Goal: Transaction & Acquisition: Purchase product/service

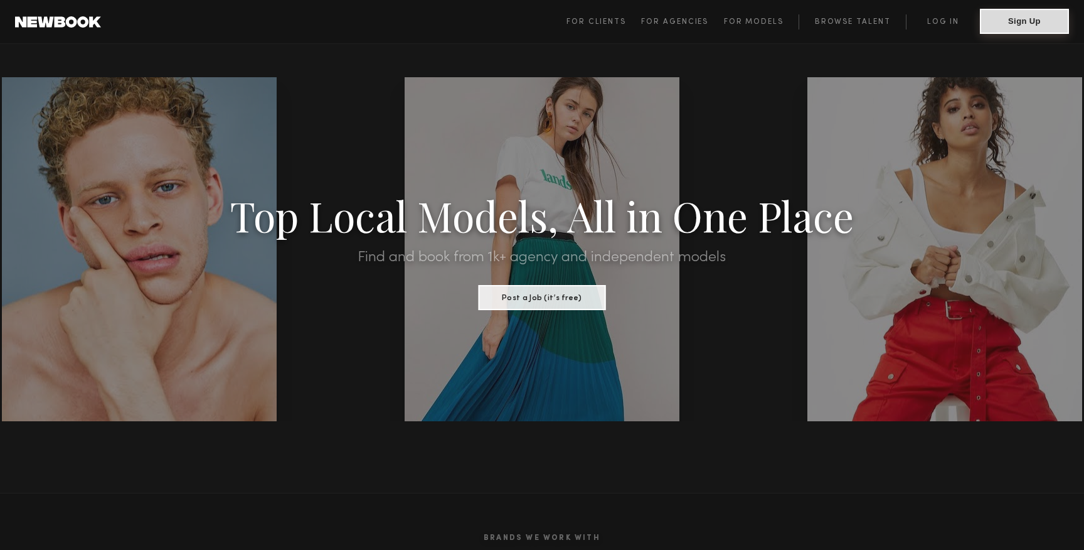
click at [1028, 31] on button "Sign Up" at bounding box center [1024, 21] width 89 height 25
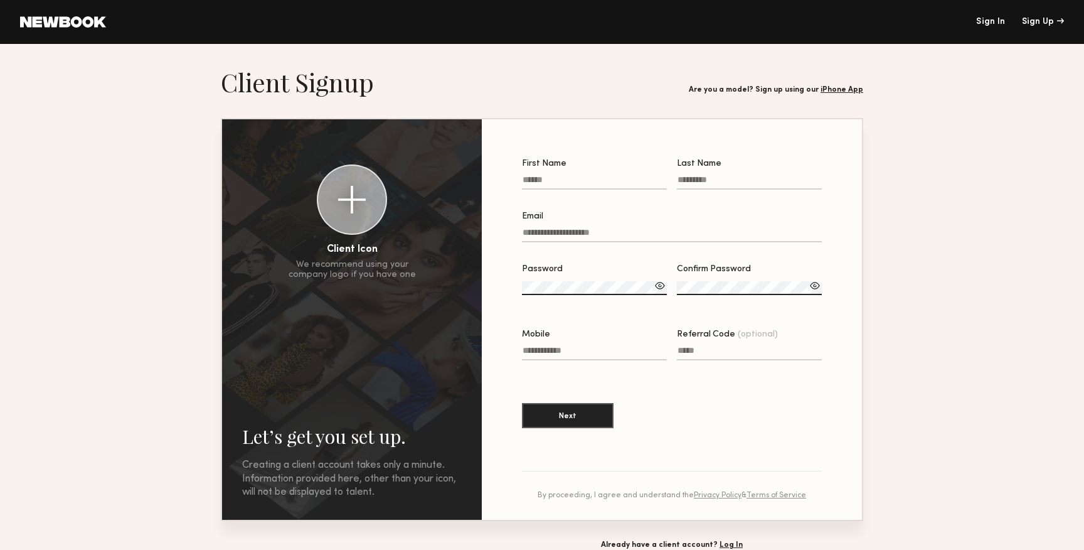
click at [995, 24] on link "Sign In" at bounding box center [990, 22] width 29 height 9
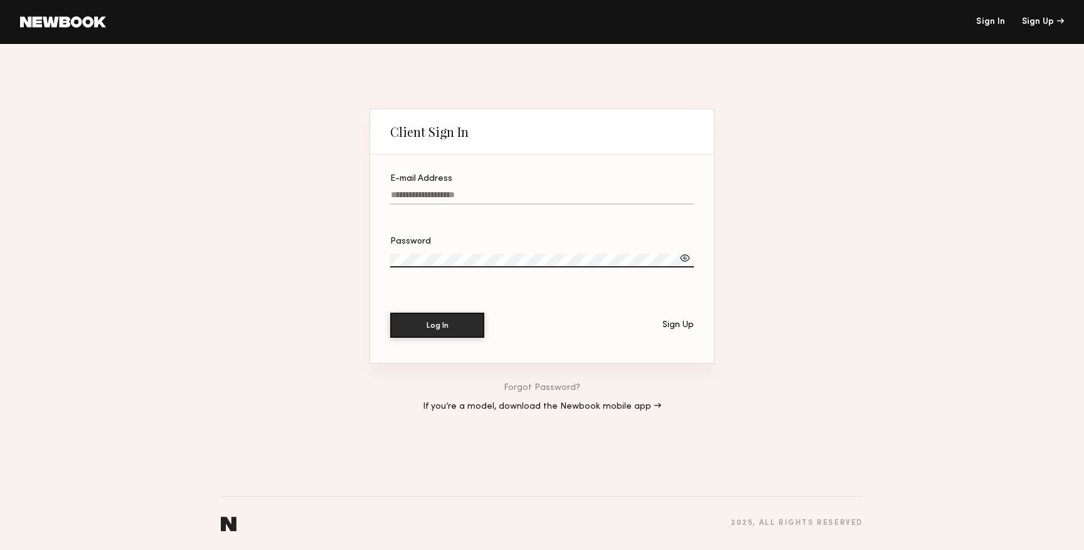
click at [538, 203] on input "E-mail Address" at bounding box center [542, 197] width 304 height 14
click at [538, 203] on input "**********" at bounding box center [542, 197] width 304 height 14
type input "*"
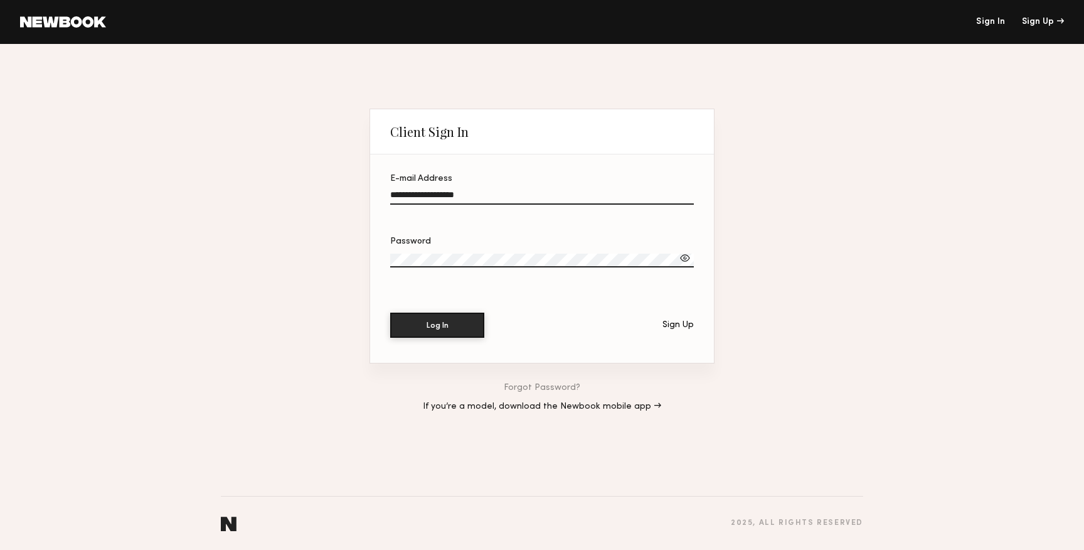
type input "**********"
click at [390, 312] on button "Log In" at bounding box center [437, 324] width 94 height 25
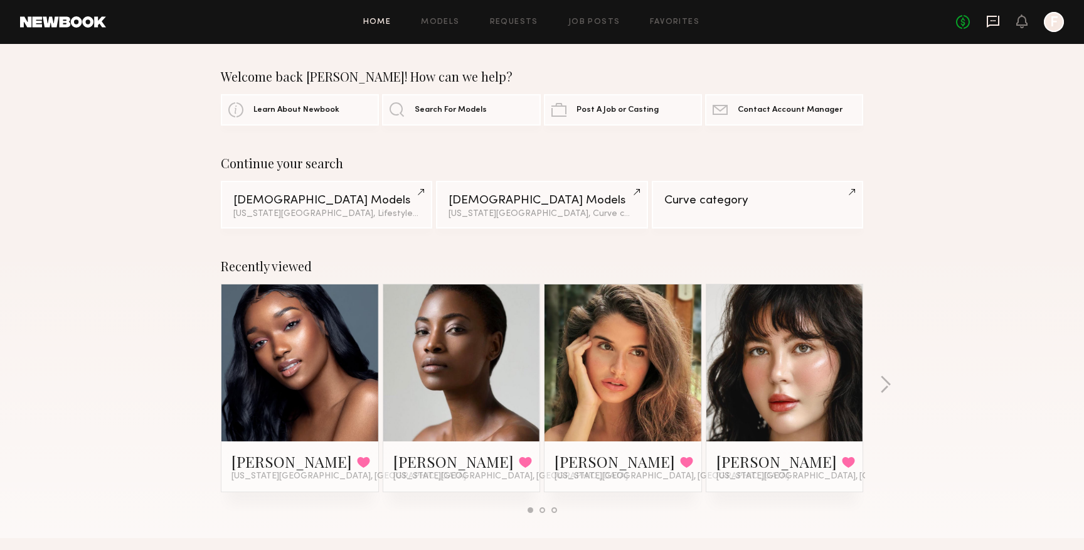
click at [993, 24] on icon at bounding box center [993, 22] width 13 height 12
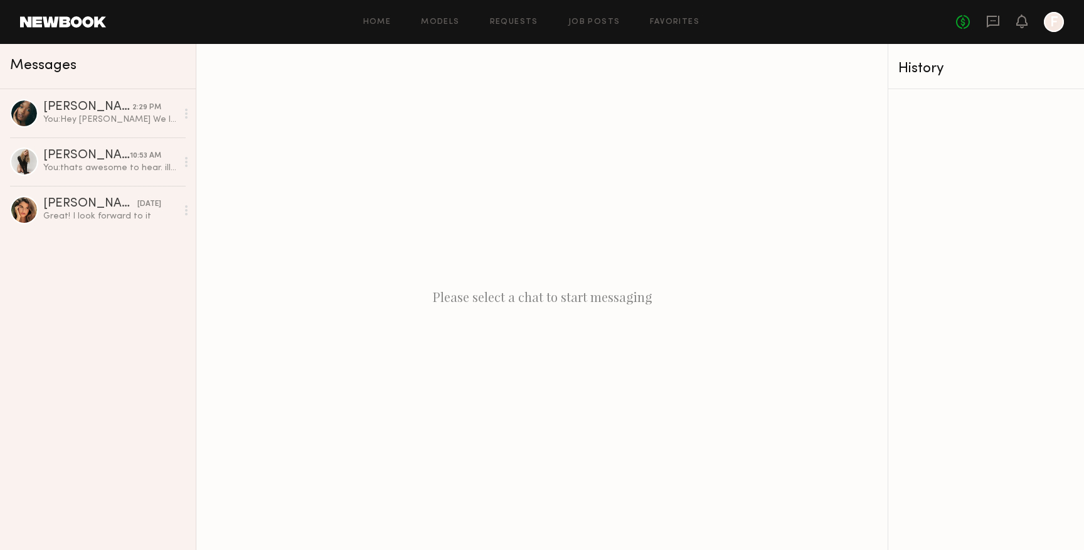
click at [385, 11] on header "Home Models Requests Job Posts Favorites Sign Out No fees up to $5,000 F" at bounding box center [542, 22] width 1084 height 44
click at [384, 14] on div "Home Models Requests Job Posts Favorites Sign Out No fees up to $5,000 F" at bounding box center [585, 22] width 958 height 20
click at [377, 16] on div "Home Models Requests Job Posts Favorites Sign Out No fees up to $5,000 F" at bounding box center [585, 22] width 958 height 20
click at [377, 26] on link "Home" at bounding box center [377, 22] width 28 height 8
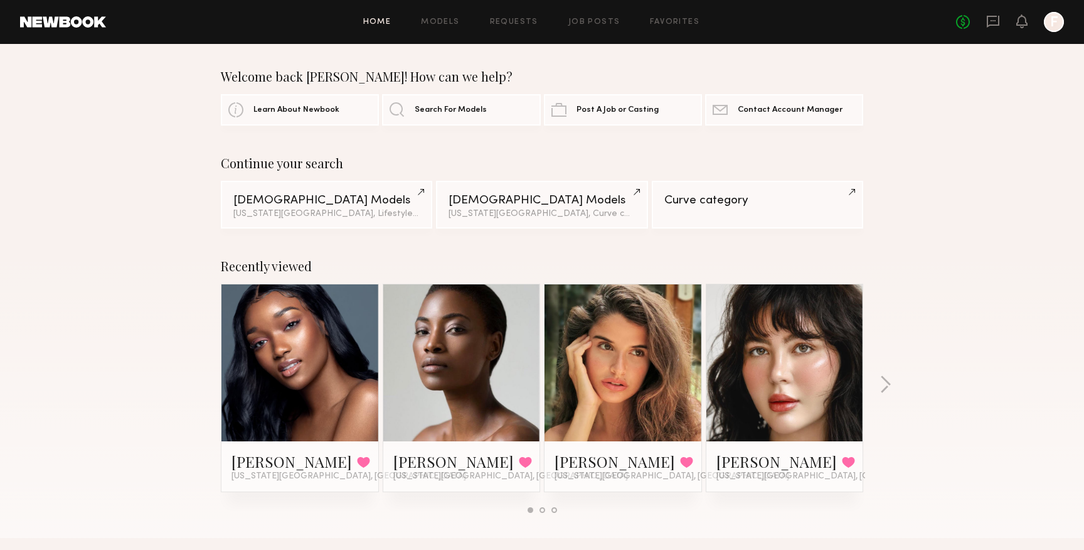
click at [442, 15] on div "Home Models Requests Job Posts Favorites Sign Out No fees up to $5,000 F" at bounding box center [585, 22] width 958 height 20
click at [443, 21] on link "Models" at bounding box center [440, 22] width 38 height 8
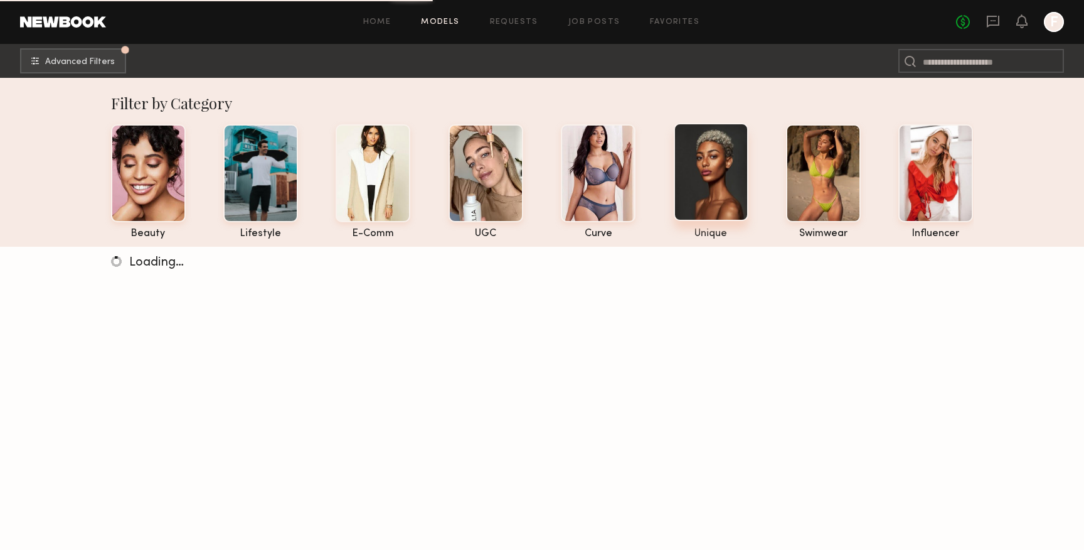
click at [698, 152] on div at bounding box center [711, 172] width 75 height 98
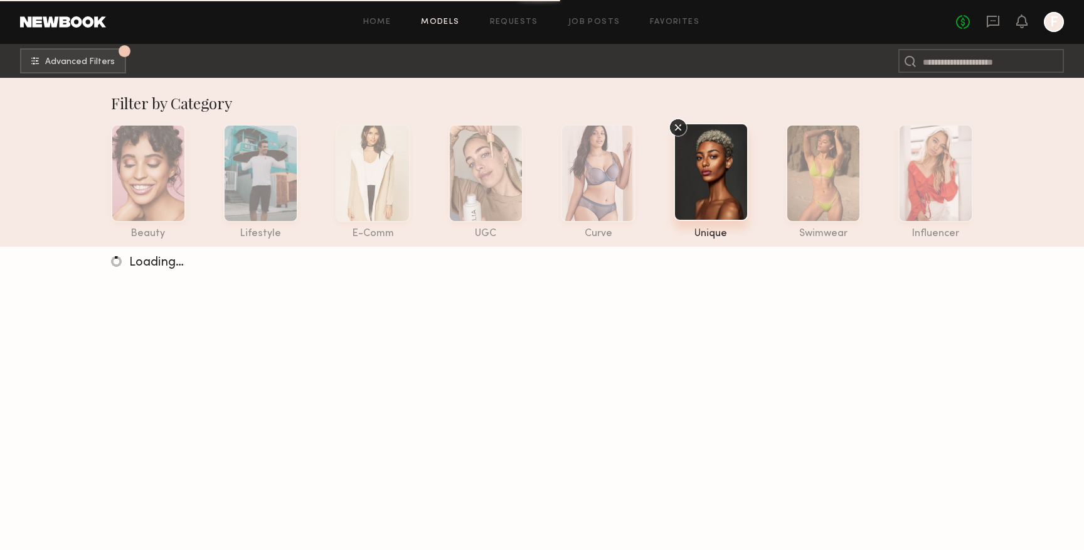
click at [671, 44] on nb-browse-subheader "1 Advanced Filters Pro tip: speed up your search by using our advanced filters.…" at bounding box center [542, 61] width 1084 height 34
click at [677, 126] on icon at bounding box center [678, 127] width 6 height 6
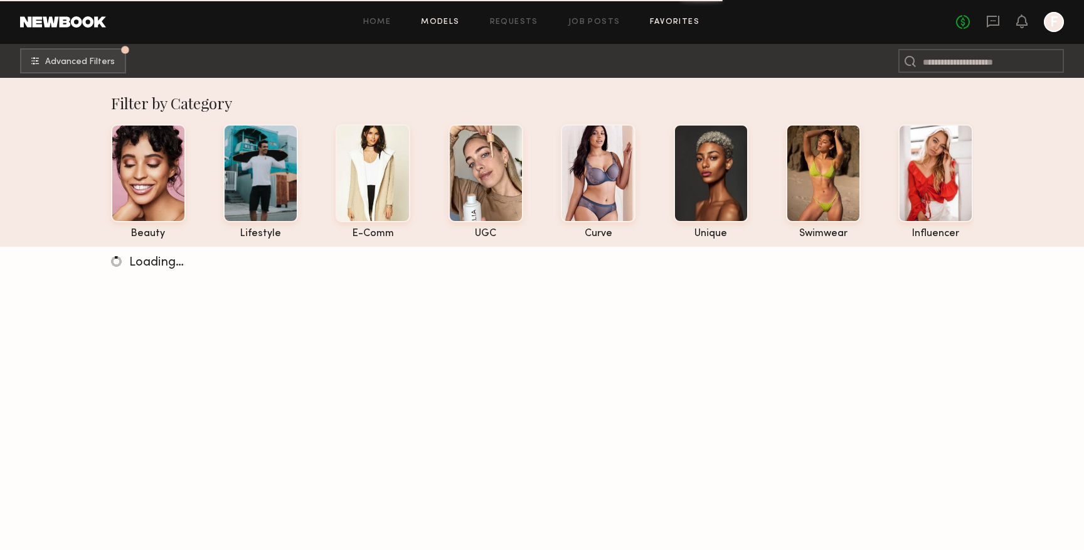
click at [660, 24] on link "Favorites" at bounding box center [675, 22] width 50 height 8
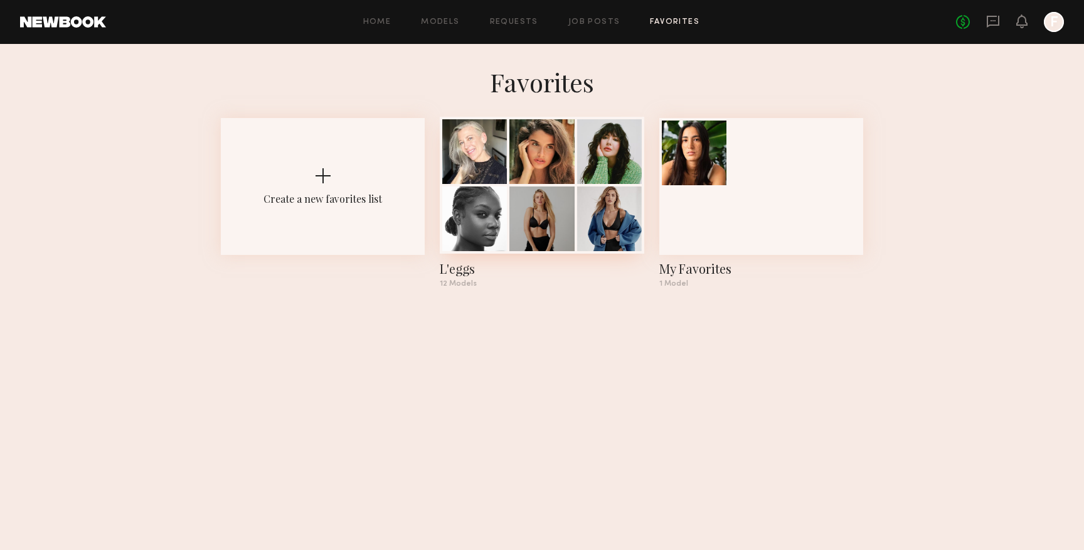
click at [584, 174] on div at bounding box center [609, 151] width 65 height 65
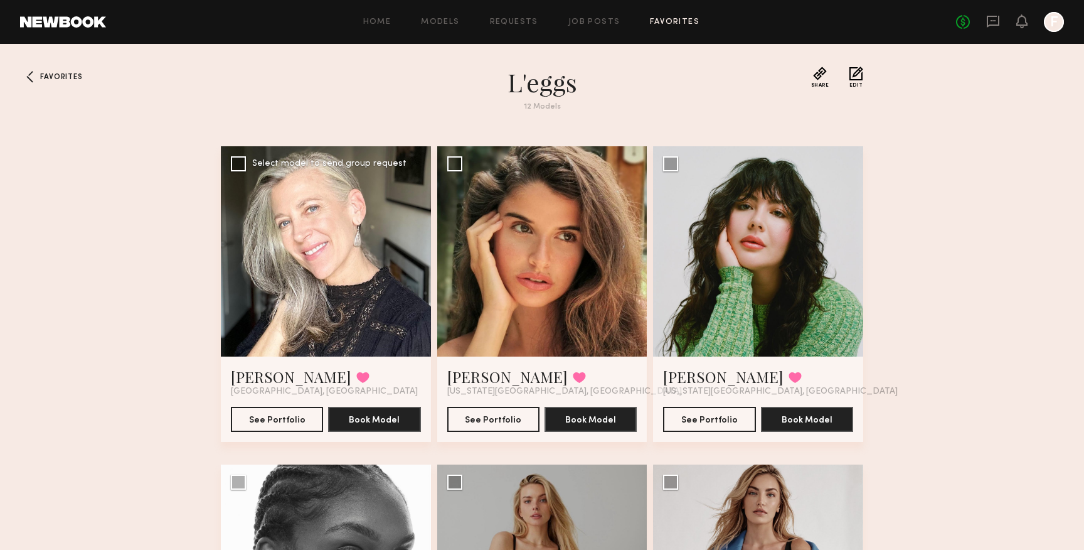
click at [273, 258] on div at bounding box center [326, 251] width 210 height 210
click at [266, 373] on link "Daniella L." at bounding box center [291, 376] width 120 height 20
click at [61, 75] on span "Favorites" at bounding box center [61, 77] width 42 height 8
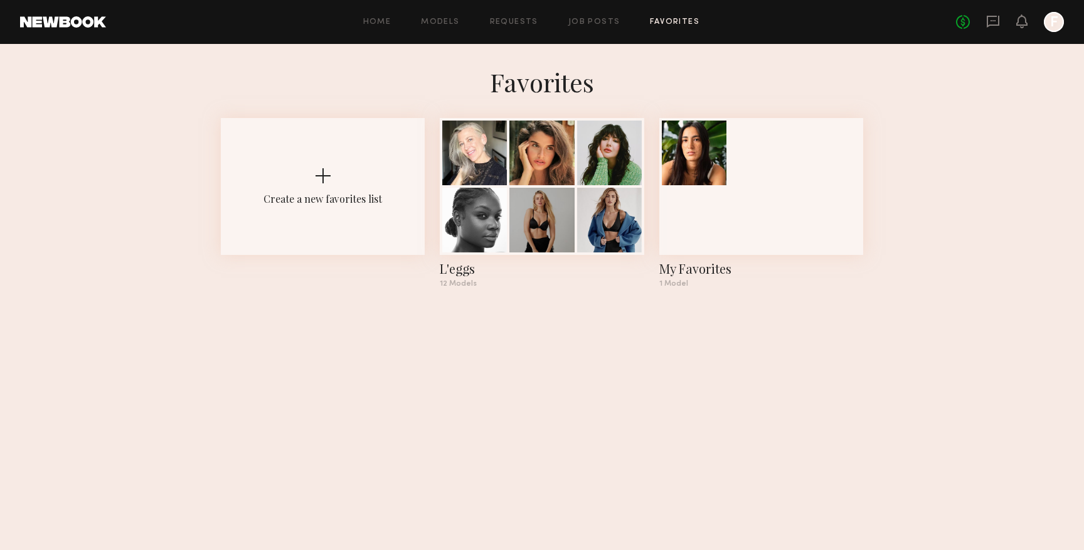
click at [439, 29] on div "Home Models Requests Job Posts Favorites Sign Out No fees up to $5,000 F" at bounding box center [585, 22] width 958 height 20
click at [442, 25] on link "Models" at bounding box center [440, 22] width 38 height 8
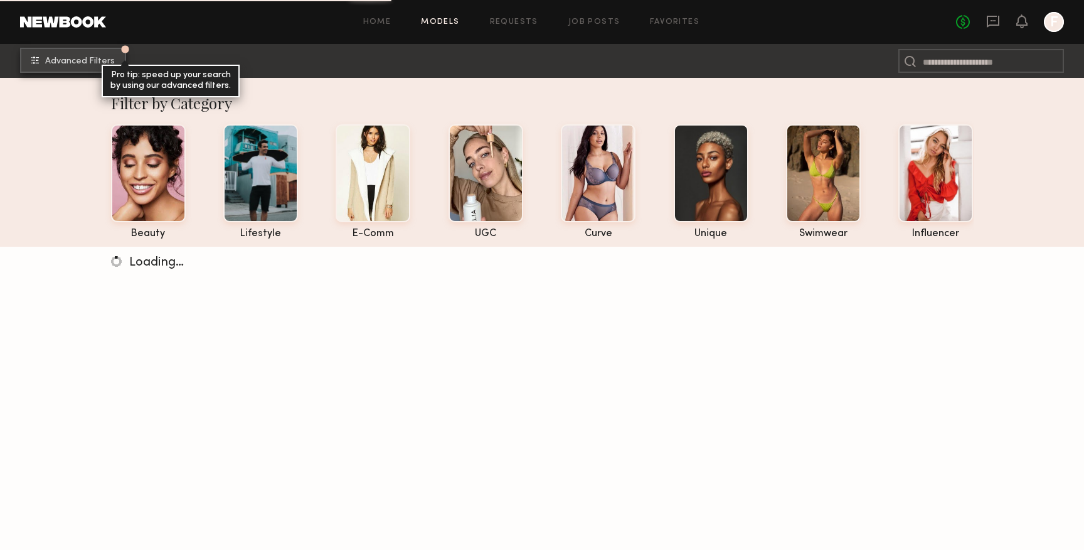
click at [55, 71] on button "Advanced Filters Pro tip: speed up your search by using our advanced filters." at bounding box center [73, 60] width 106 height 25
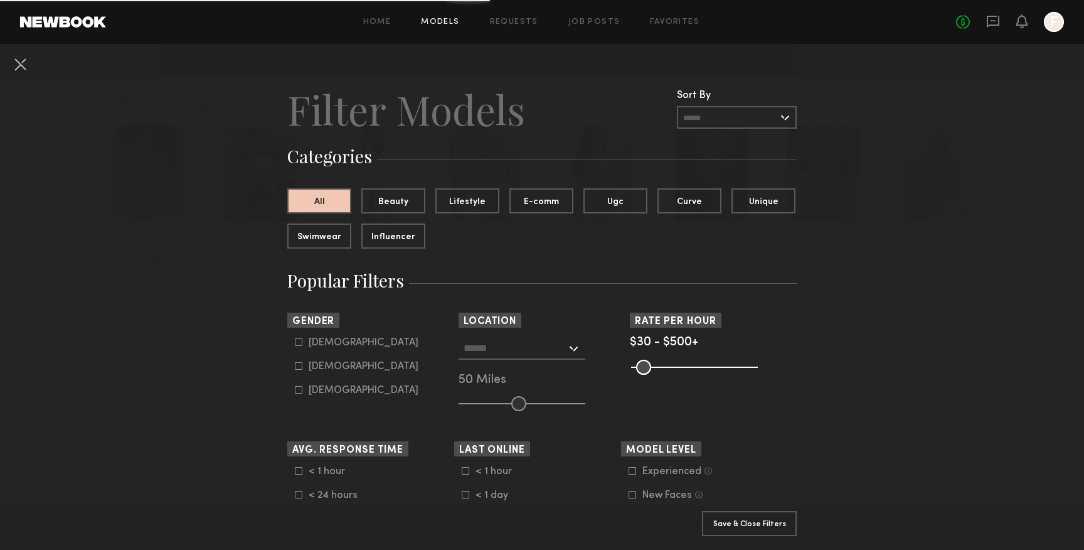
click at [496, 353] on input "text" at bounding box center [515, 347] width 103 height 21
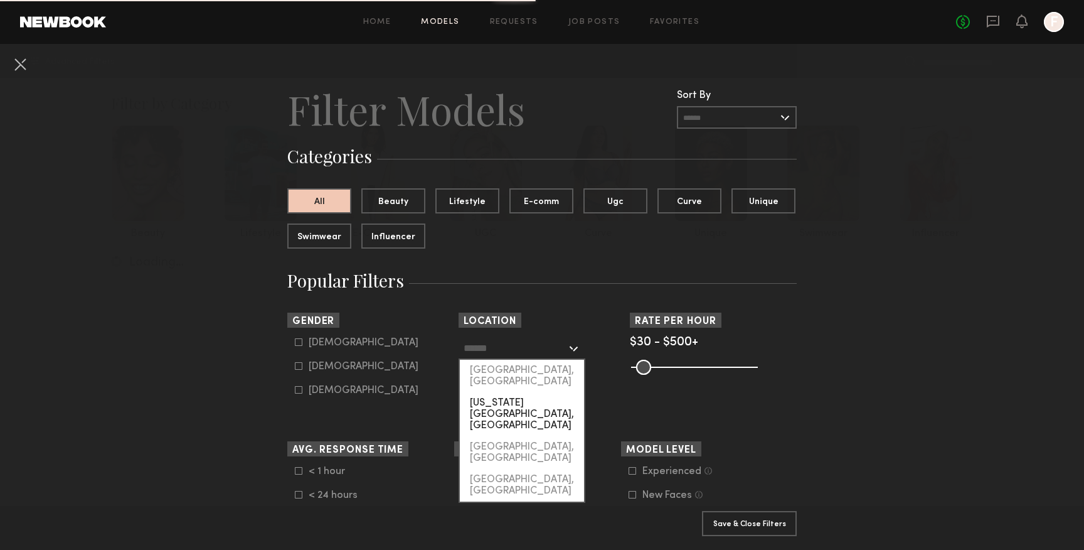
click at [502, 392] on div "[US_STATE][GEOGRAPHIC_DATA], [GEOGRAPHIC_DATA]" at bounding box center [522, 414] width 124 height 44
type input "**********"
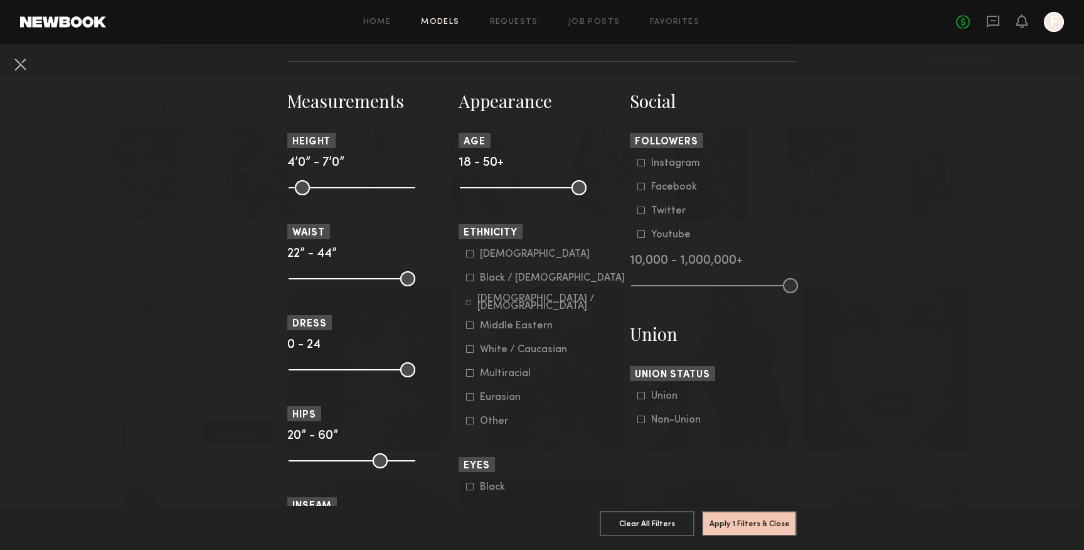
scroll to position [548, 0]
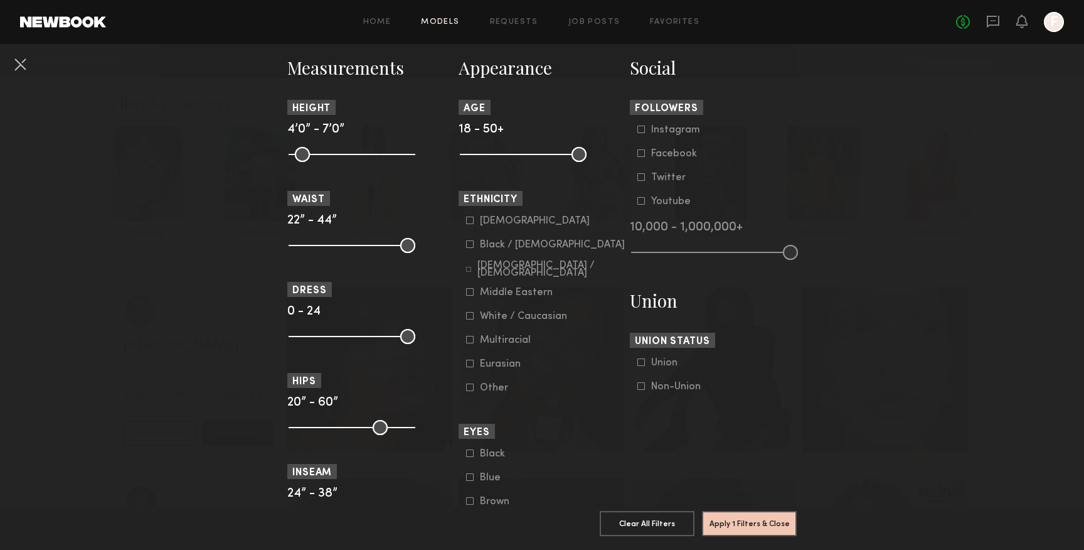
click at [496, 339] on div "Multiracial" at bounding box center [505, 340] width 51 height 8
click at [501, 272] on div "Hispanic / Latino" at bounding box center [551, 269] width 148 height 15
click at [502, 248] on div "Black / African American" at bounding box center [552, 245] width 145 height 8
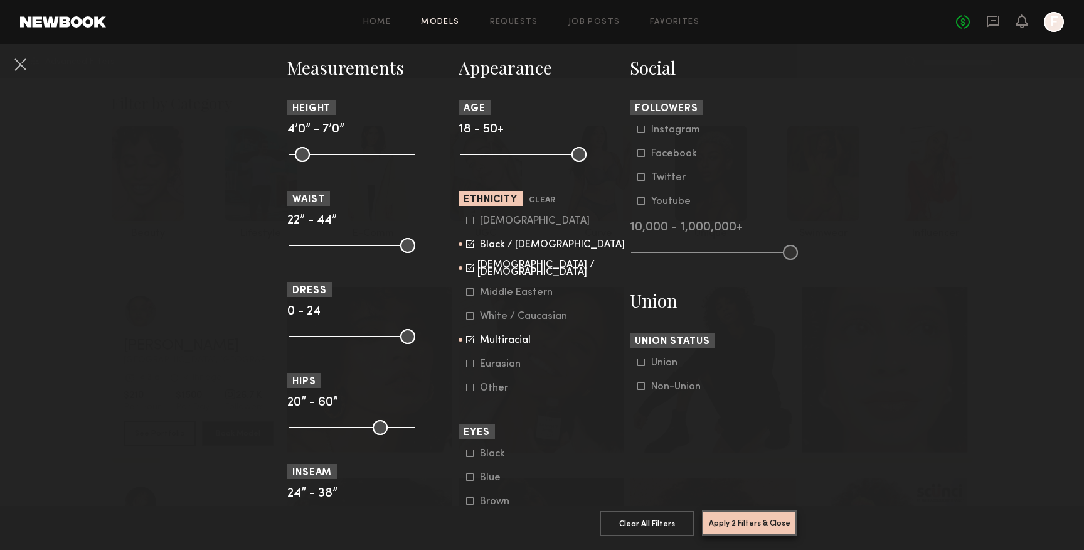
click at [735, 524] on button "Apply 2 Filters & Close" at bounding box center [749, 522] width 95 height 25
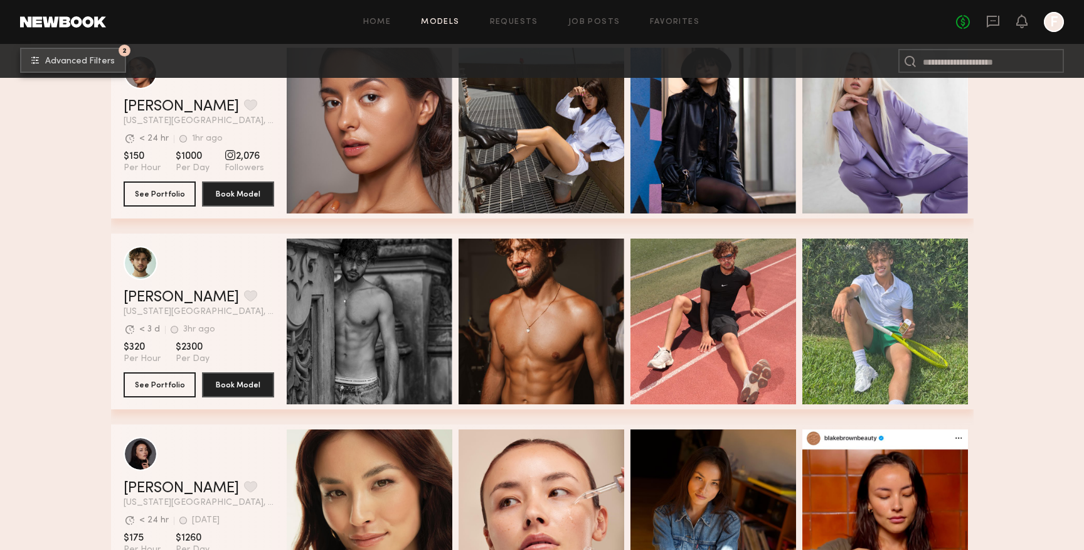
scroll to position [724, 0]
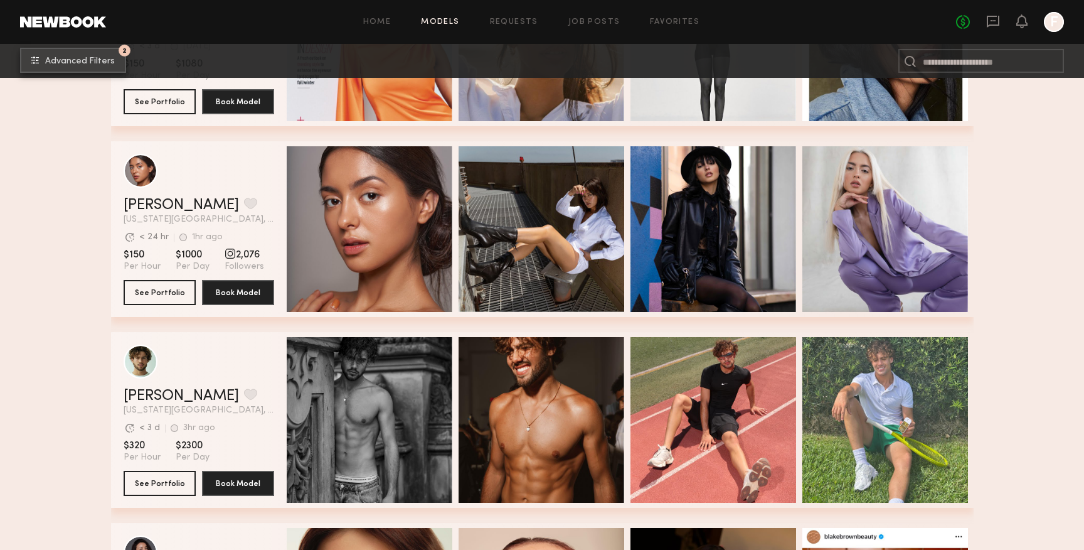
click at [87, 65] on button "2 Advanced Filters" at bounding box center [73, 60] width 106 height 25
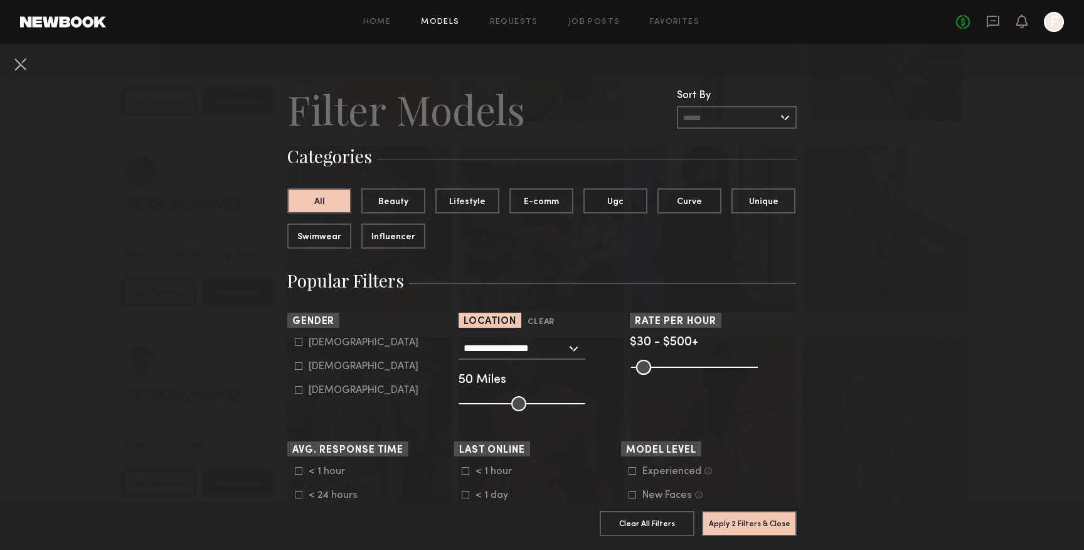
click at [317, 366] on div "Female" at bounding box center [364, 367] width 110 height 8
type input "**"
click at [725, 519] on button "Apply 3 Filters & Close" at bounding box center [749, 522] width 95 height 25
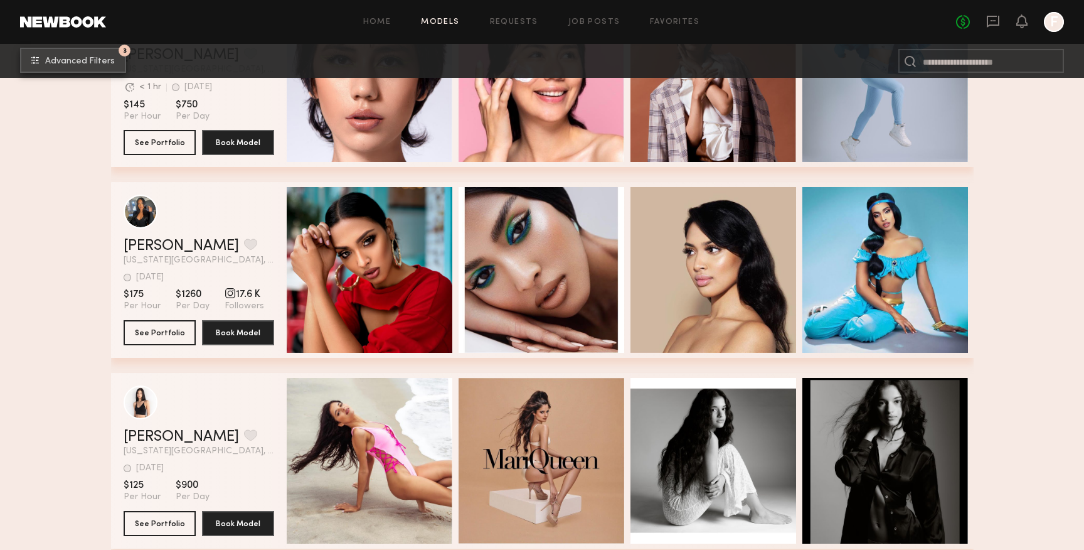
scroll to position [3045, 0]
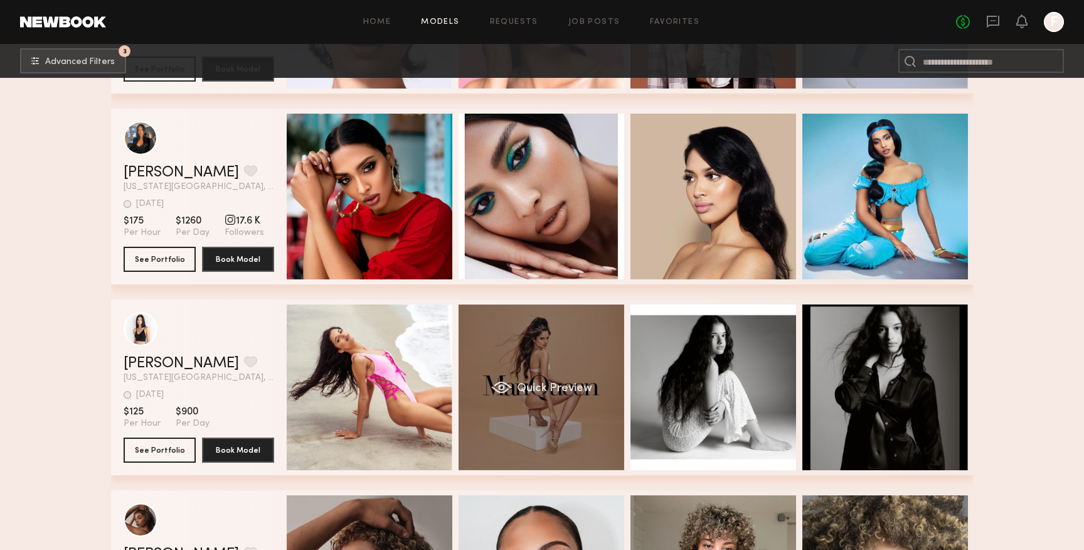
click at [537, 335] on div "Quick Preview" at bounding box center [542, 387] width 166 height 166
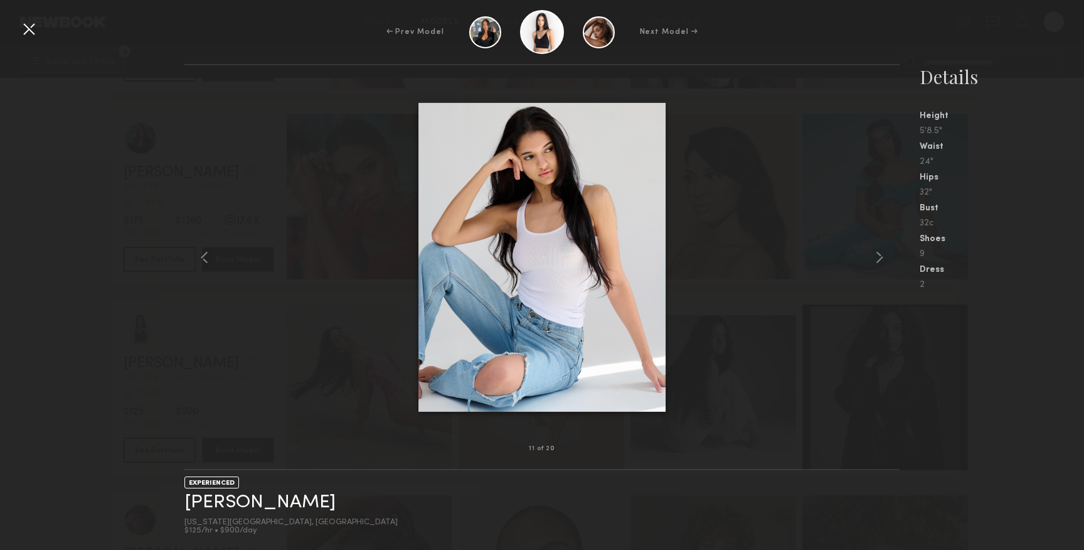
click at [30, 23] on div at bounding box center [29, 29] width 20 height 20
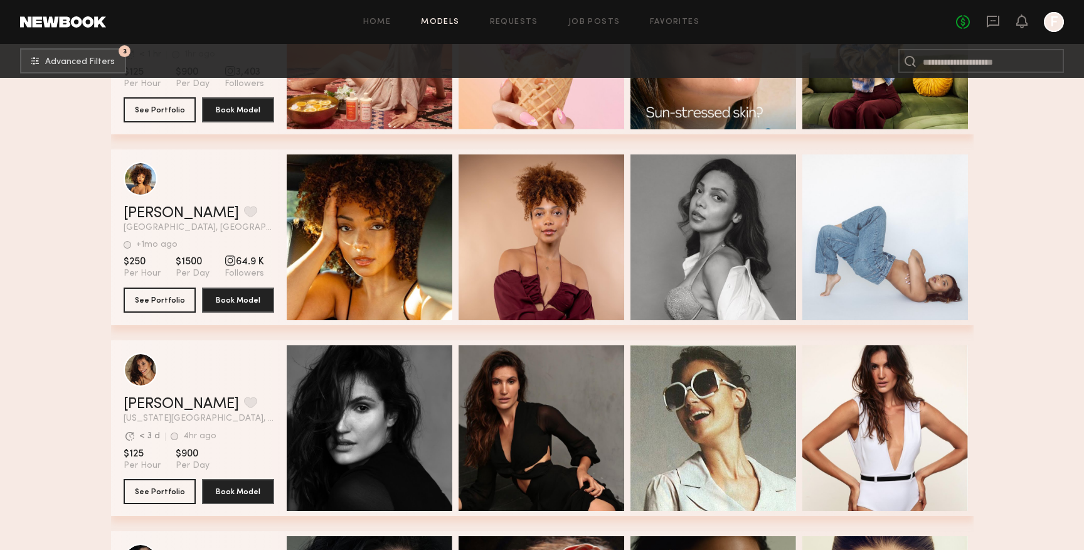
scroll to position [5114, 0]
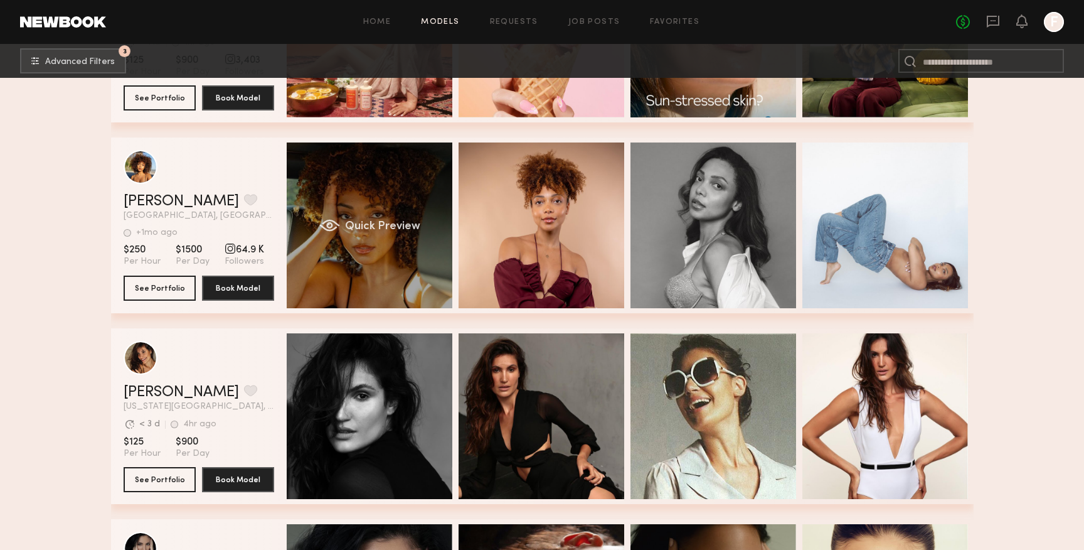
click at [362, 235] on div "Quick Preview" at bounding box center [370, 225] width 166 height 166
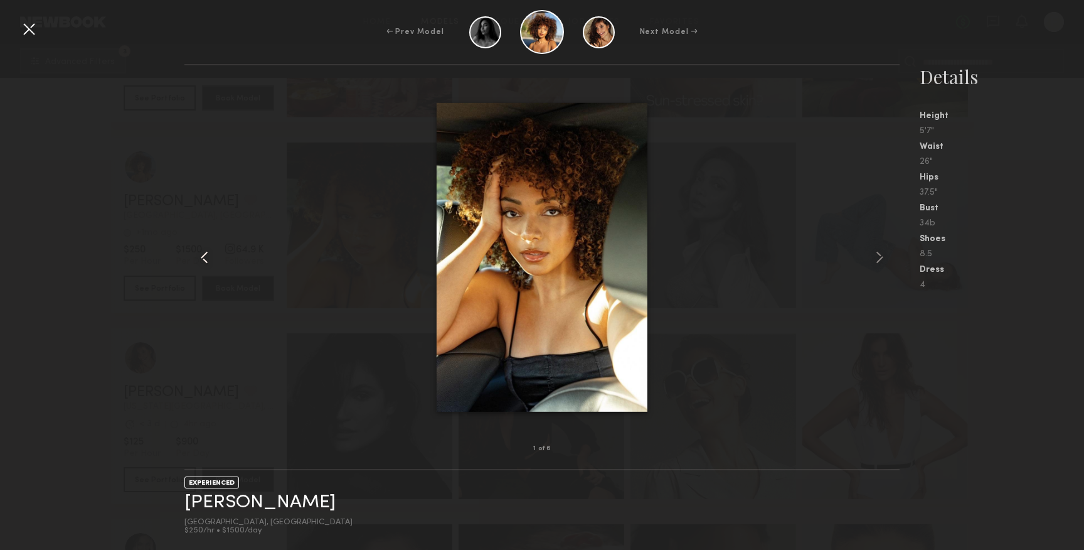
click at [191, 268] on div at bounding box center [198, 256] width 29 height 343
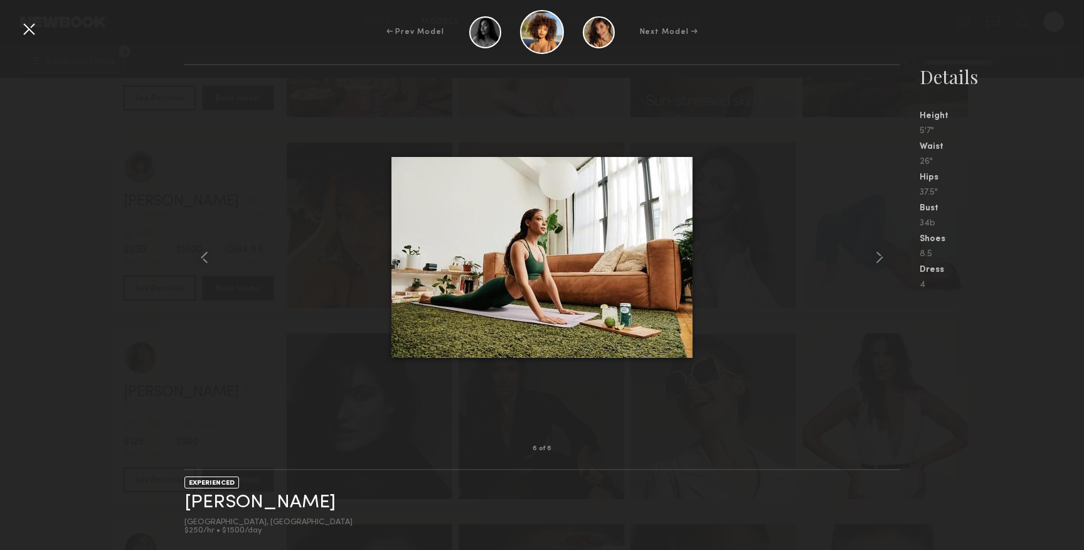
click at [35, 28] on div at bounding box center [29, 29] width 20 height 20
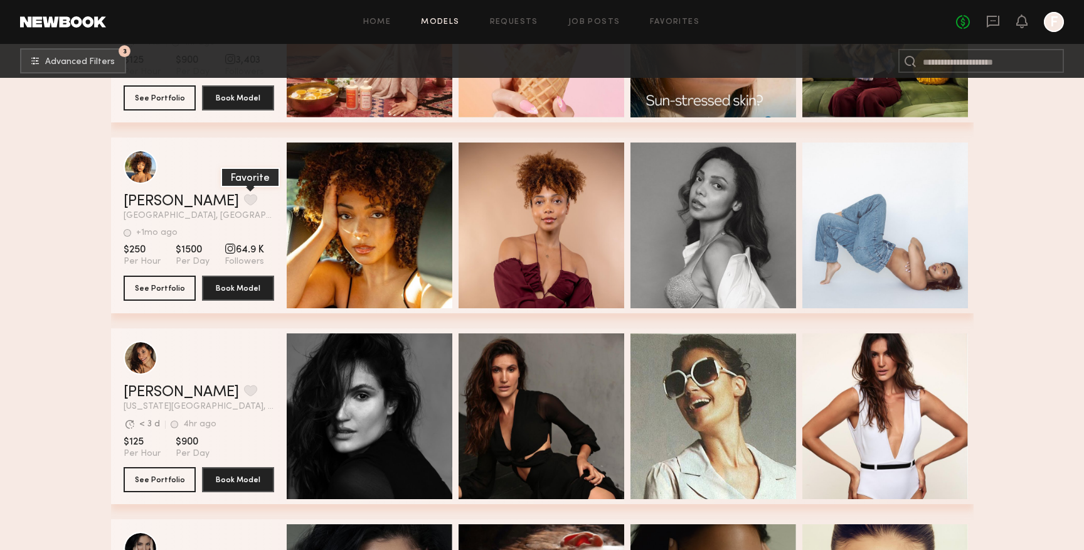
click at [244, 199] on button "grid" at bounding box center [250, 199] width 13 height 11
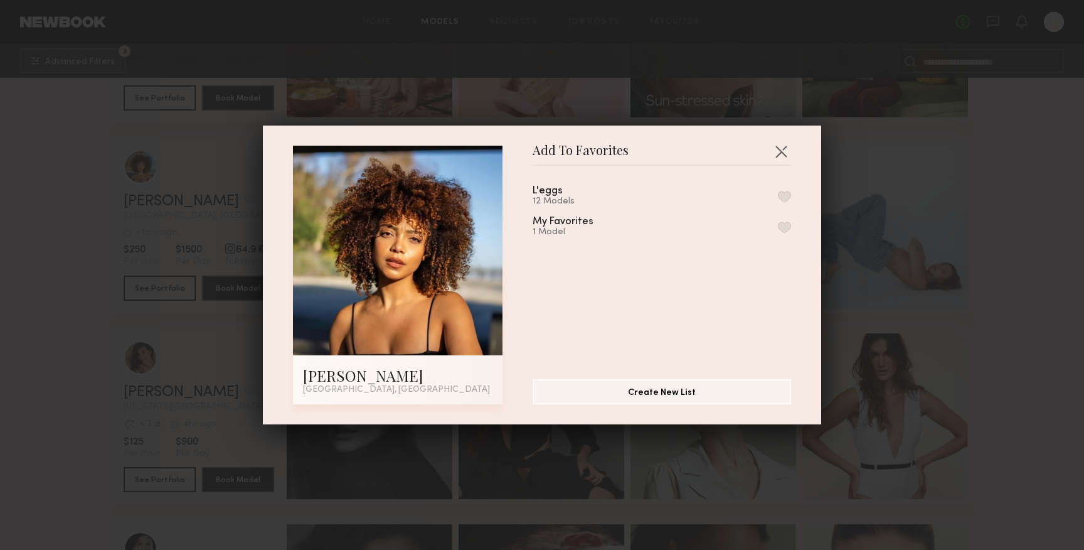
click at [787, 199] on button "button" at bounding box center [784, 196] width 13 height 11
click at [789, 151] on button "button" at bounding box center [781, 151] width 20 height 20
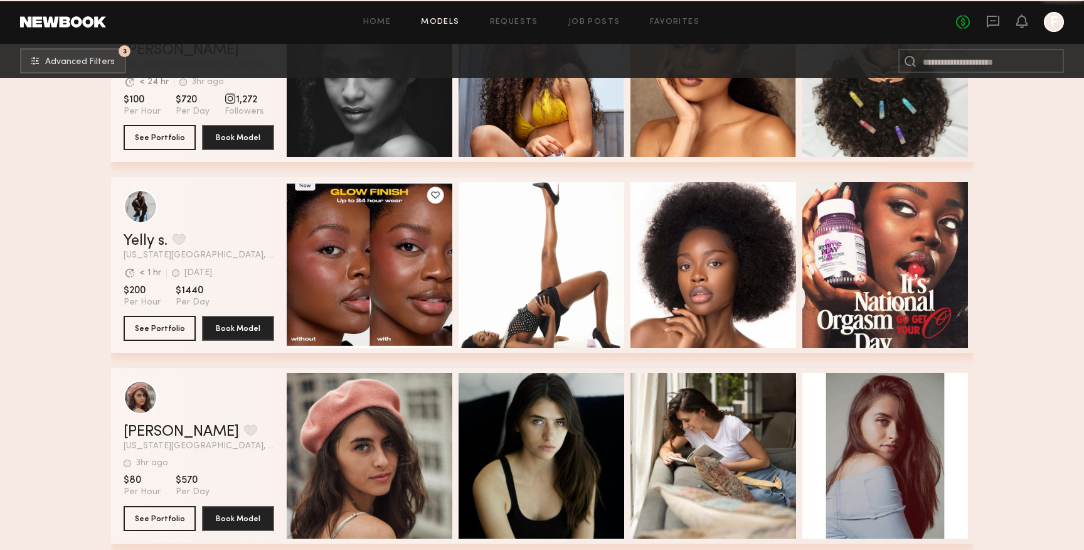
scroll to position [6217, 0]
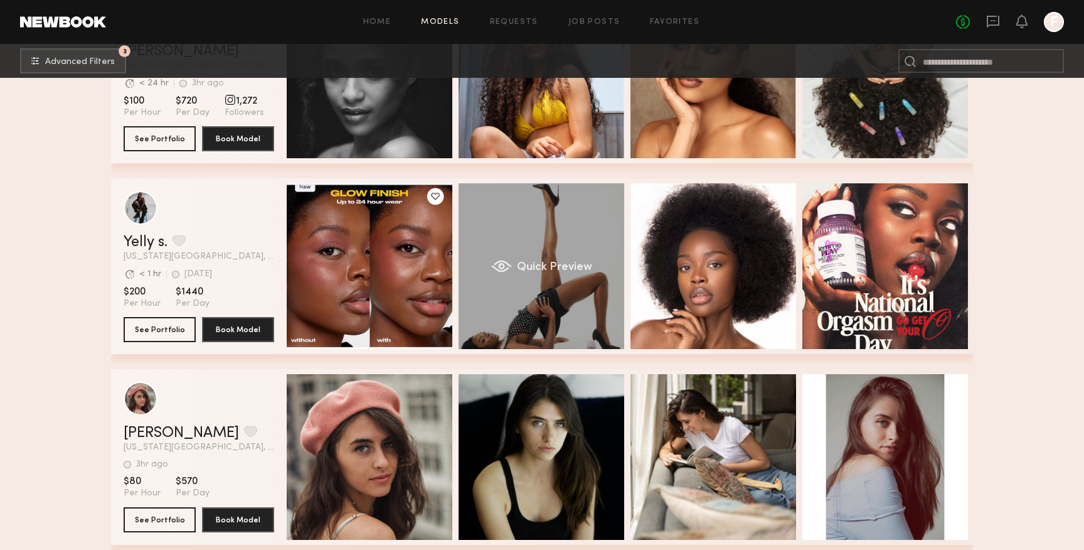
click at [584, 300] on div "Quick Preview" at bounding box center [542, 266] width 166 height 166
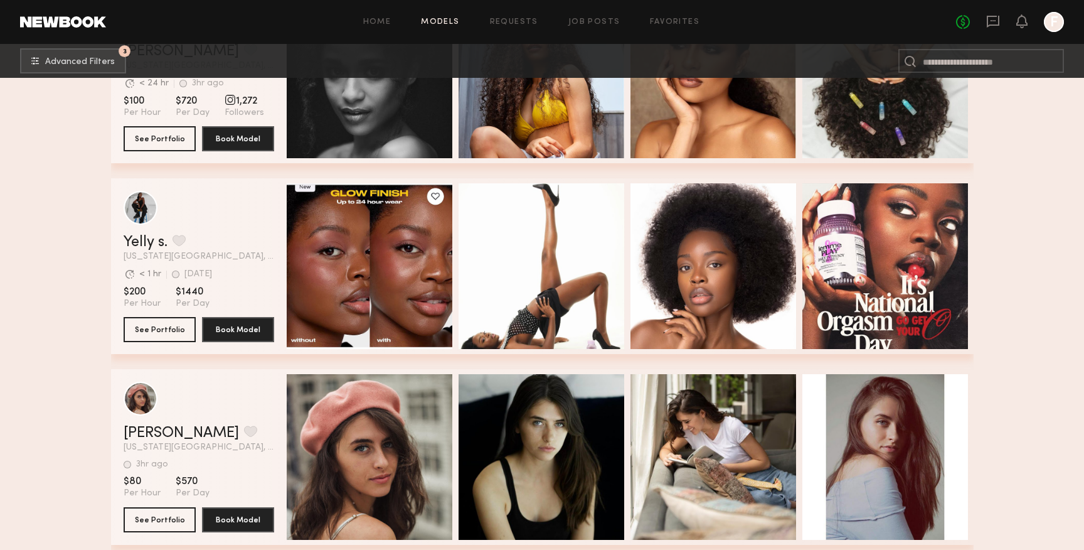
click at [170, 227] on header "Yelly s. Favorite New York City, NY Avg. request response time < 1 hr 2d ago La…" at bounding box center [199, 226] width 151 height 70
click at [137, 220] on div "grid" at bounding box center [141, 207] width 34 height 34
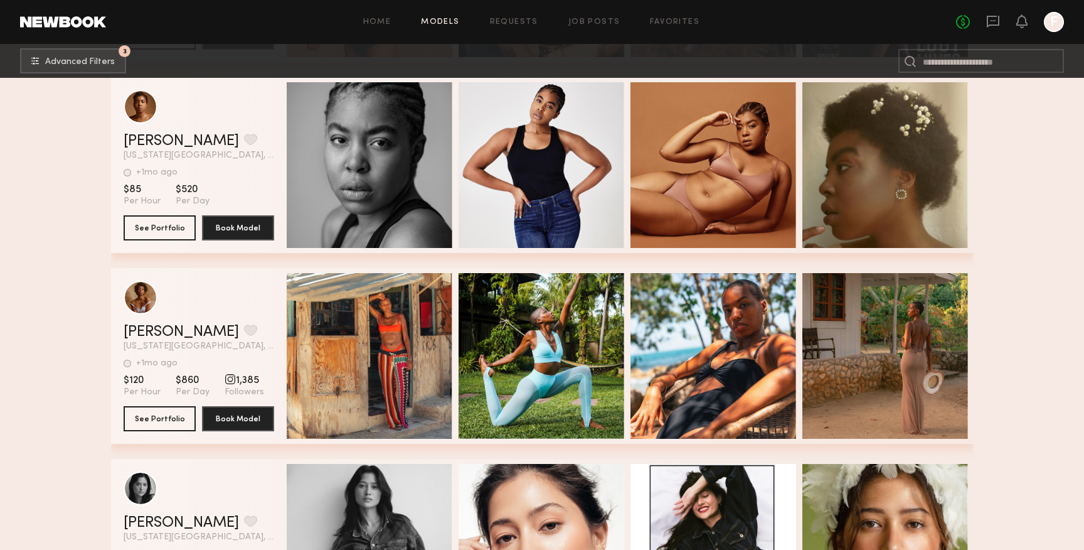
scroll to position [6878, 0]
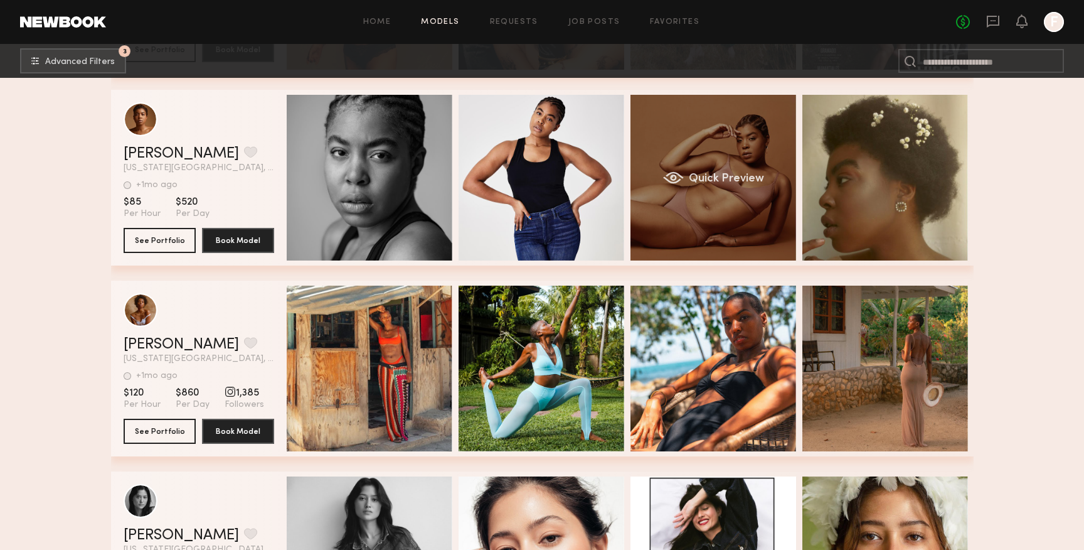
click at [669, 213] on div "Quick Preview" at bounding box center [713, 178] width 166 height 166
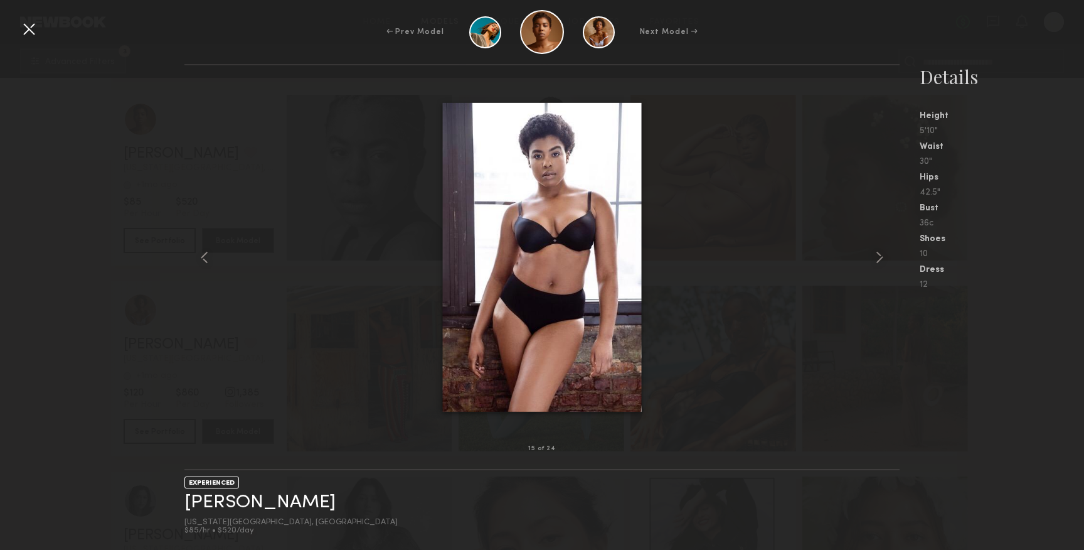
click at [353, 130] on div at bounding box center [541, 256] width 715 height 343
click at [212, 167] on div at bounding box center [198, 256] width 29 height 343
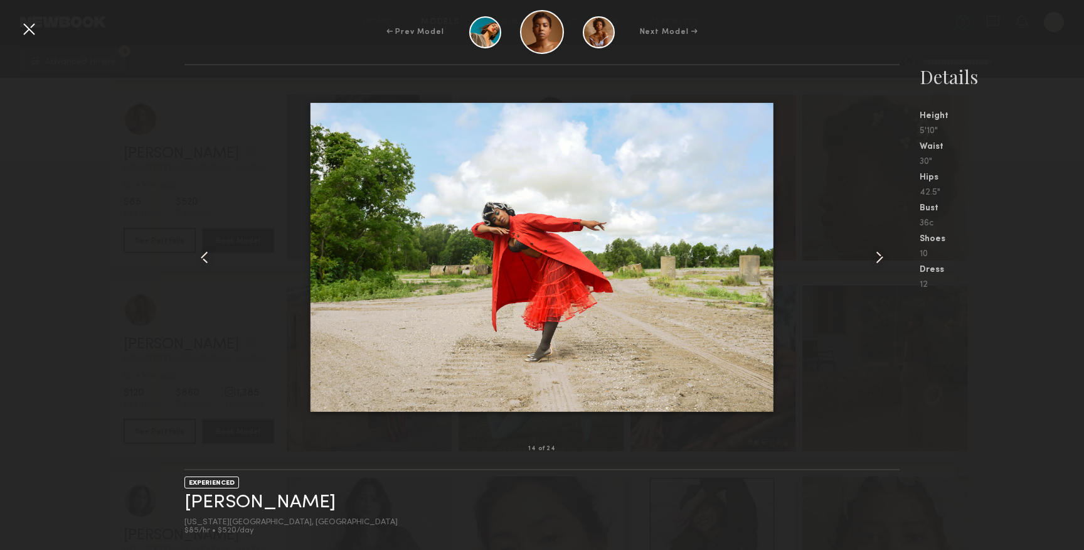
click at [31, 33] on div at bounding box center [29, 29] width 20 height 20
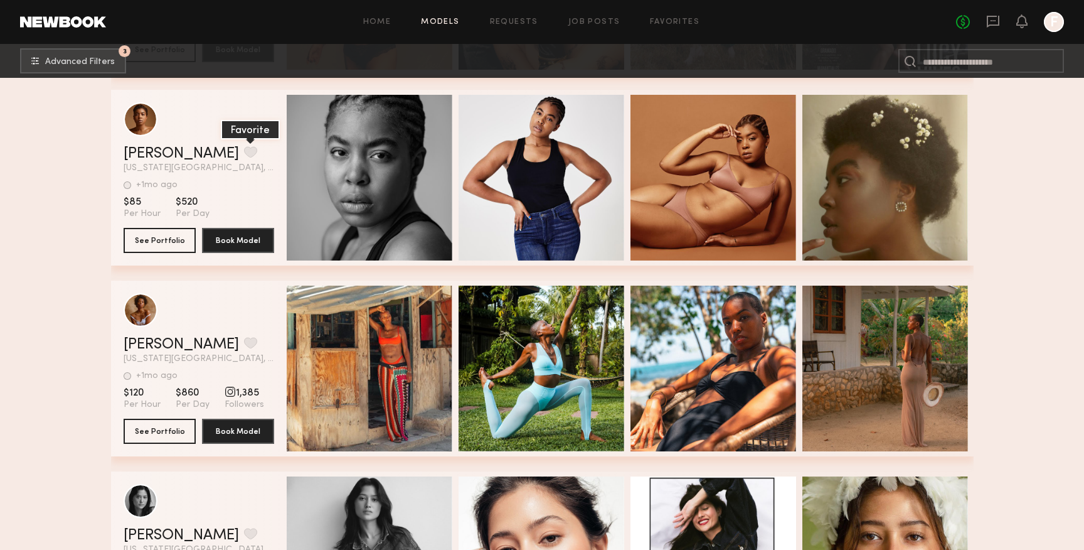
click at [244, 151] on button "grid" at bounding box center [250, 151] width 13 height 11
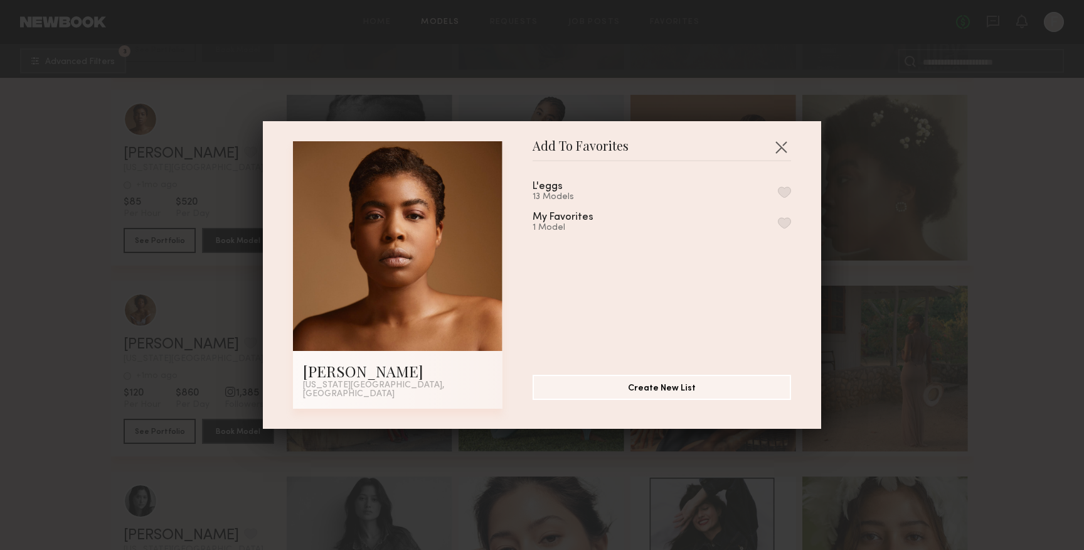
click at [790, 198] on button "button" at bounding box center [784, 191] width 13 height 11
click at [649, 389] on button "Create New List" at bounding box center [662, 386] width 258 height 25
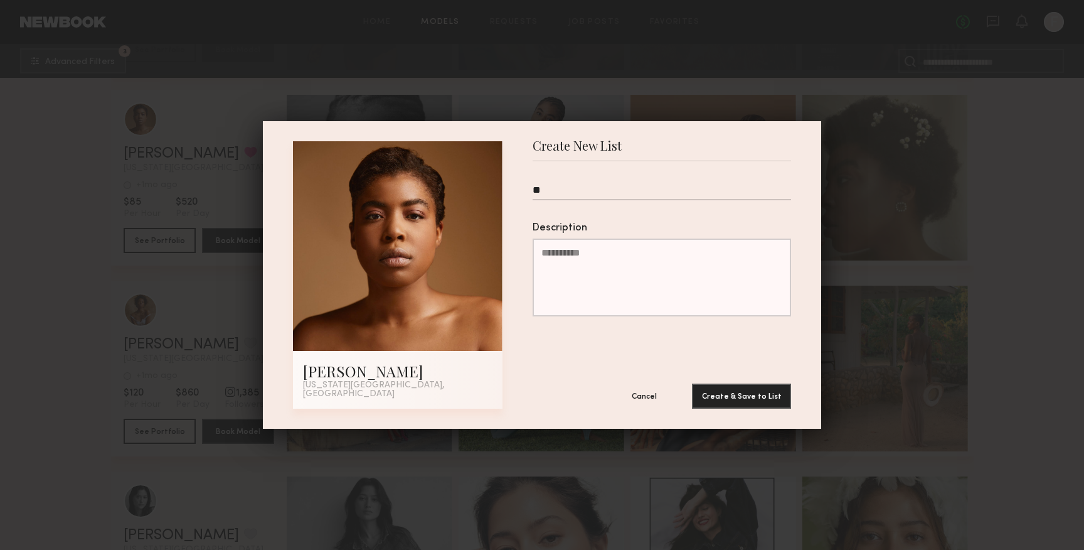
type input "*"
type input "******"
click at [692, 383] on button "Create & Save to List" at bounding box center [741, 395] width 99 height 25
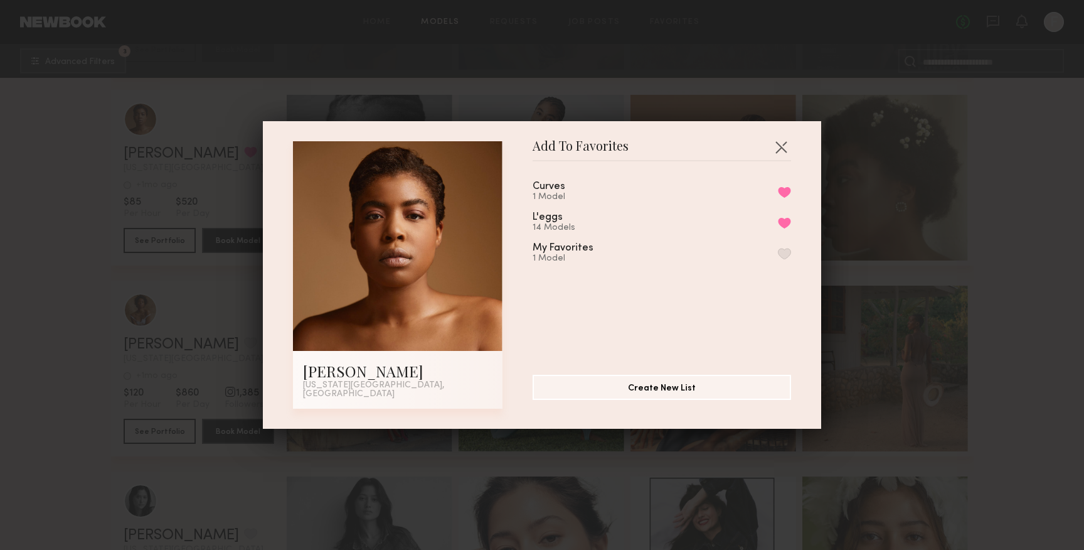
click at [756, 100] on div "Add To Favorites Katherine E. New York City, NY Add To Favorites Curves 1 Model…" at bounding box center [542, 275] width 1084 height 550
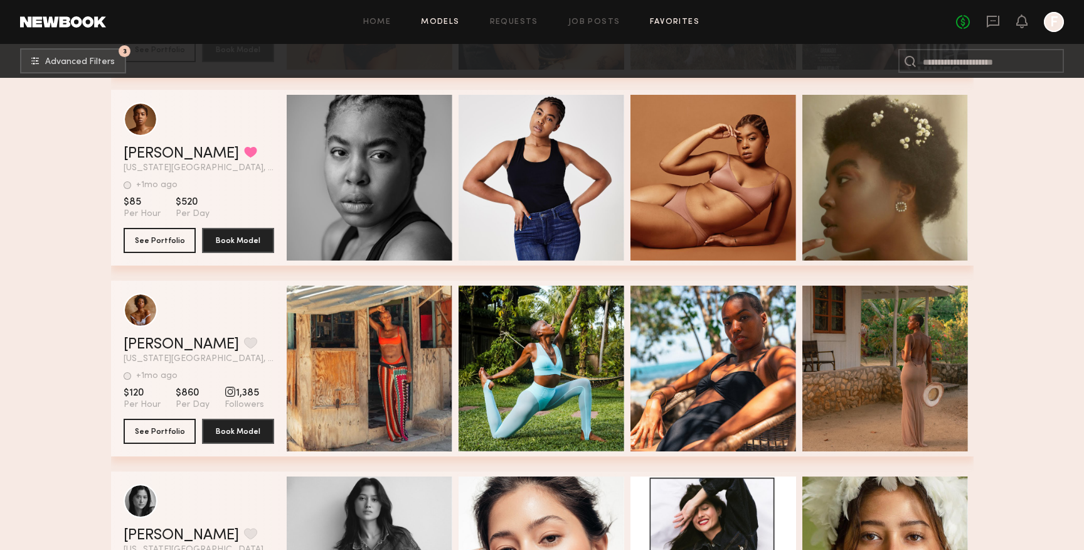
click at [660, 24] on link "Favorites" at bounding box center [675, 22] width 50 height 8
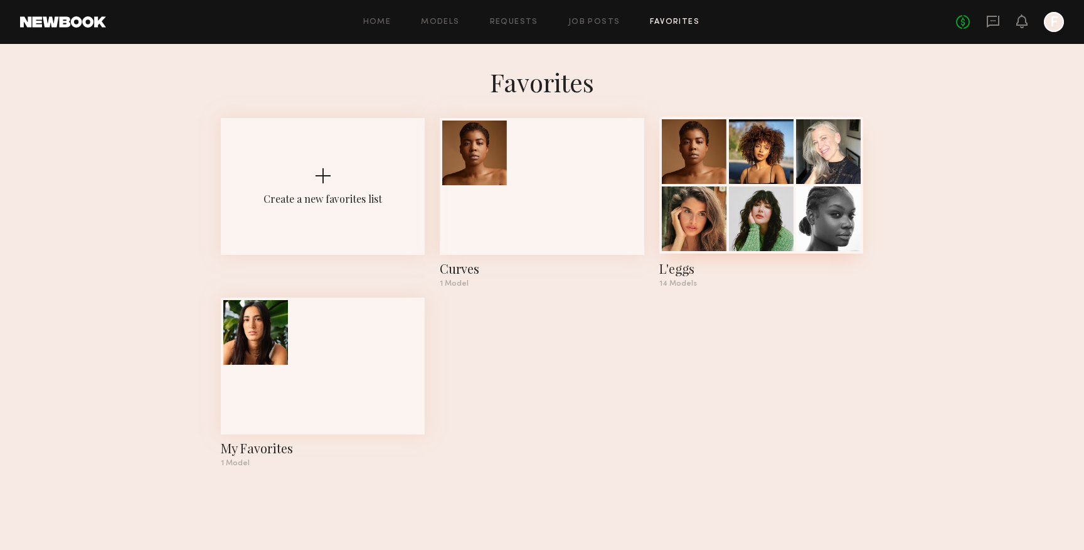
click at [684, 204] on div at bounding box center [694, 218] width 65 height 65
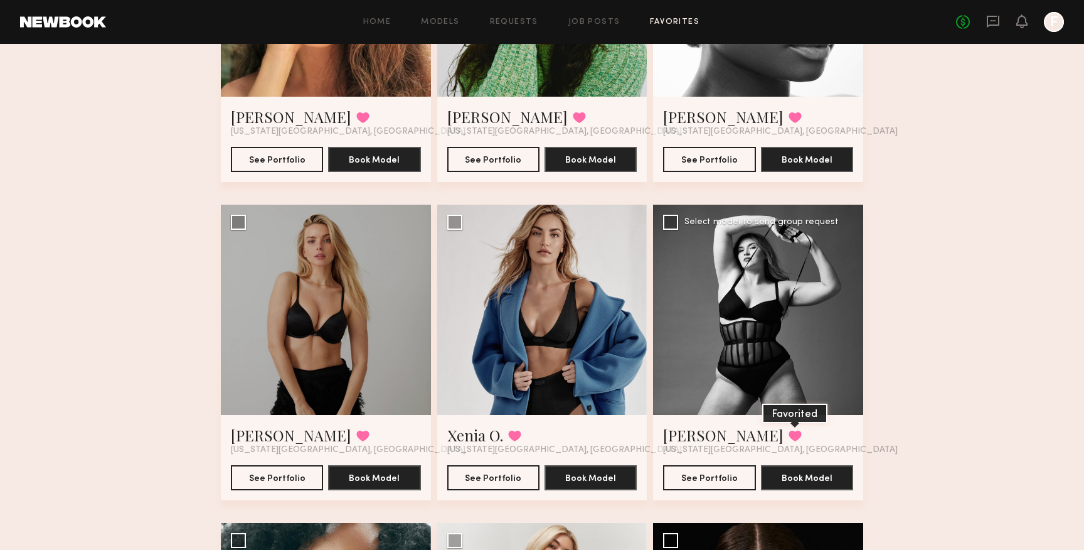
scroll to position [580, 0]
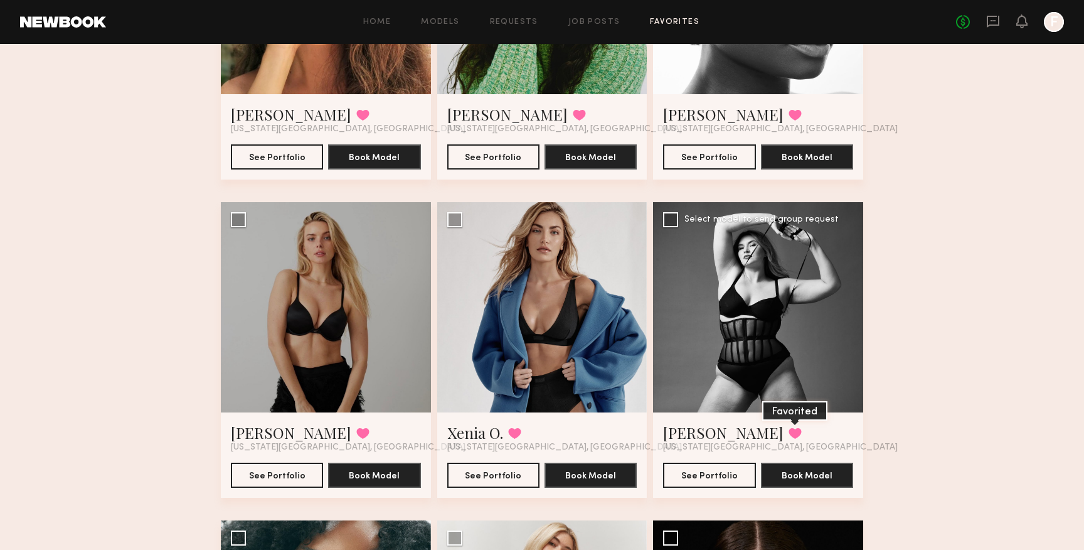
click at [789, 436] on button at bounding box center [795, 432] width 13 height 11
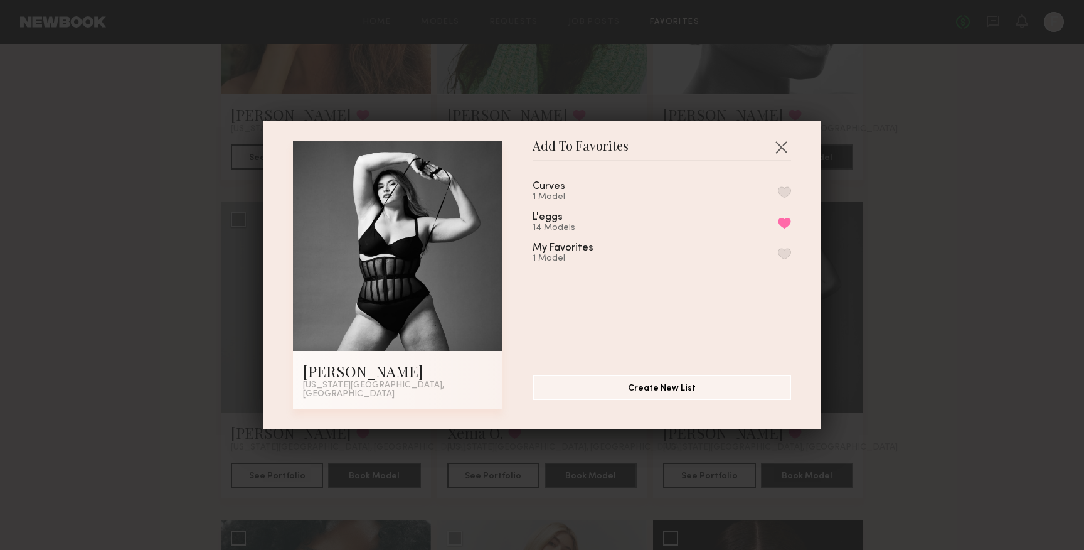
click at [782, 201] on div "Curves 1 Model" at bounding box center [662, 191] width 258 height 21
click at [783, 198] on button "button" at bounding box center [784, 191] width 13 height 11
click at [784, 225] on button "Remove from favorite list" at bounding box center [784, 222] width 13 height 11
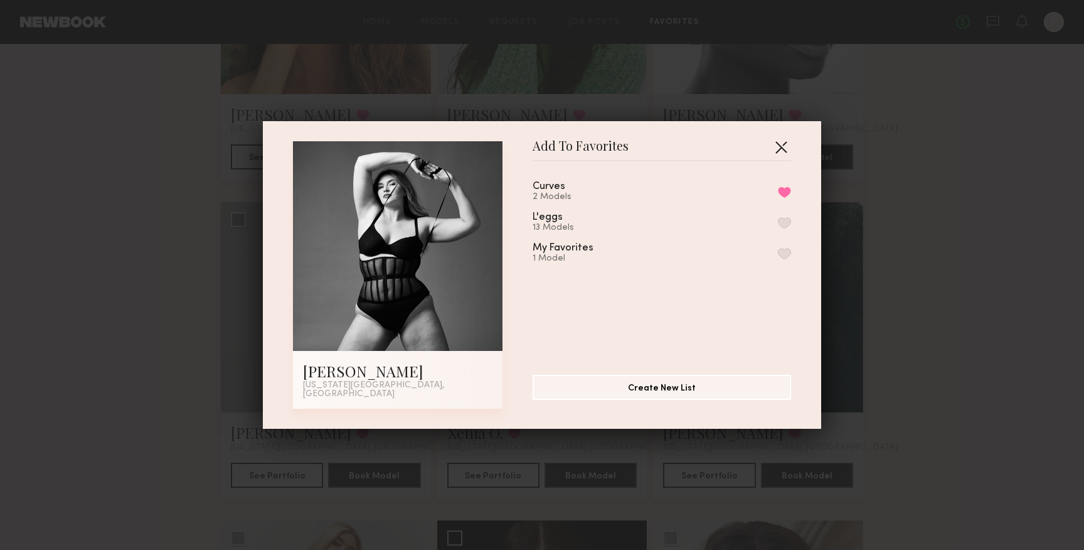
click at [780, 147] on button "button" at bounding box center [781, 147] width 20 height 20
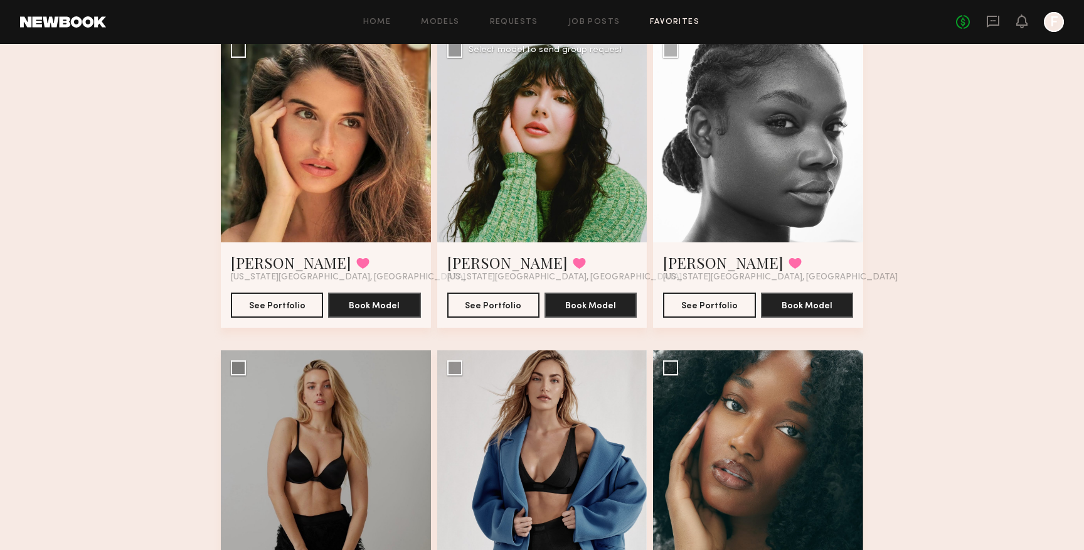
scroll to position [426, 0]
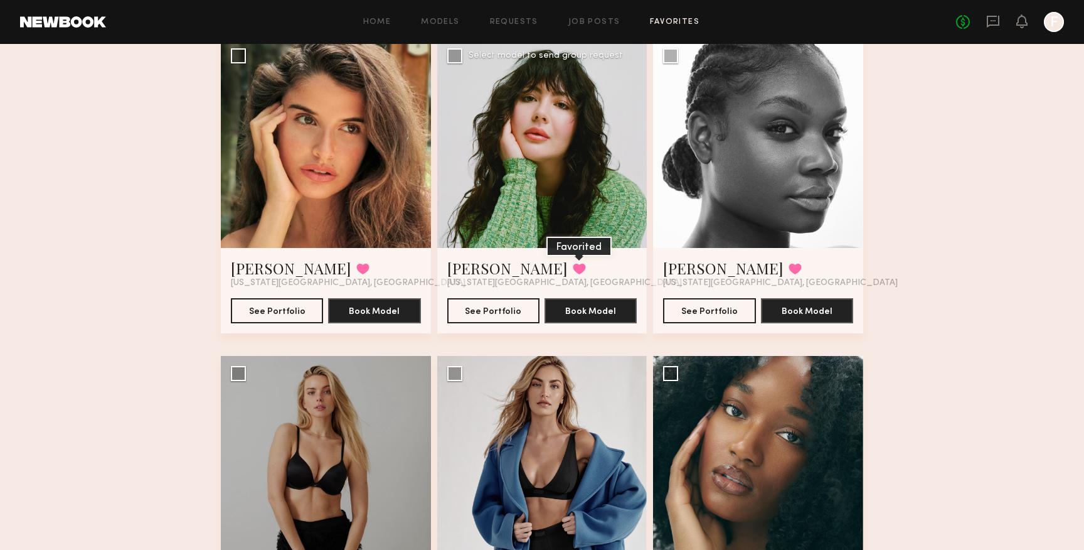
click at [573, 271] on button at bounding box center [579, 268] width 13 height 11
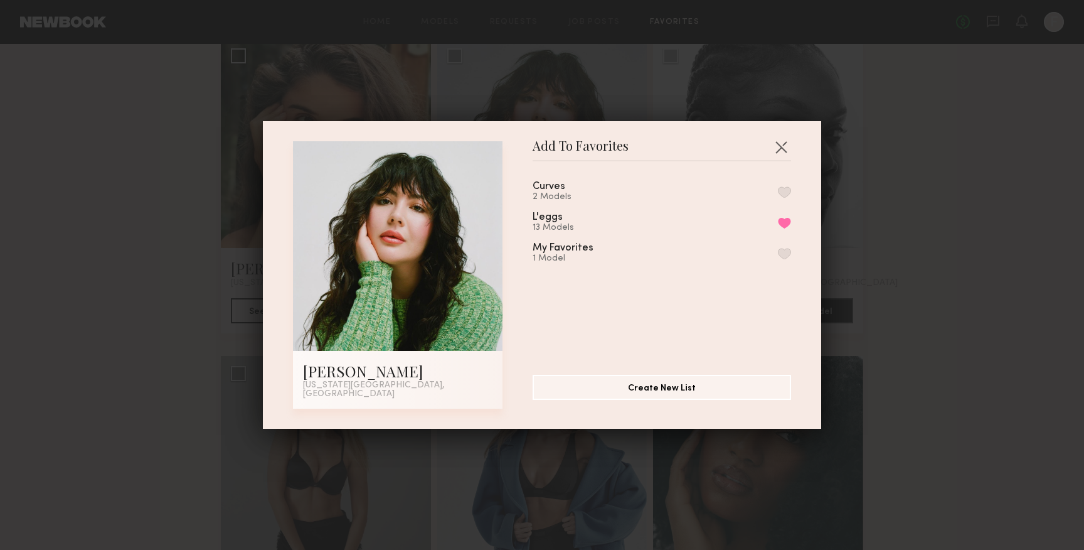
click at [778, 198] on button "button" at bounding box center [784, 191] width 13 height 11
click at [778, 221] on button "Remove from favorite list" at bounding box center [784, 222] width 13 height 11
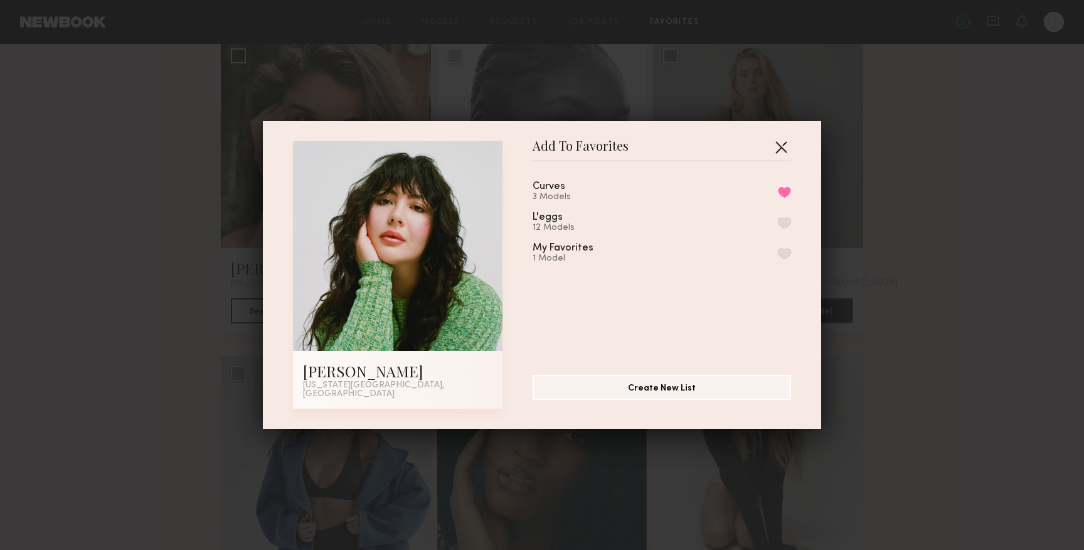
click at [782, 144] on button "button" at bounding box center [781, 147] width 20 height 20
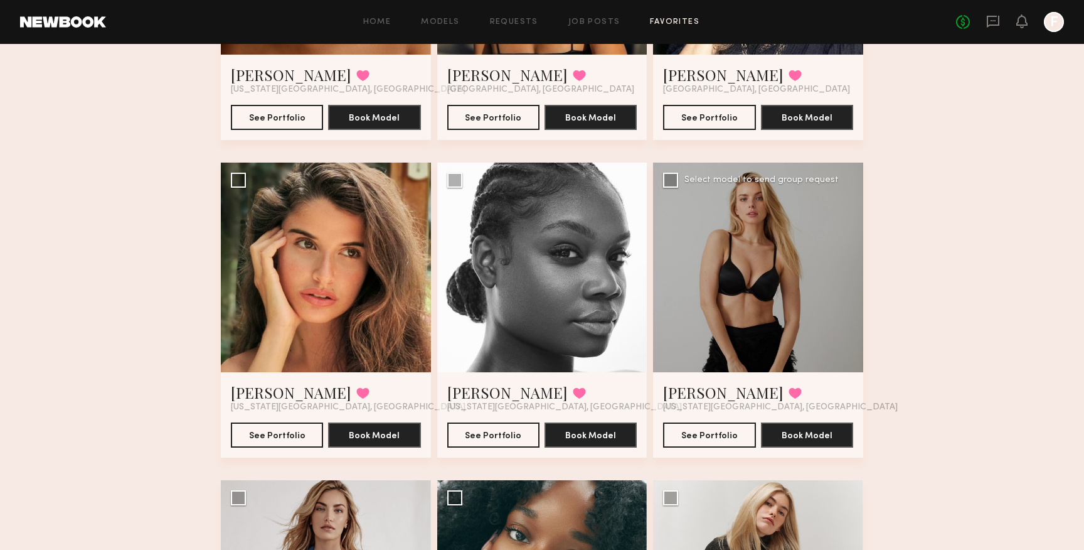
scroll to position [279, 0]
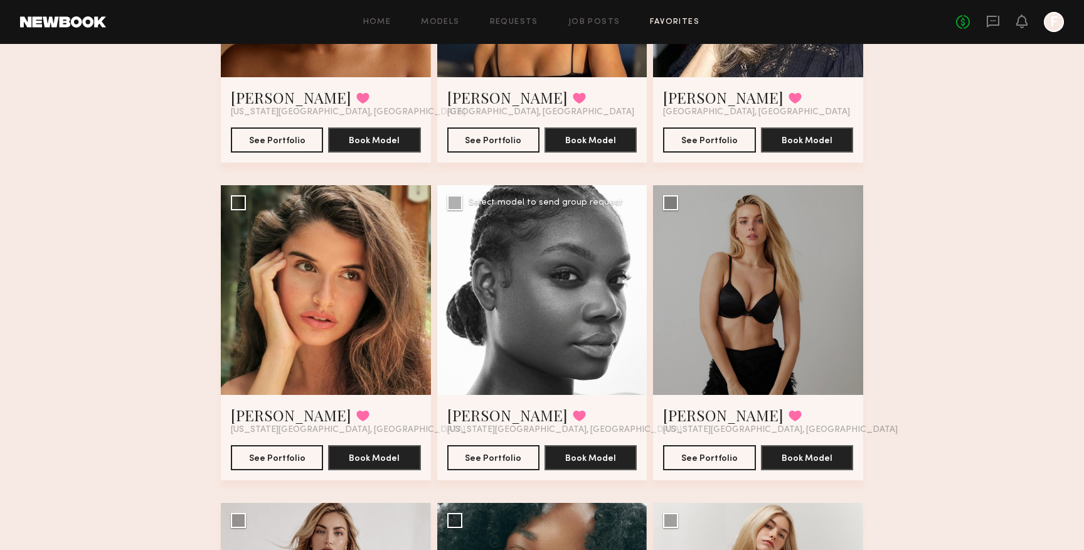
click at [474, 403] on div "Gabrielle B. Favorited New York City, NY See Portfolio Book Model" at bounding box center [542, 437] width 210 height 85
click at [474, 410] on link "Gabrielle B." at bounding box center [507, 415] width 120 height 20
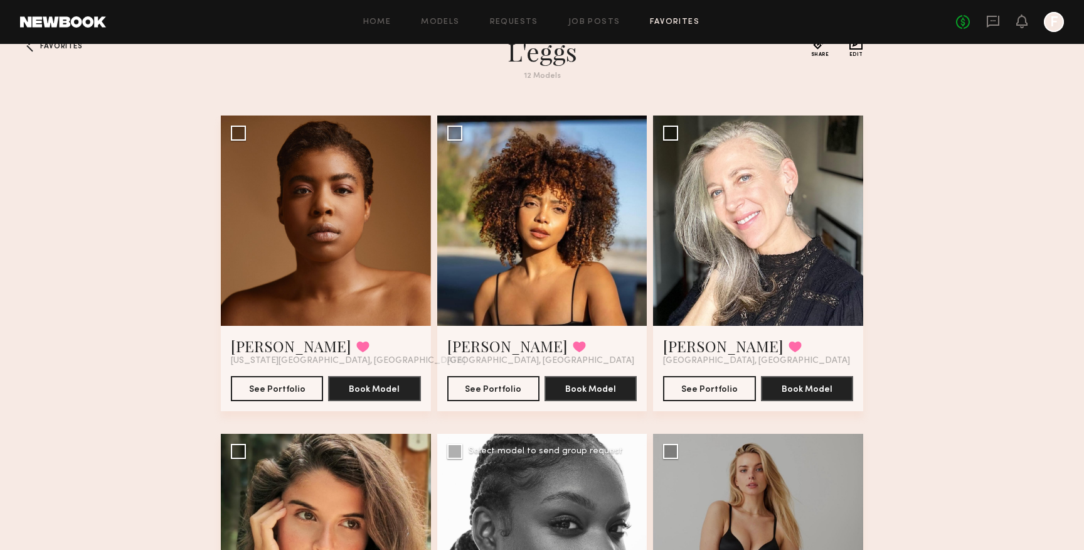
scroll to position [11, 0]
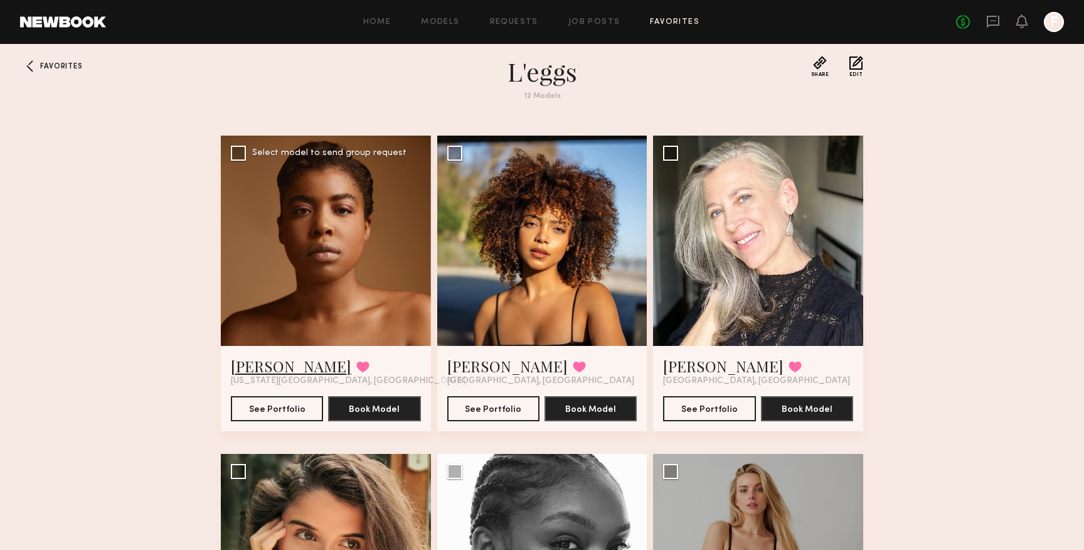
click at [277, 359] on link "Katherine E." at bounding box center [291, 366] width 120 height 20
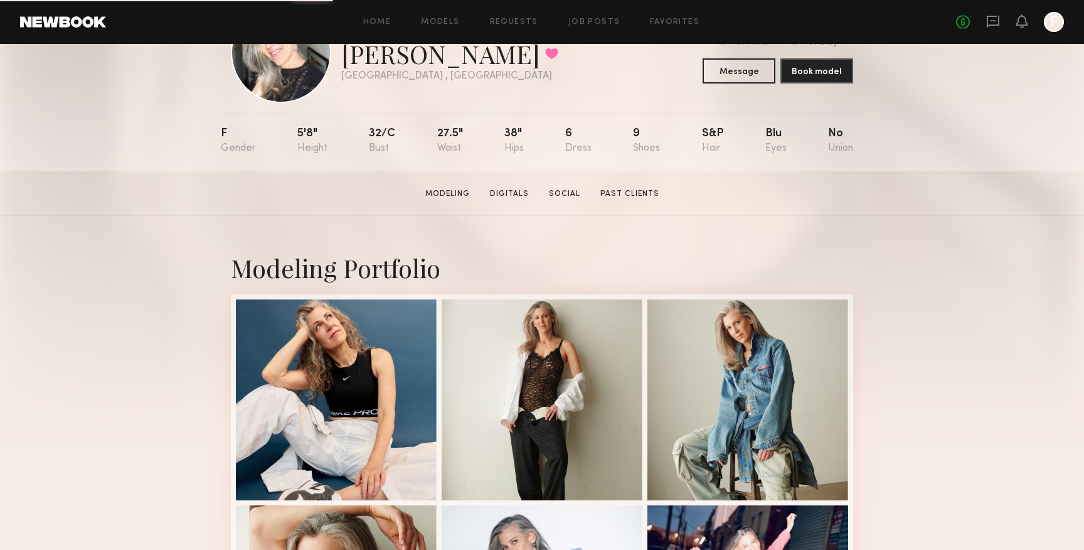
scroll to position [174, 0]
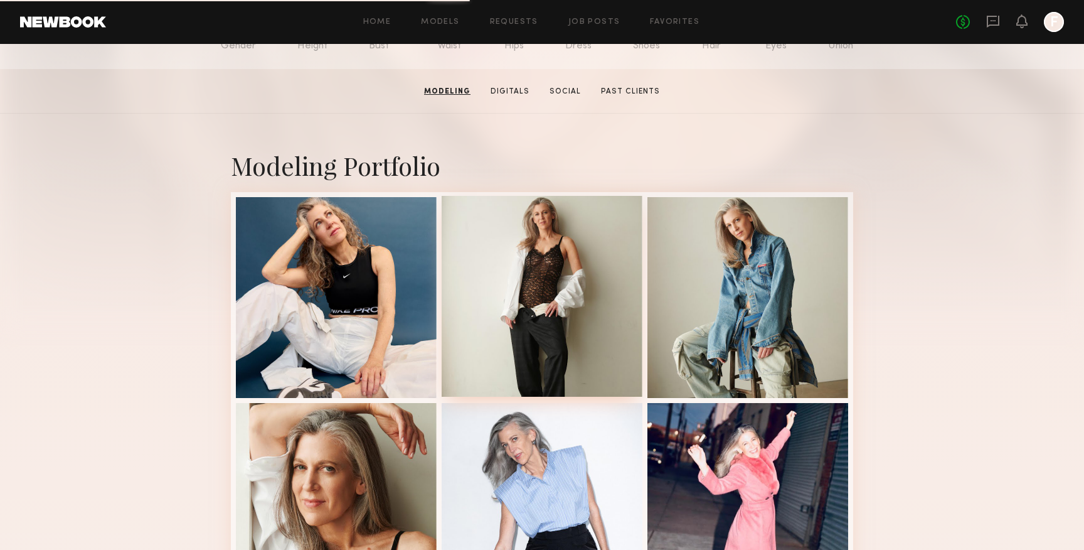
click at [597, 252] on div at bounding box center [542, 296] width 201 height 201
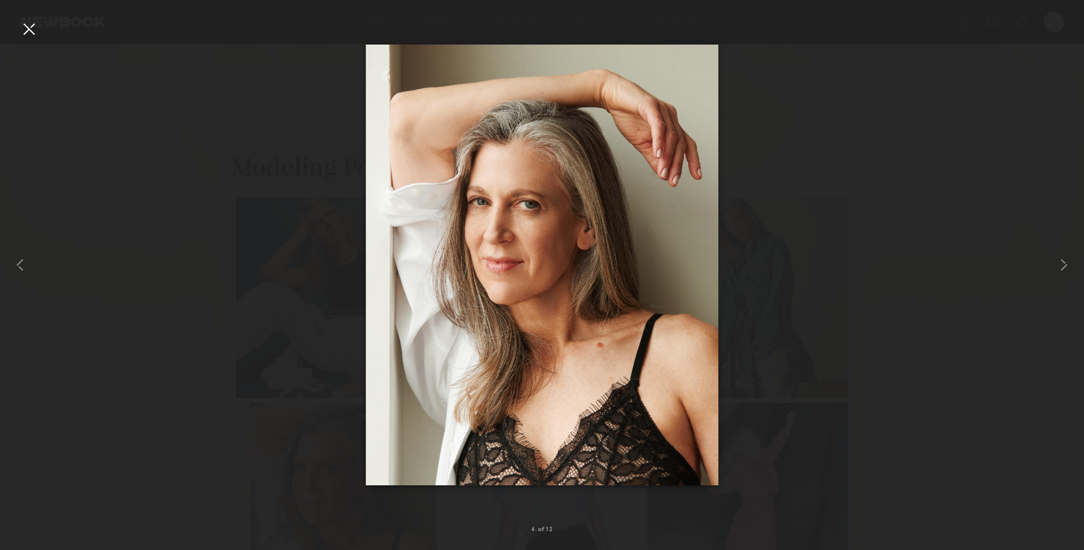
click at [33, 30] on div at bounding box center [29, 29] width 20 height 20
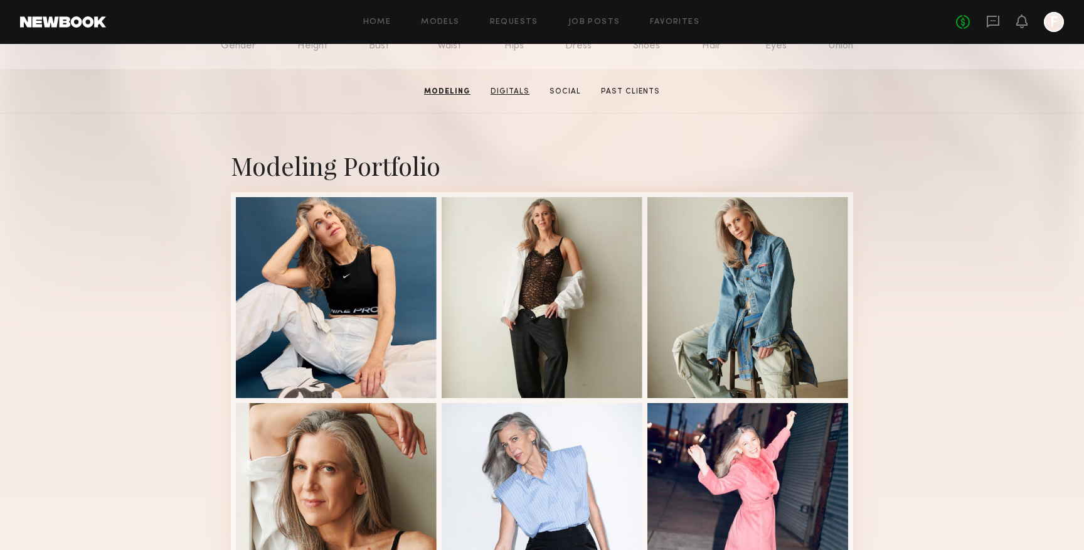
click at [511, 90] on link "Digitals" at bounding box center [510, 91] width 49 height 11
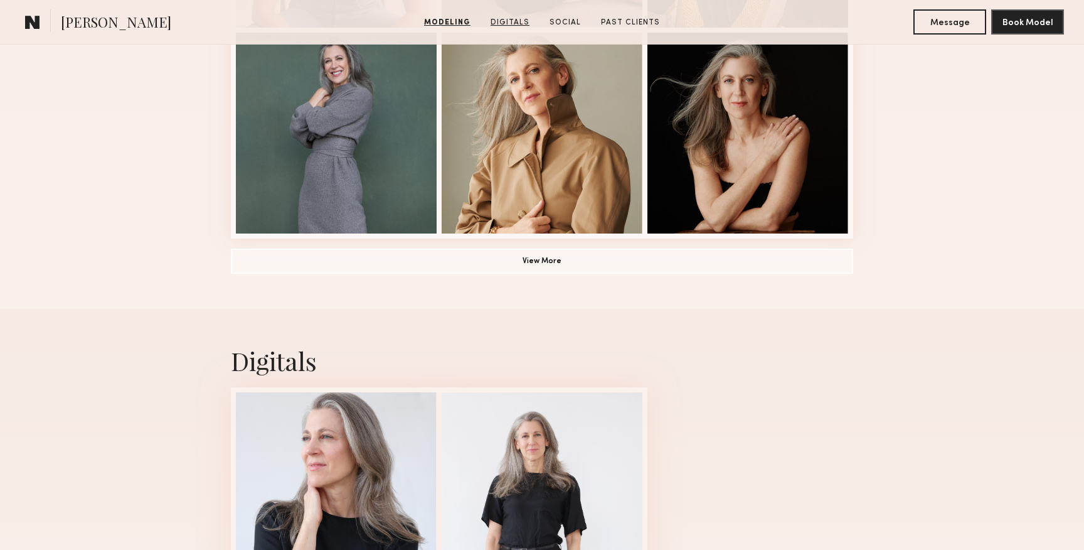
scroll to position [1188, 0]
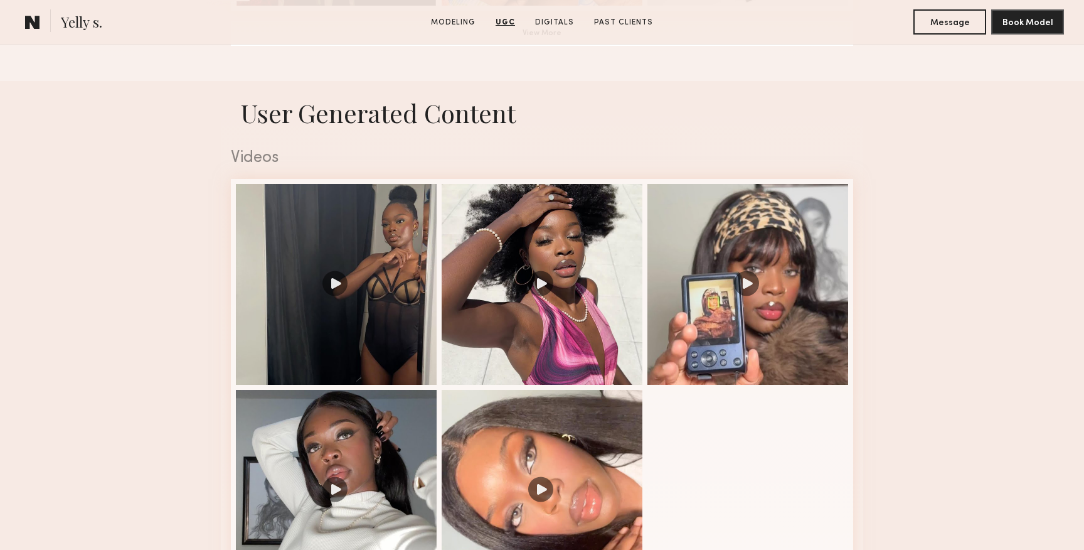
scroll to position [1185, 0]
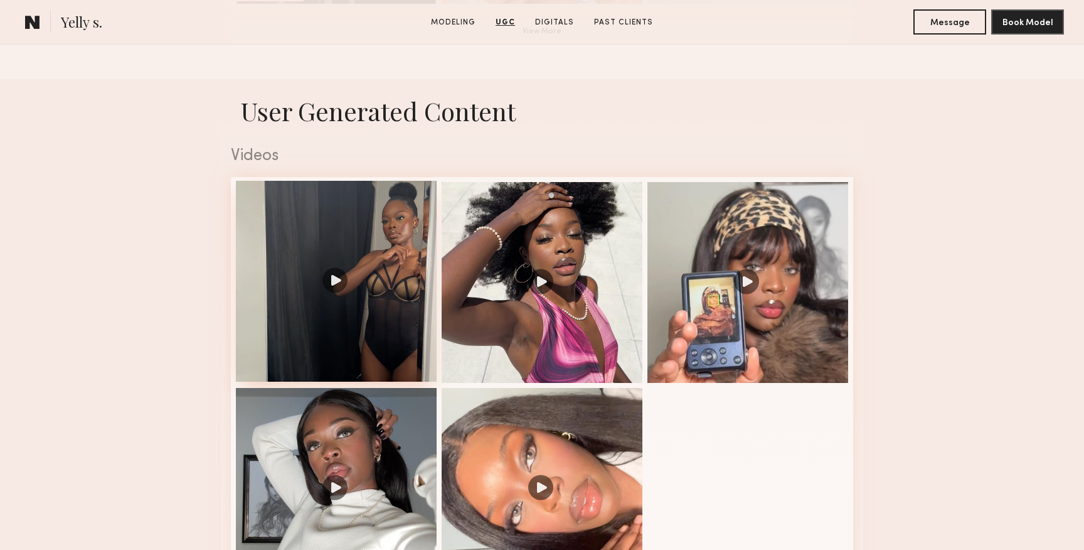
click at [383, 332] on div at bounding box center [336, 281] width 201 height 201
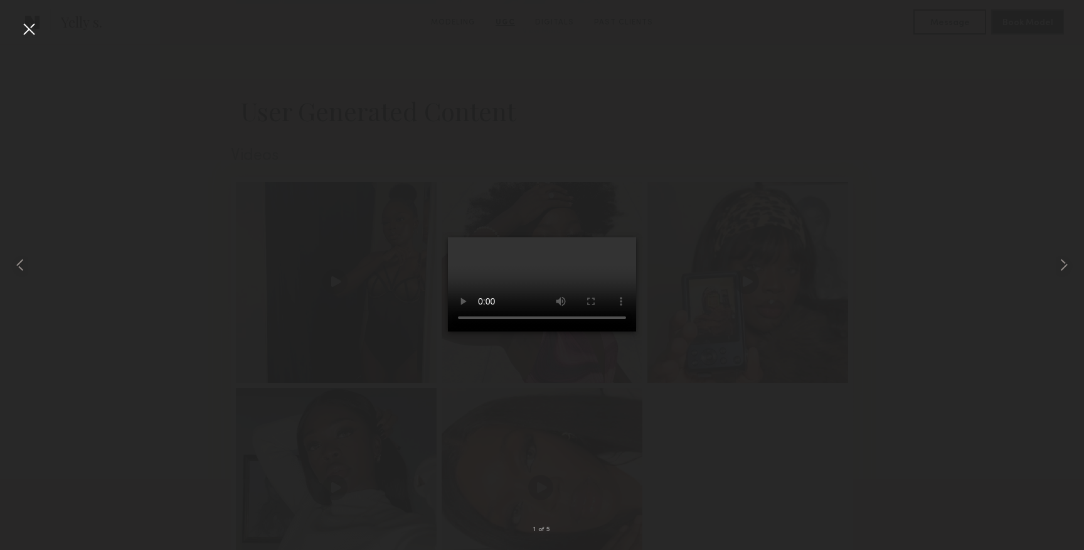
click at [307, 299] on div at bounding box center [542, 264] width 1084 height 489
click at [203, 299] on div at bounding box center [542, 264] width 1084 height 489
click at [37, 33] on div at bounding box center [29, 29] width 20 height 20
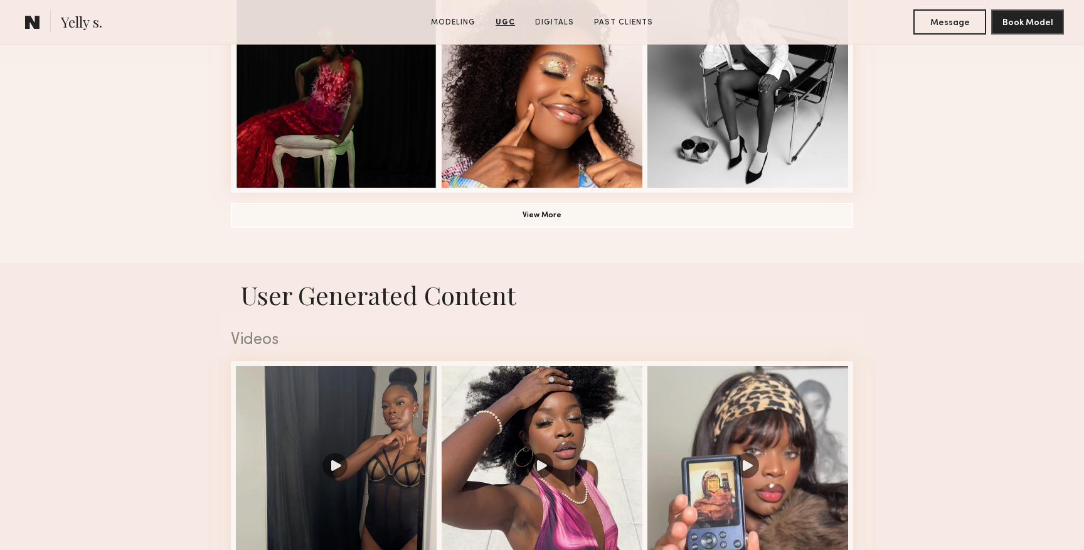
scroll to position [932, 0]
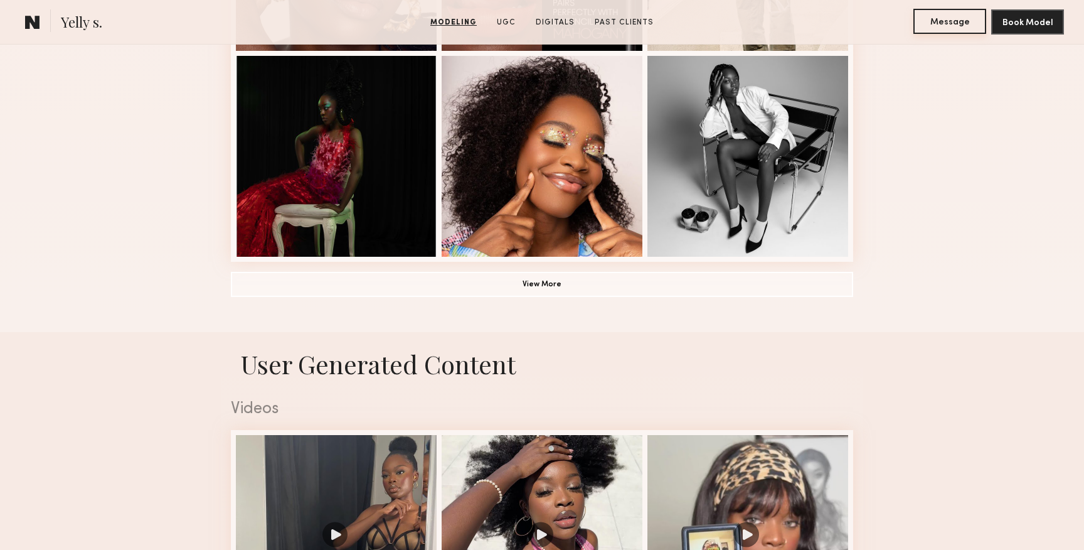
click at [935, 26] on button "Message" at bounding box center [949, 21] width 73 height 25
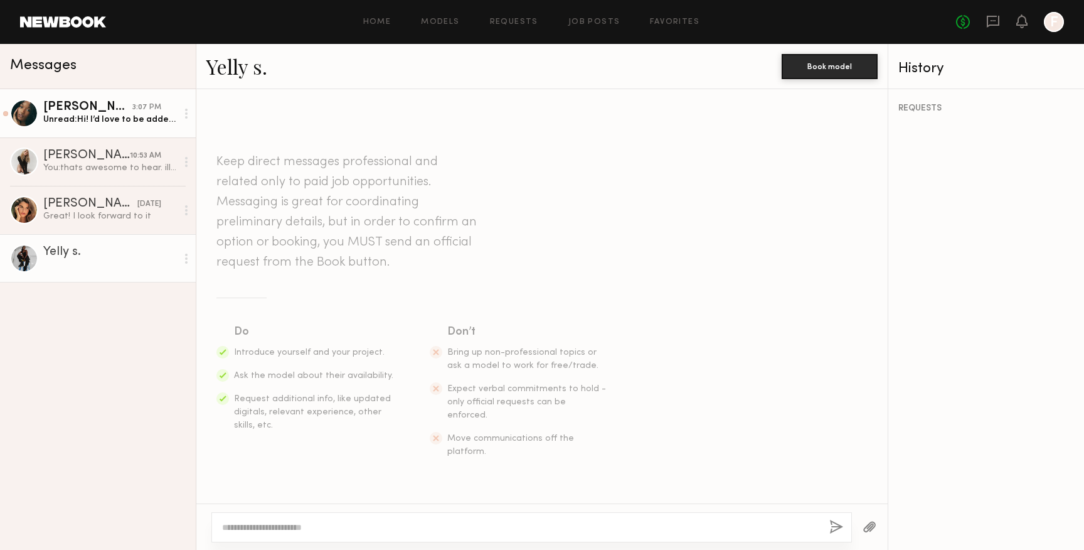
click at [91, 120] on div "Unread: Hi! I’d love to be added to your book for this shoot! I’m also availabl…" at bounding box center [110, 120] width 134 height 12
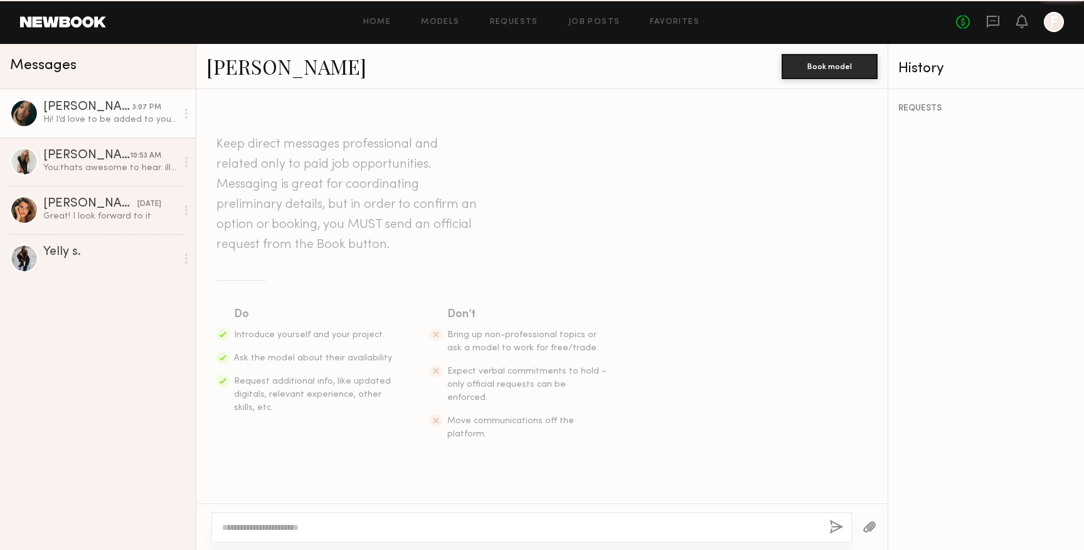
scroll to position [263, 0]
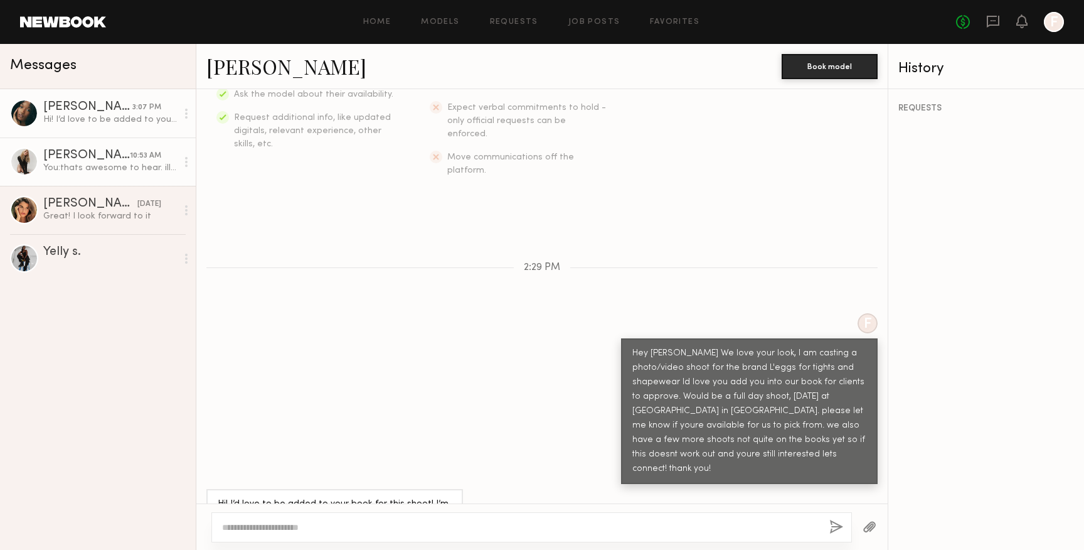
click at [66, 164] on div "You: thats awesome to hear. ill get your profile over and let you know with in …" at bounding box center [110, 168] width 134 height 12
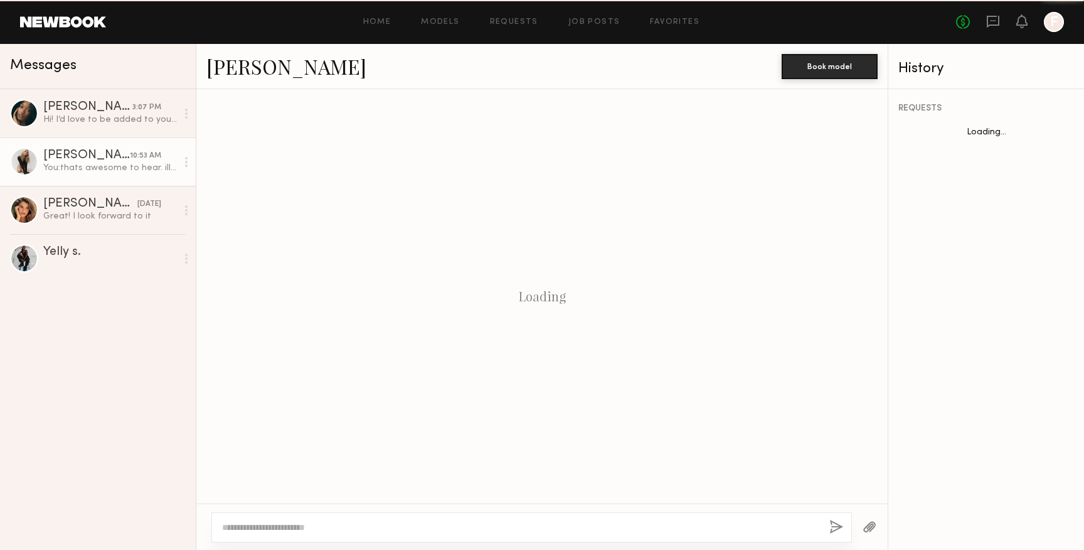
scroll to position [462, 0]
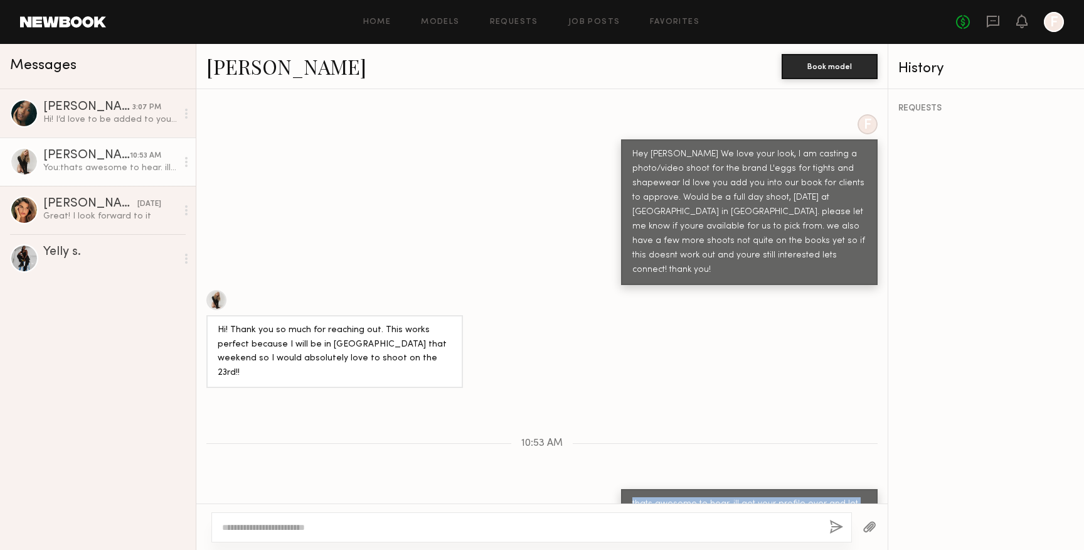
drag, startPoint x: 778, startPoint y: 477, endPoint x: 625, endPoint y: 402, distance: 170.0
click at [625, 402] on div "Keep direct messages professional and related only to paid job opportunities. M…" at bounding box center [541, 296] width 691 height 414
copy div "thats awesome to hear. ill get your profile over and let you know with in a few…"
click at [74, 126] on link "Hali O. 3:07 PM Hi! I’d love to be added to your book for this shoot! I’m also …" at bounding box center [98, 113] width 196 height 48
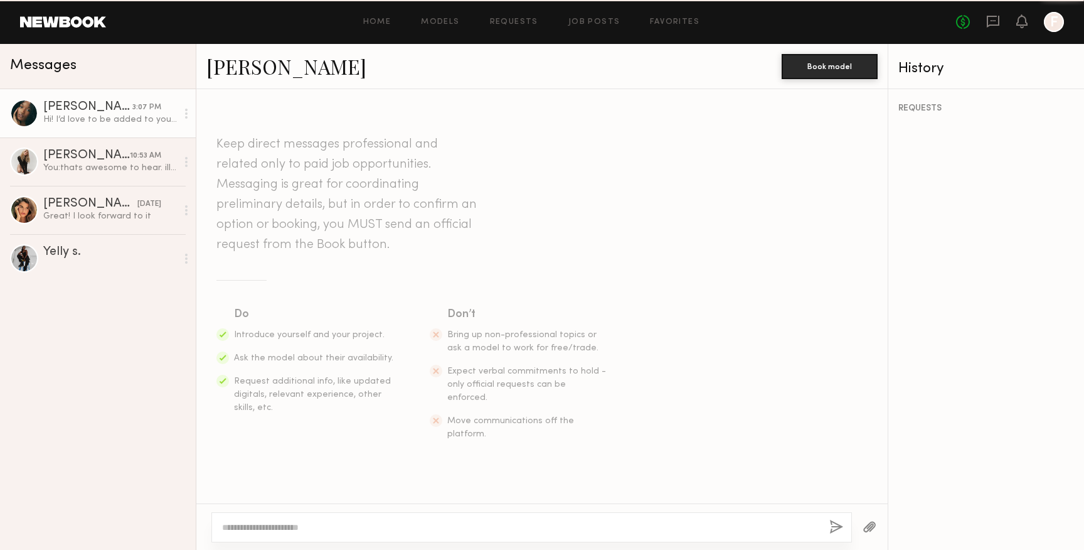
scroll to position [263, 0]
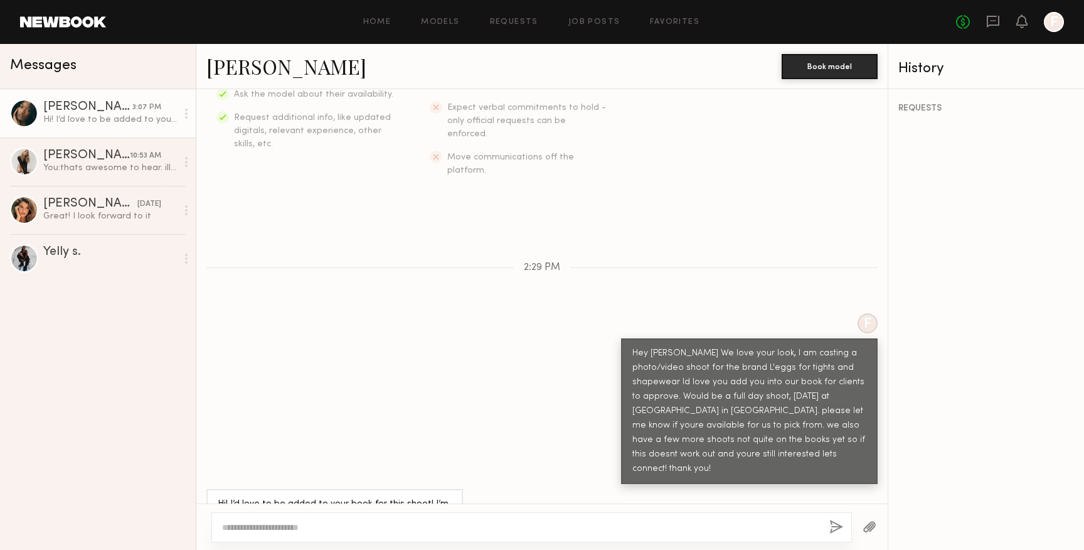
click at [315, 526] on textarea at bounding box center [520, 527] width 597 height 13
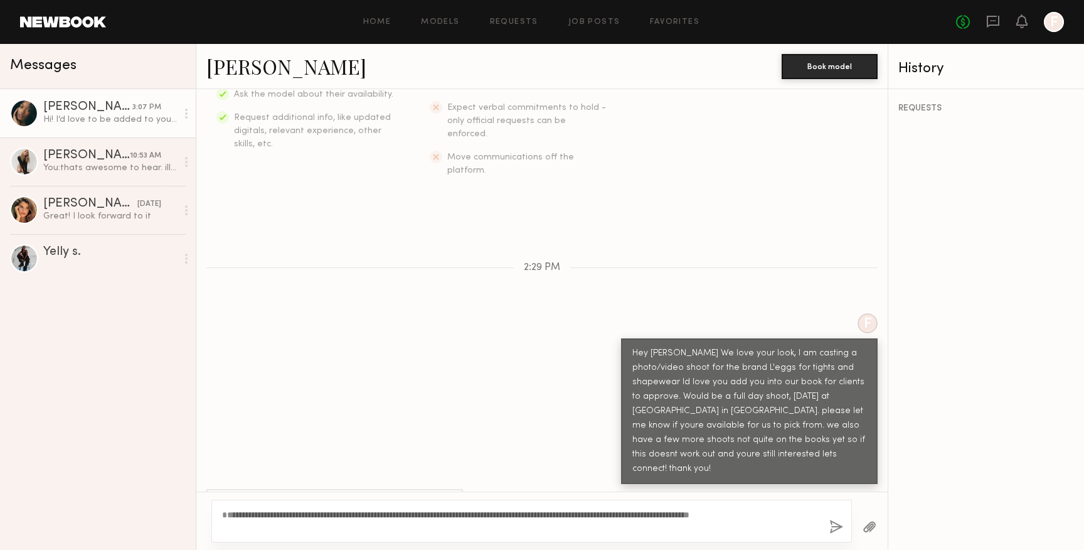
type textarea "**********"
click at [826, 527] on div "**********" at bounding box center [531, 520] width 641 height 43
click at [836, 524] on button "button" at bounding box center [836, 527] width 14 height 16
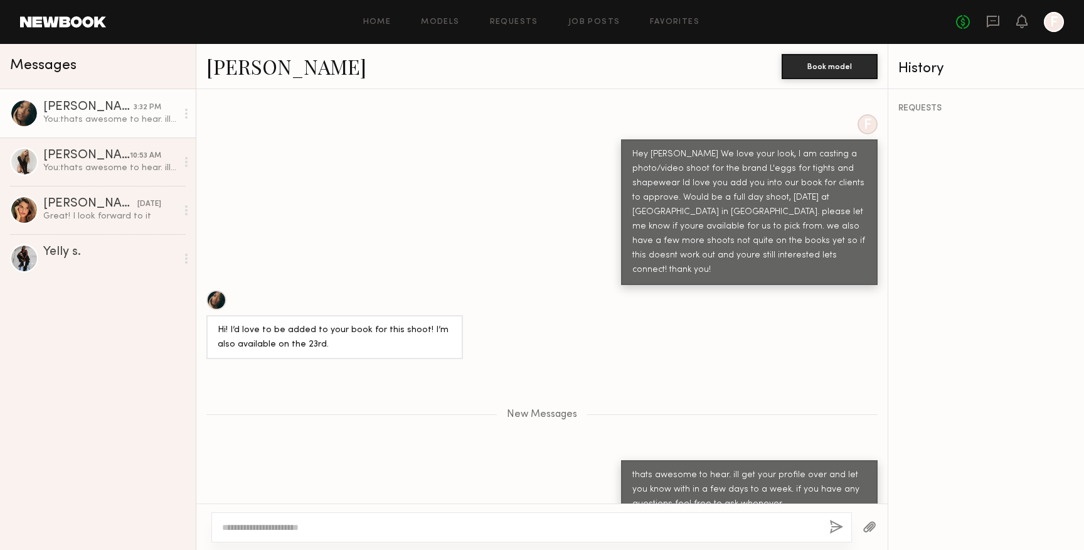
scroll to position [448, 0]
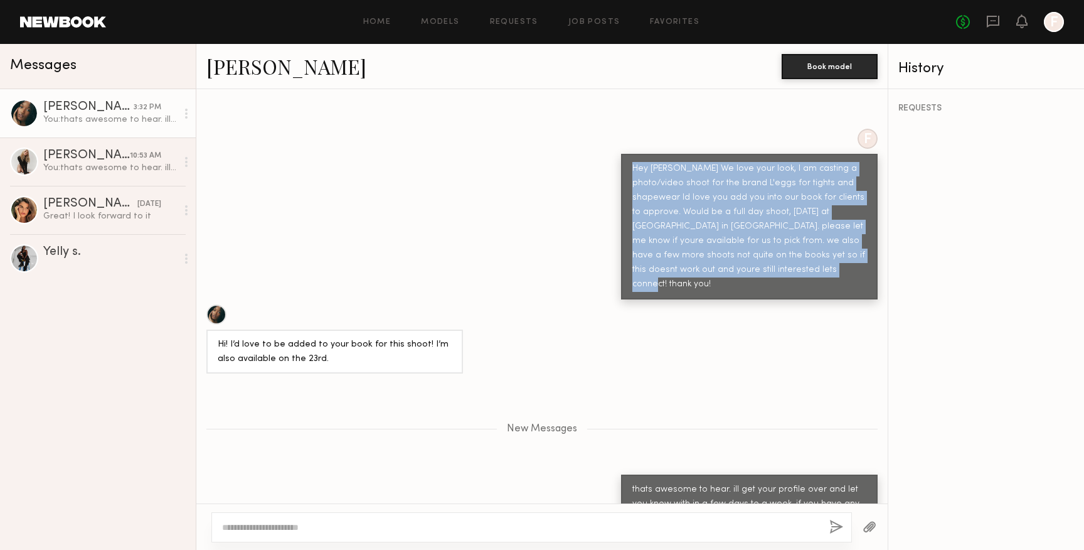
drag, startPoint x: 767, startPoint y: 242, endPoint x: 614, endPoint y: 125, distance: 192.5
click at [614, 129] on div "F Hey Hali We love your look, I am casting a photo/video shoot for the brand L'…" at bounding box center [541, 214] width 691 height 171
copy div "Hey Hali We love your look, I am casting a photo/video shoot for the brand L'eg…"
click at [87, 279] on link "Yelly s." at bounding box center [98, 258] width 196 height 48
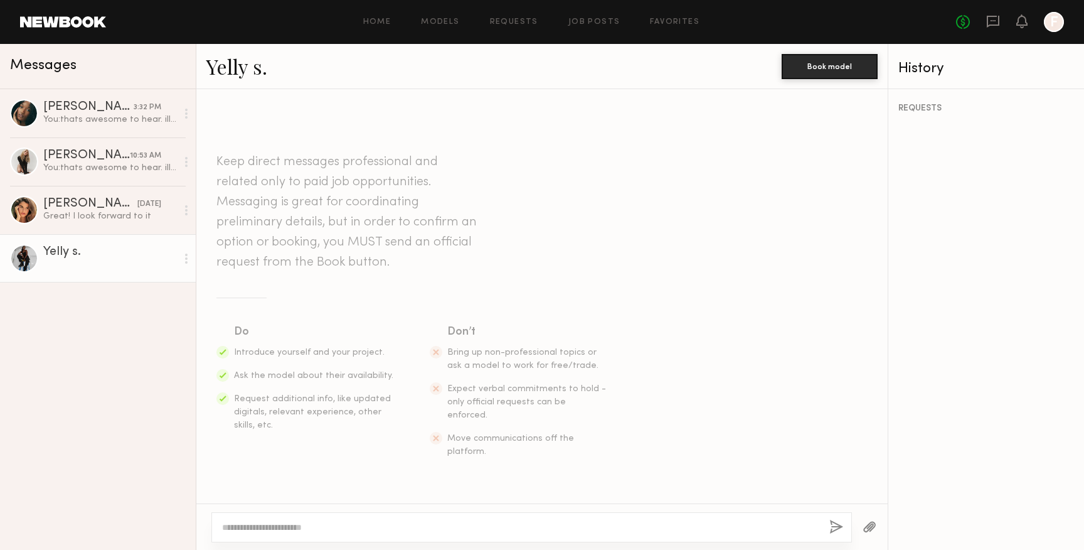
click at [290, 526] on textarea at bounding box center [520, 527] width 597 height 13
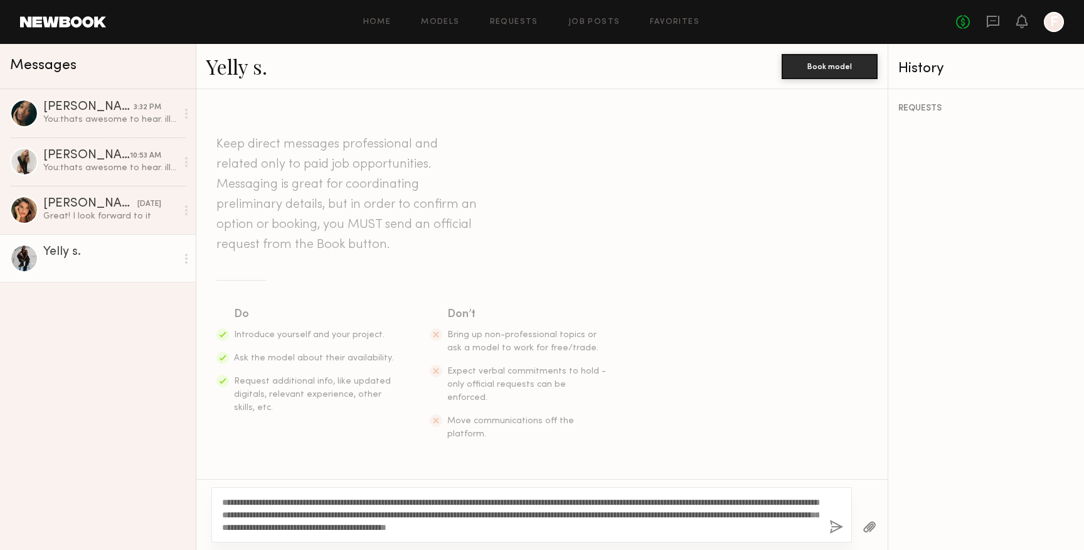
click at [246, 502] on textarea "**********" at bounding box center [520, 515] width 597 height 38
type textarea "**********"
click at [831, 525] on button "button" at bounding box center [836, 527] width 14 height 16
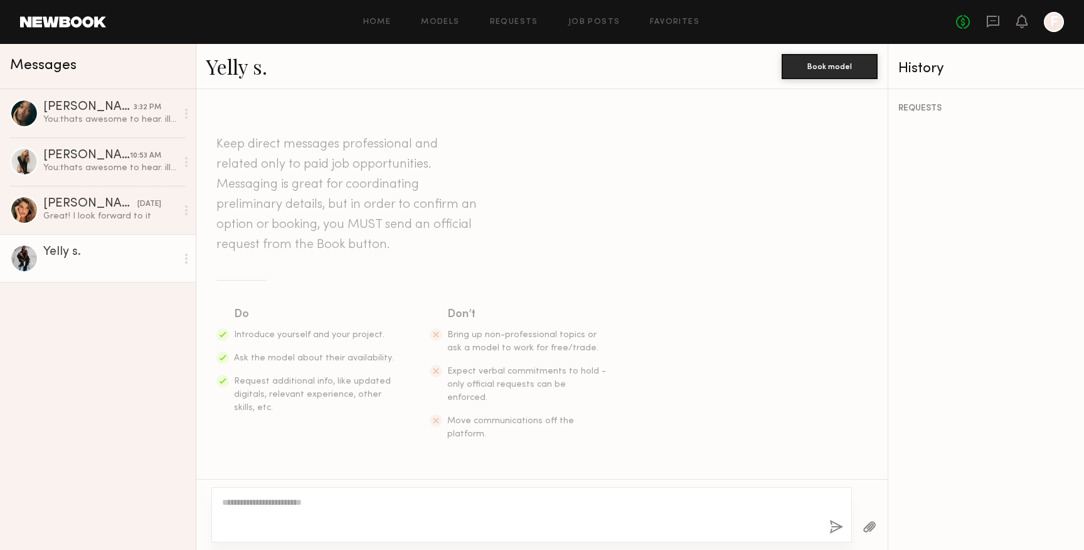
scroll to position [214, 0]
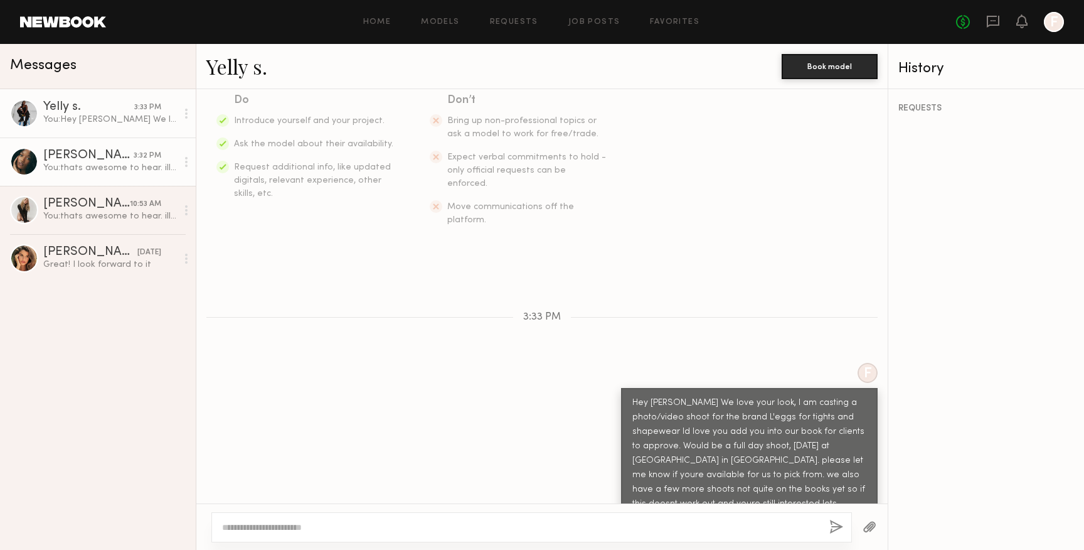
click at [71, 152] on div "Hali O." at bounding box center [88, 155] width 90 height 13
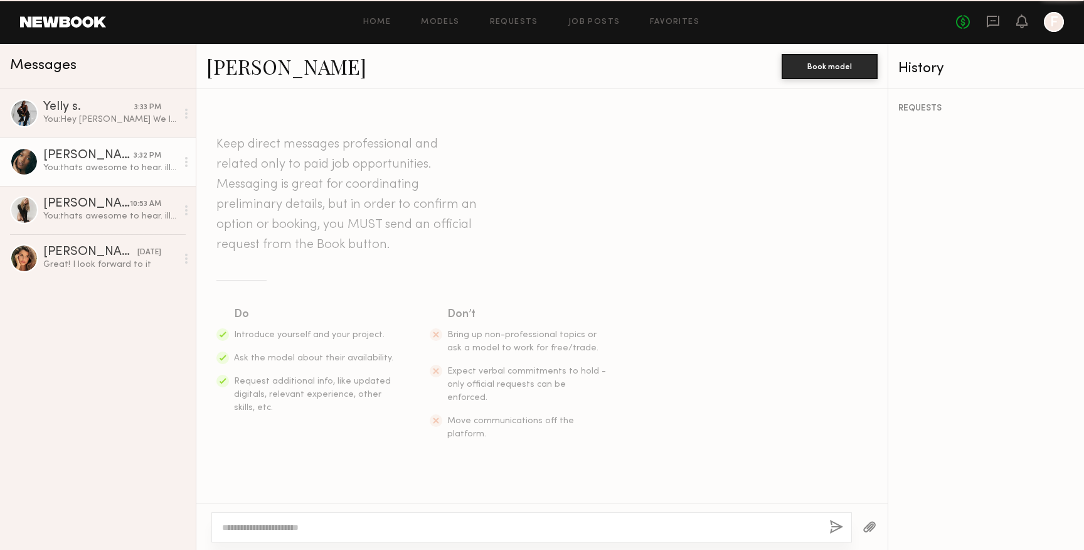
scroll to position [353, 0]
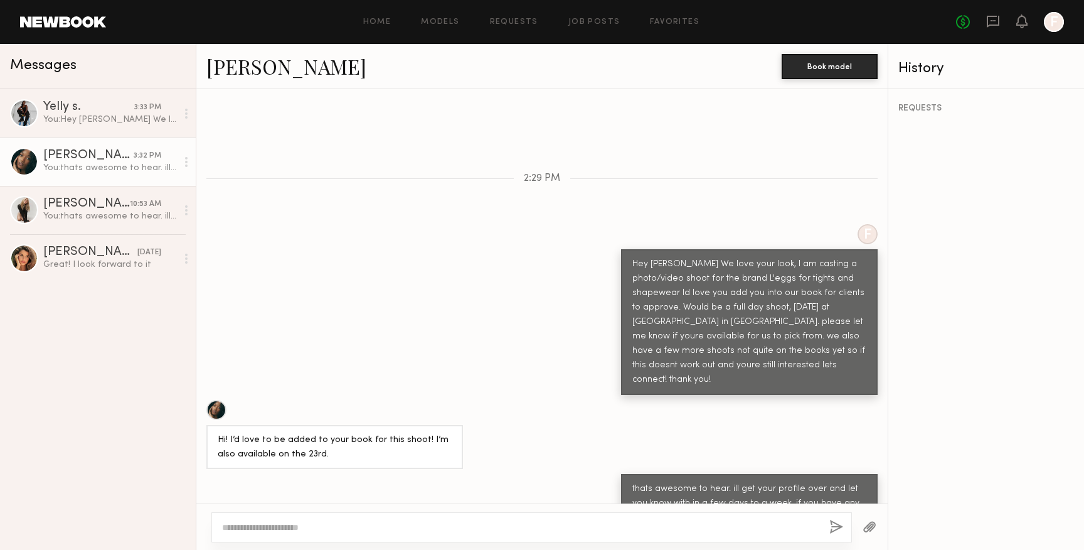
click at [238, 85] on div "Hali O. Book model" at bounding box center [541, 66] width 691 height 45
click at [238, 78] on link "Hali O." at bounding box center [286, 66] width 160 height 27
click at [81, 116] on div "You: Hey Yelli We love your look, I am casting a photo/video shoot for the bran…" at bounding box center [110, 120] width 134 height 12
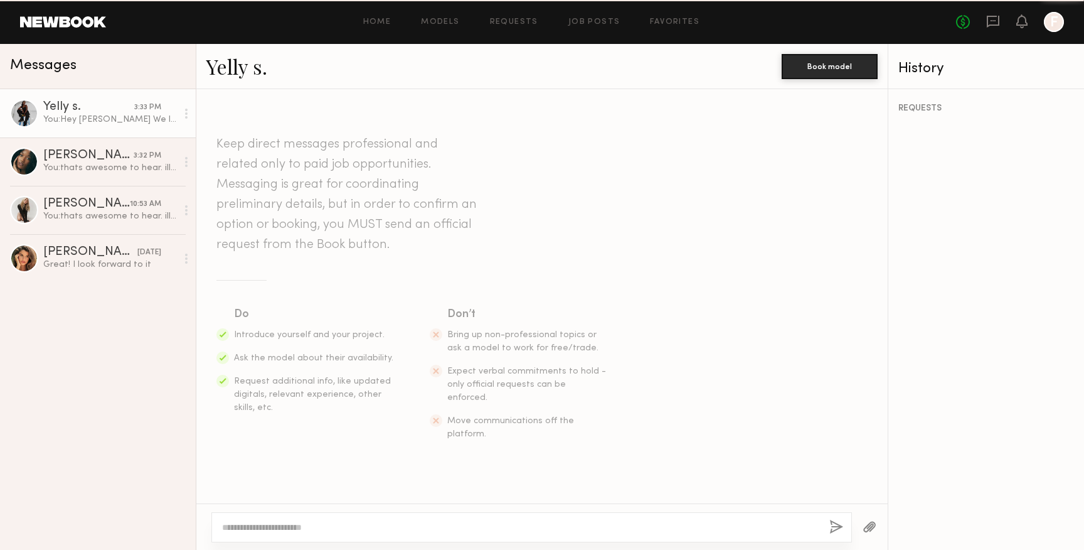
scroll to position [214, 0]
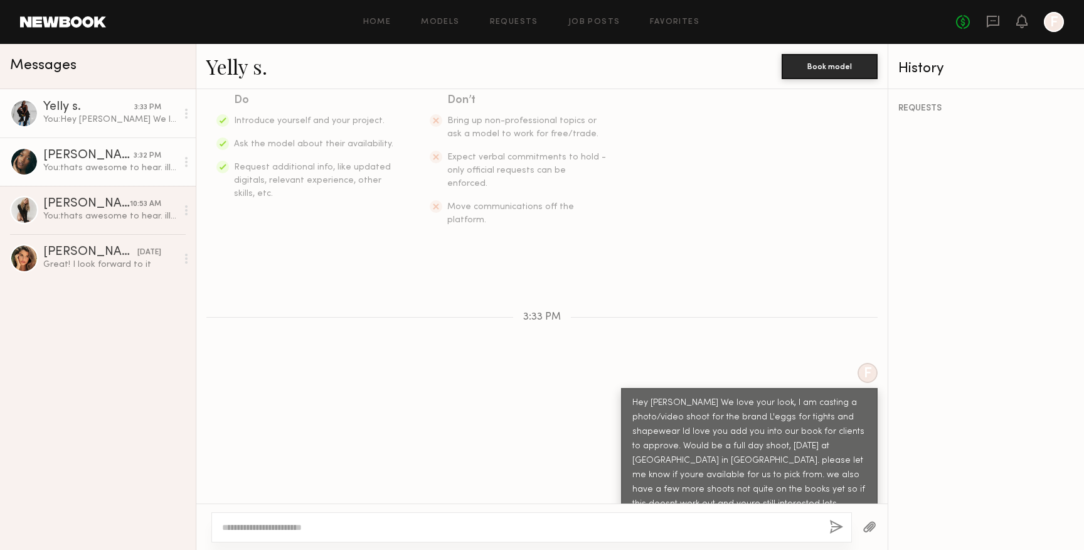
click at [82, 152] on div "Hali O." at bounding box center [88, 155] width 90 height 13
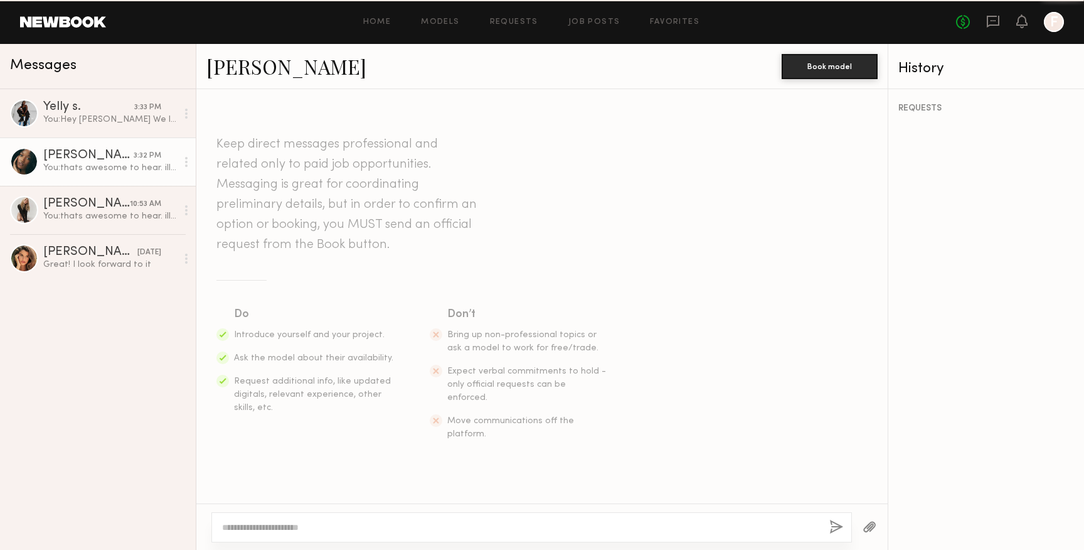
scroll to position [353, 0]
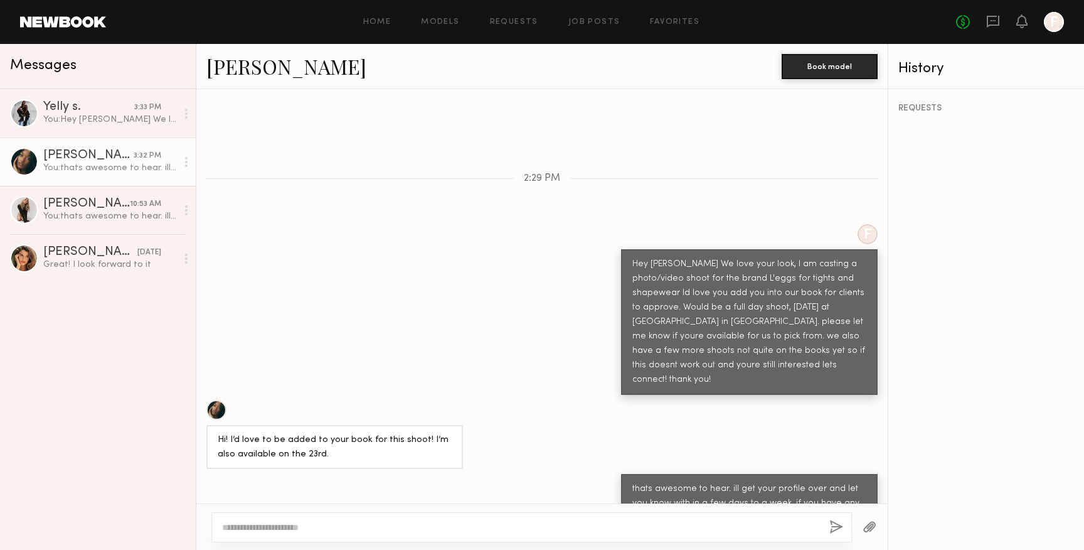
click at [81, 26] on link at bounding box center [63, 21] width 86 height 11
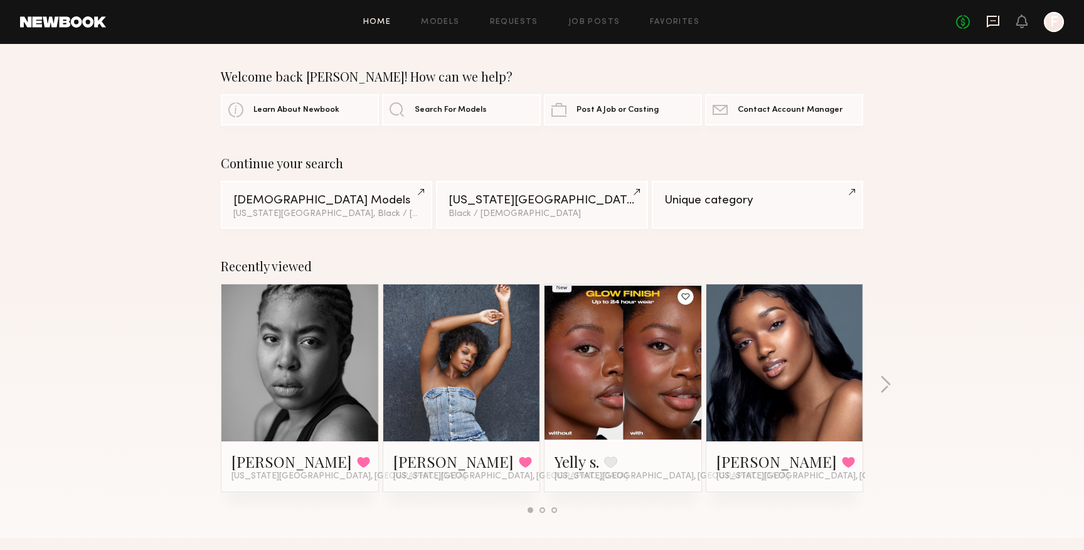
click at [997, 26] on icon at bounding box center [993, 21] width 14 height 14
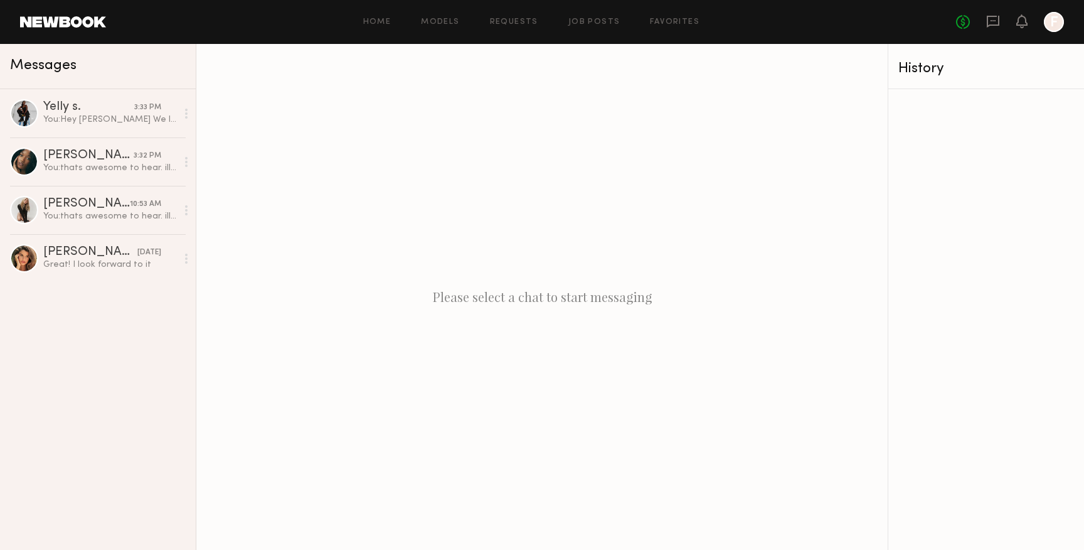
click at [437, 31] on div "Home Models Requests Job Posts Favorites Sign Out No fees up to $5,000 F" at bounding box center [585, 22] width 958 height 20
click at [502, 23] on link "Requests" at bounding box center [514, 22] width 48 height 8
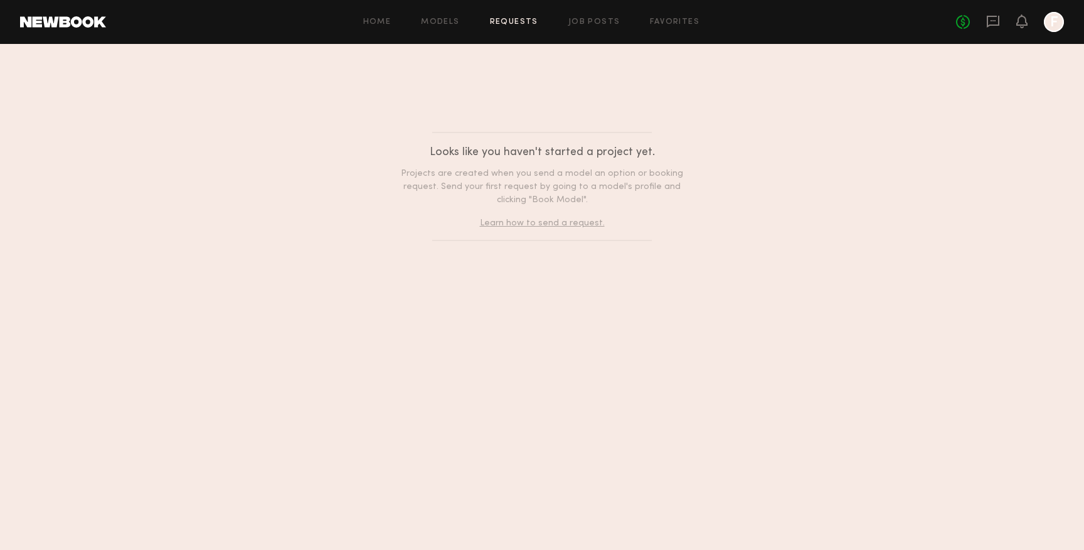
click at [480, 20] on div "Home Models Requests Job Posts Favorites Sign Out" at bounding box center [531, 22] width 850 height 8
click at [458, 20] on link "Models" at bounding box center [440, 22] width 38 height 8
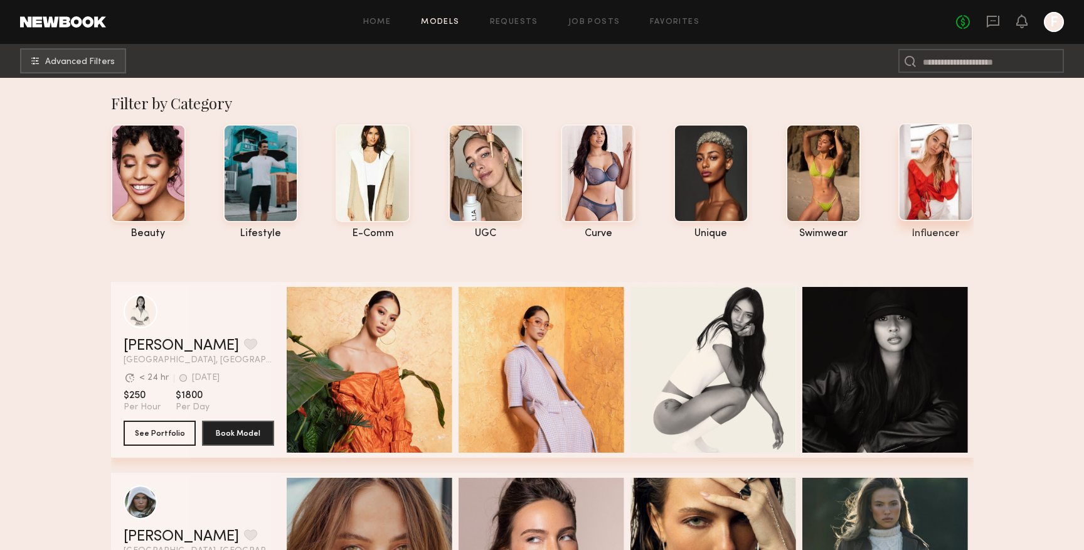
click at [945, 186] on div at bounding box center [935, 172] width 75 height 98
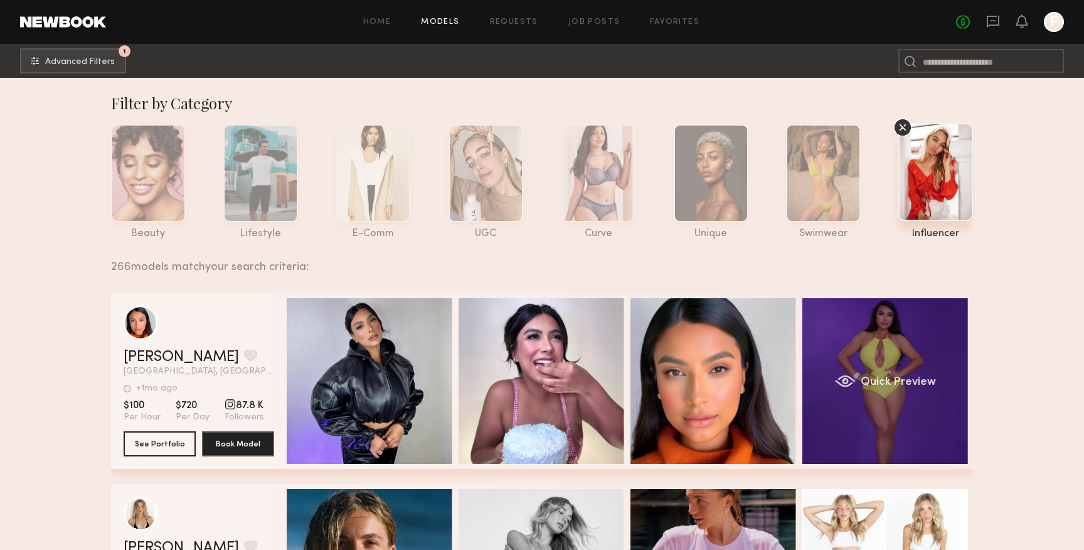
click at [895, 419] on div "Quick Preview" at bounding box center [885, 381] width 166 height 166
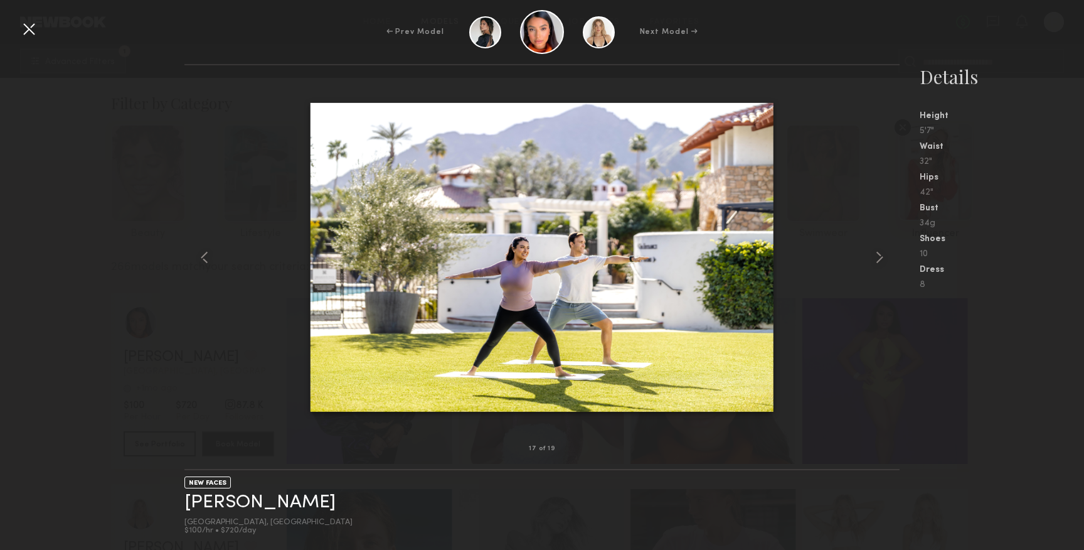
click at [34, 29] on div at bounding box center [29, 29] width 20 height 20
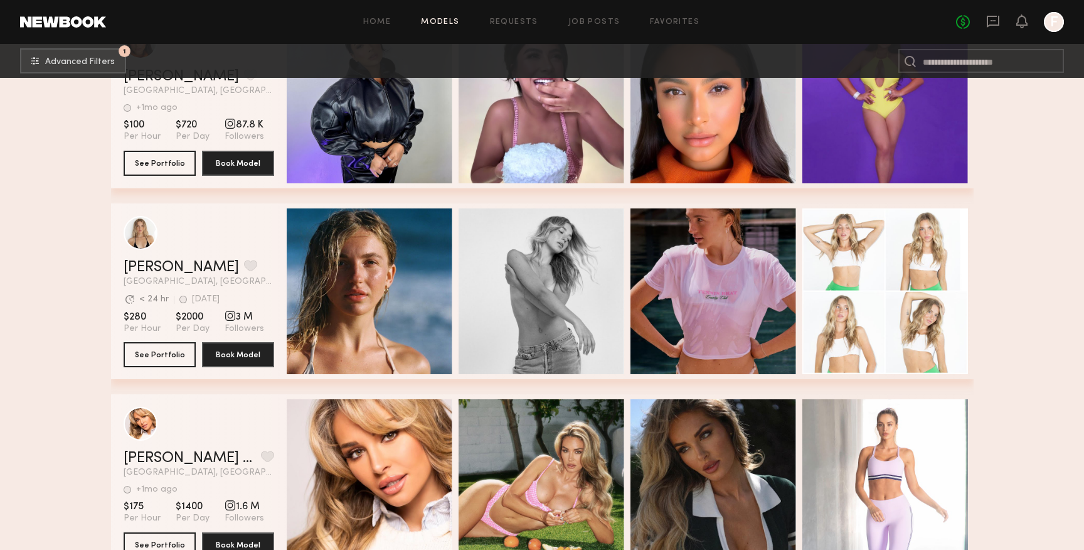
scroll to position [316, 0]
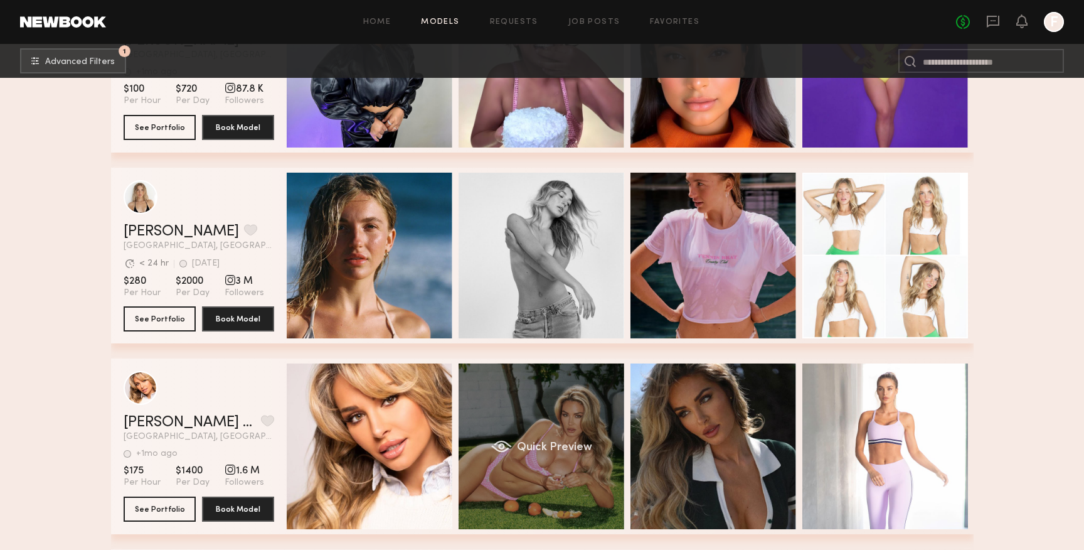
click at [529, 425] on div "Quick Preview" at bounding box center [542, 446] width 166 height 166
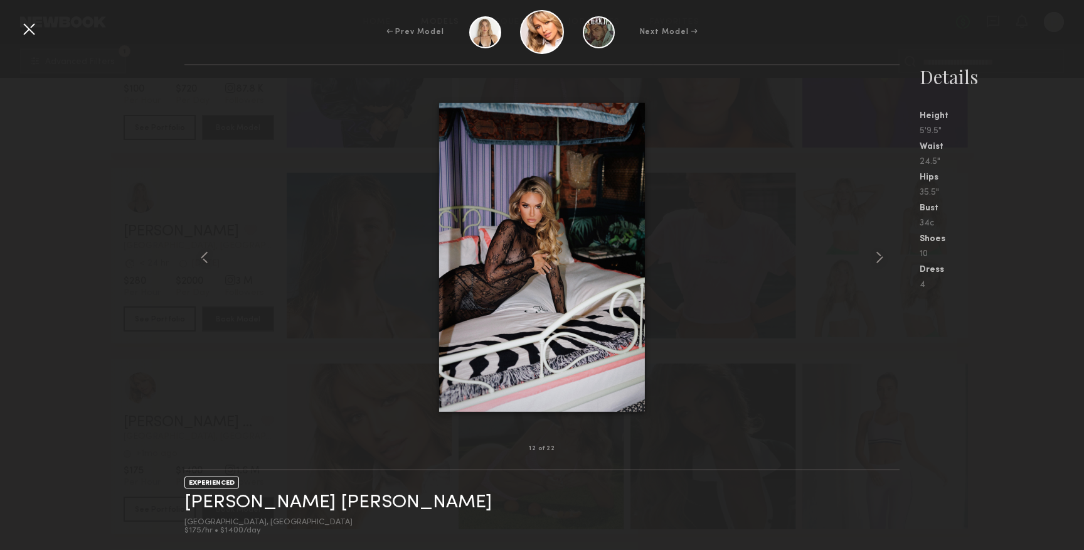
click at [31, 35] on div at bounding box center [29, 29] width 20 height 20
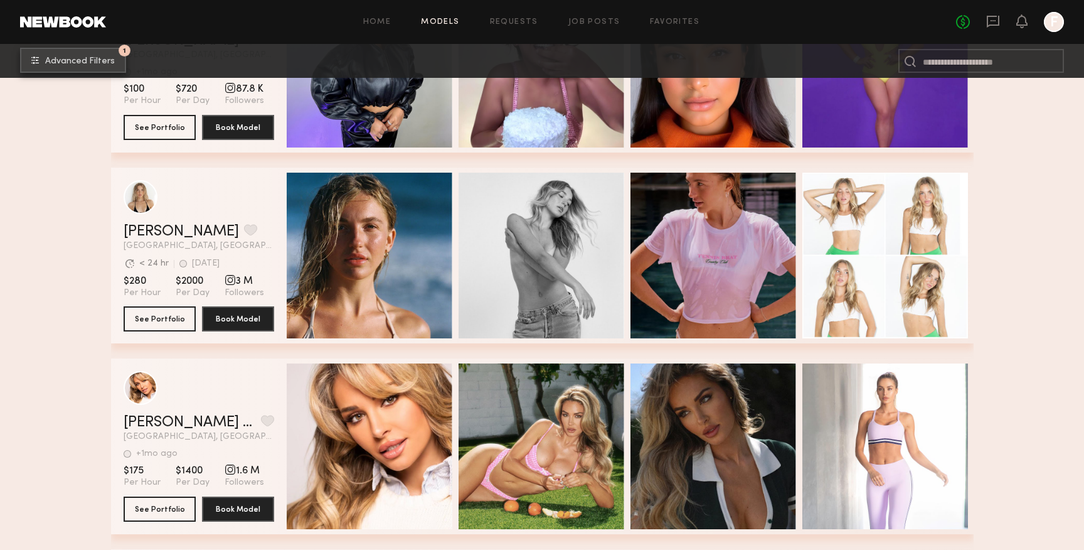
click at [107, 55] on button "1 Advanced Filters" at bounding box center [73, 60] width 106 height 25
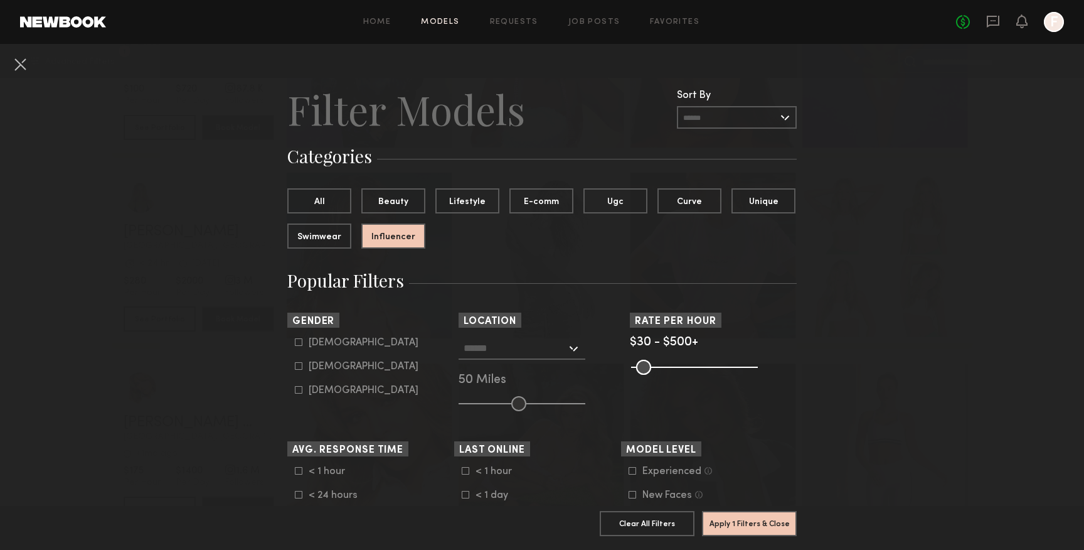
click at [344, 33] on header "Home Models Requests Job Posts Favorites Sign Out No fees up to $5,000 F" at bounding box center [542, 22] width 1084 height 44
click at [376, 22] on link "Home" at bounding box center [377, 22] width 28 height 8
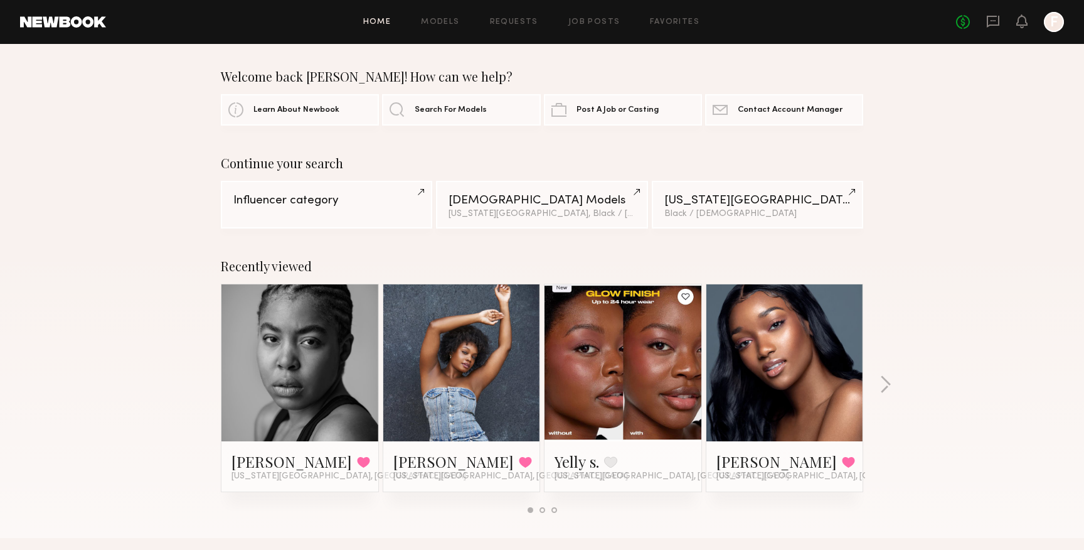
click at [153, 193] on div "Continue your search Influencer category Female Models New York City, Black / A…" at bounding box center [542, 192] width 1084 height 73
click at [438, 23] on link "Models" at bounding box center [440, 22] width 38 height 8
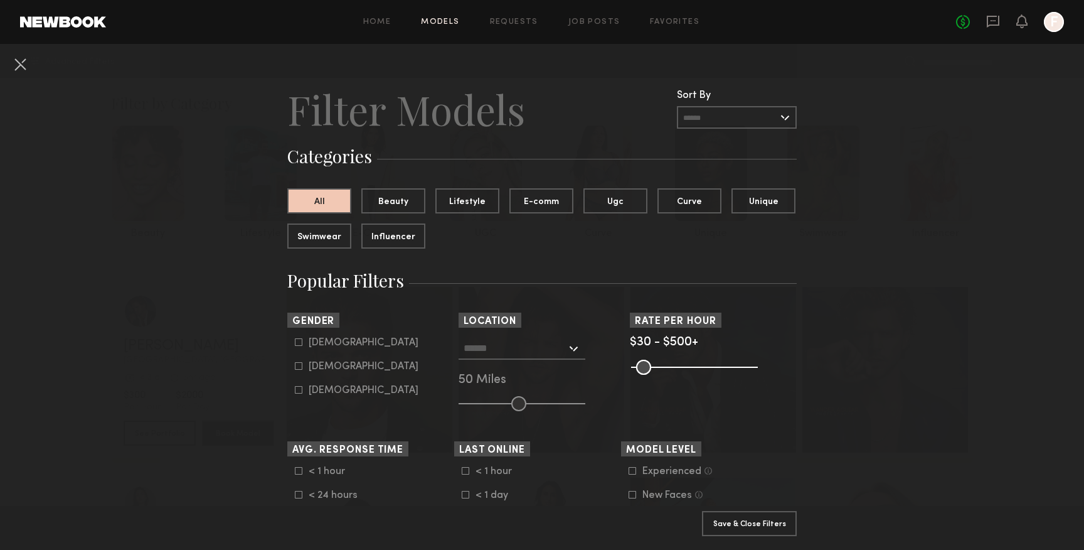
click at [570, 346] on div at bounding box center [522, 348] width 127 height 23
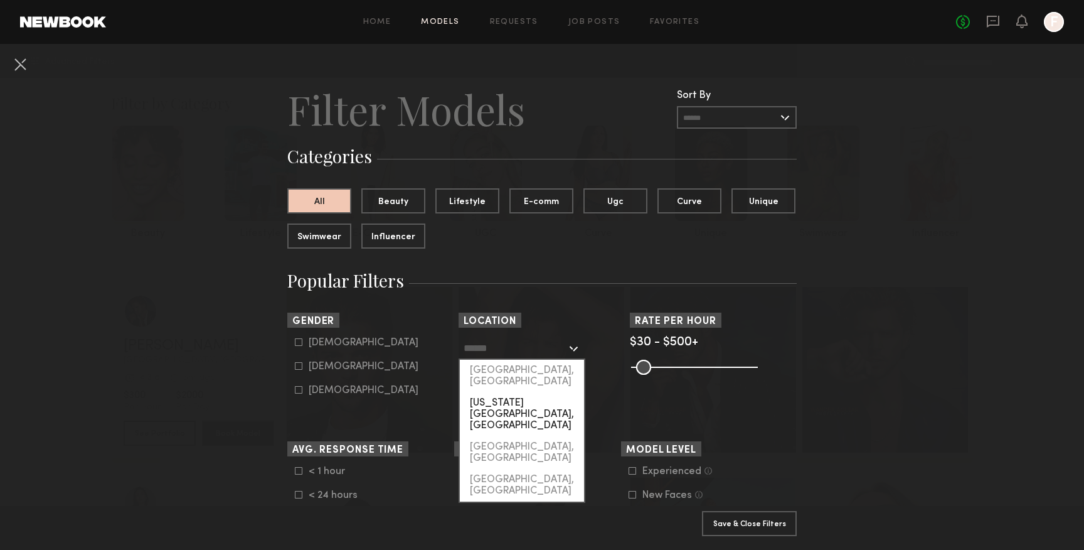
click at [543, 392] on div "[US_STATE][GEOGRAPHIC_DATA], [GEOGRAPHIC_DATA]" at bounding box center [522, 414] width 124 height 44
type input "**********"
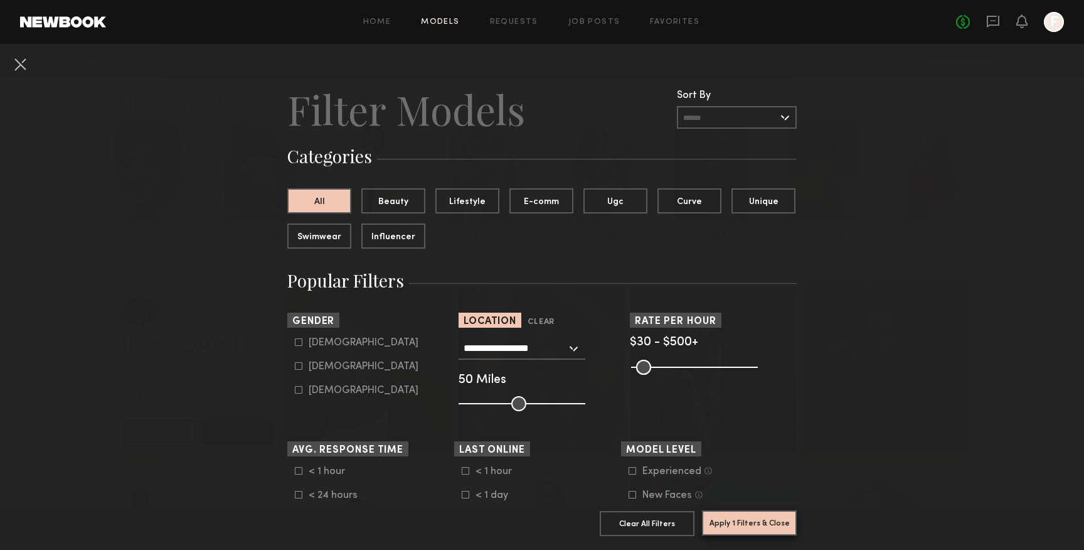
click at [773, 523] on button "Apply 1 Filters & Close" at bounding box center [749, 522] width 95 height 25
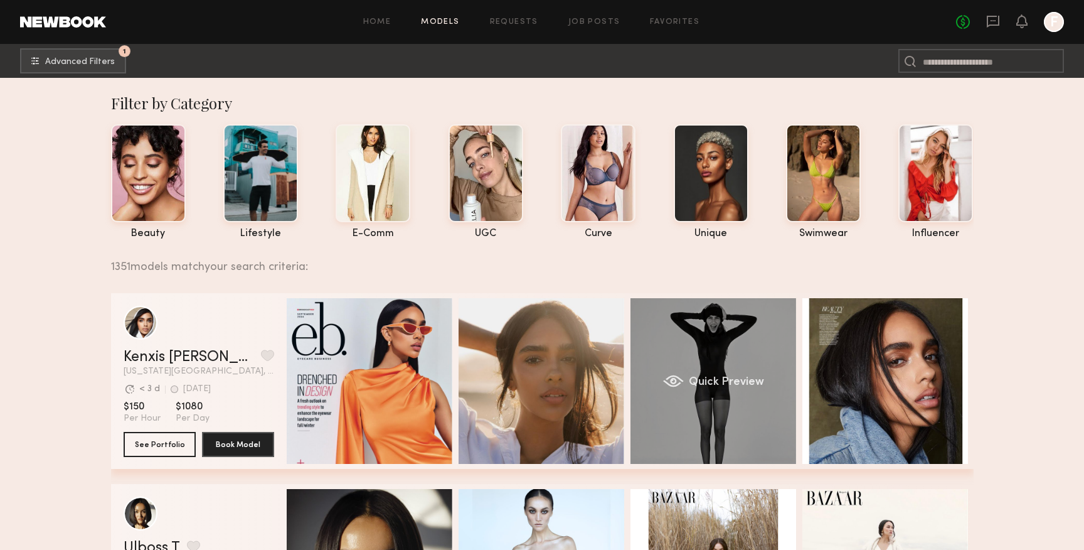
click at [731, 369] on div "Quick Preview" at bounding box center [713, 381] width 166 height 166
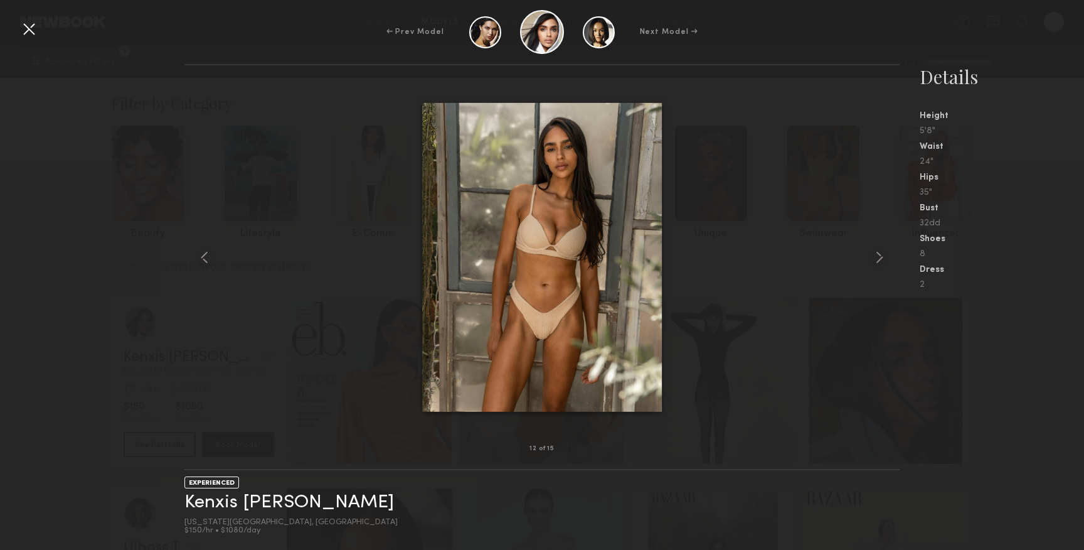
scroll to position [25, 0]
click at [29, 36] on div at bounding box center [29, 29] width 20 height 20
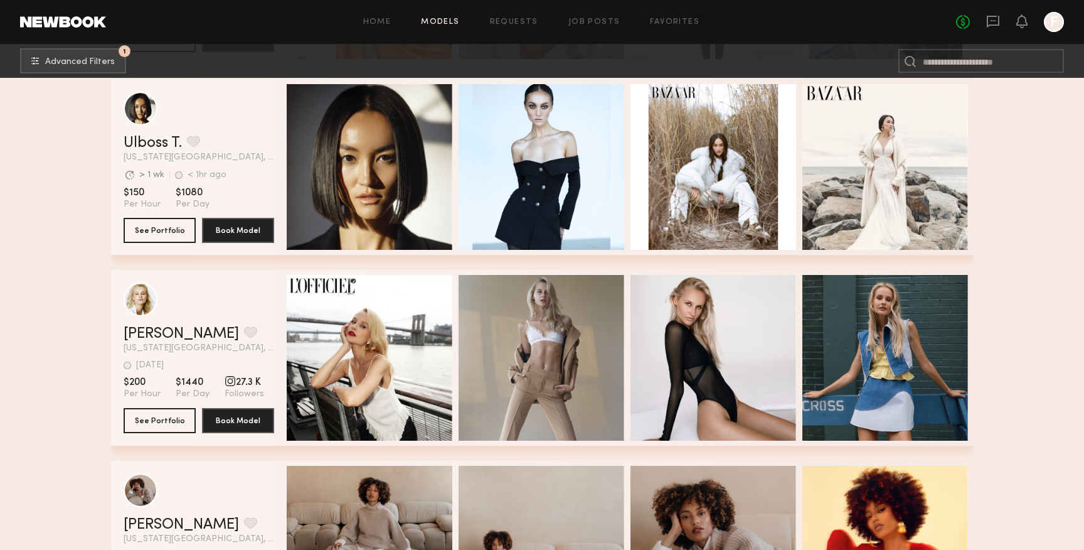
scroll to position [406, 0]
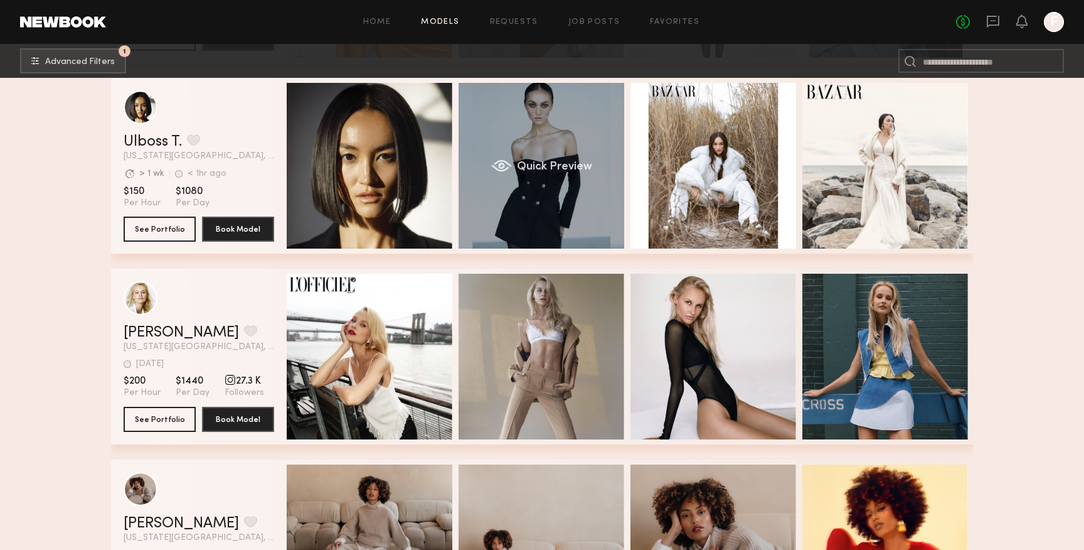
click at [573, 161] on div "Quick Preview" at bounding box center [542, 166] width 166 height 166
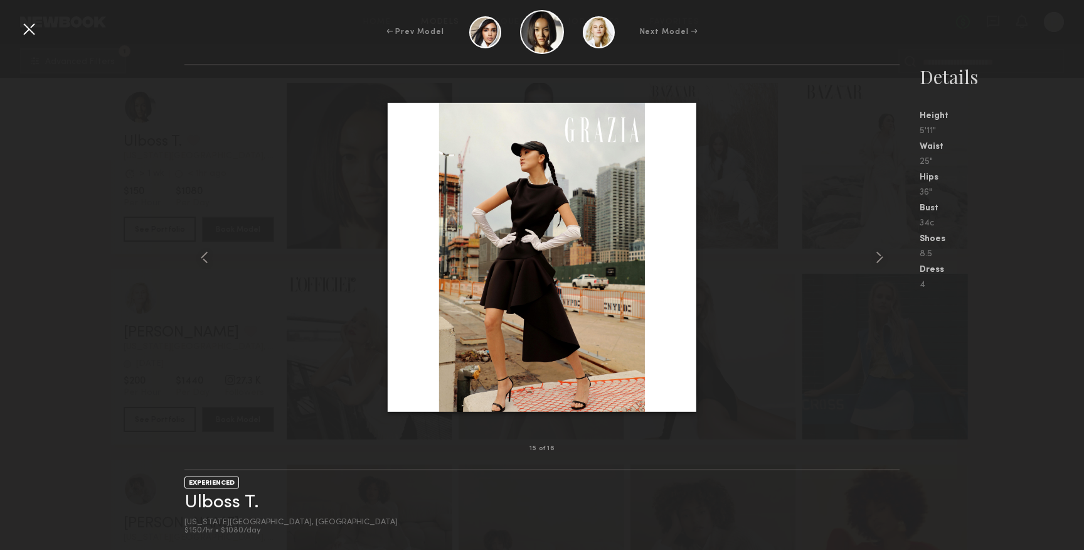
click at [177, 68] on div "15 of 16 EXPERIENCED Ulboss T. New York City, NY $150/hr • $1080/day Details He…" at bounding box center [542, 307] width 1084 height 486
click at [36, 19] on div at bounding box center [29, 29] width 20 height 20
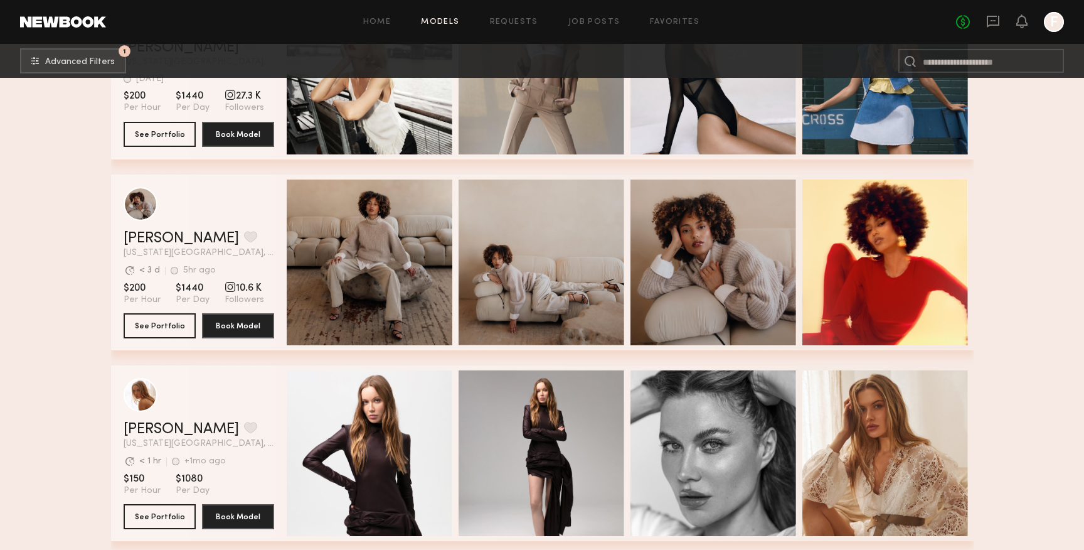
scroll to position [728, 0]
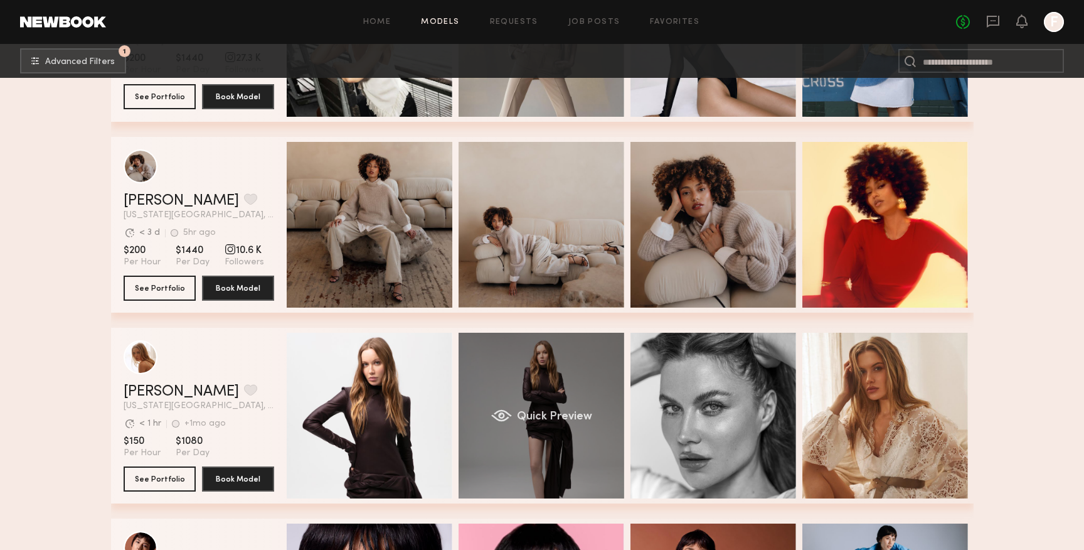
click at [602, 366] on div "Quick Preview" at bounding box center [542, 415] width 166 height 166
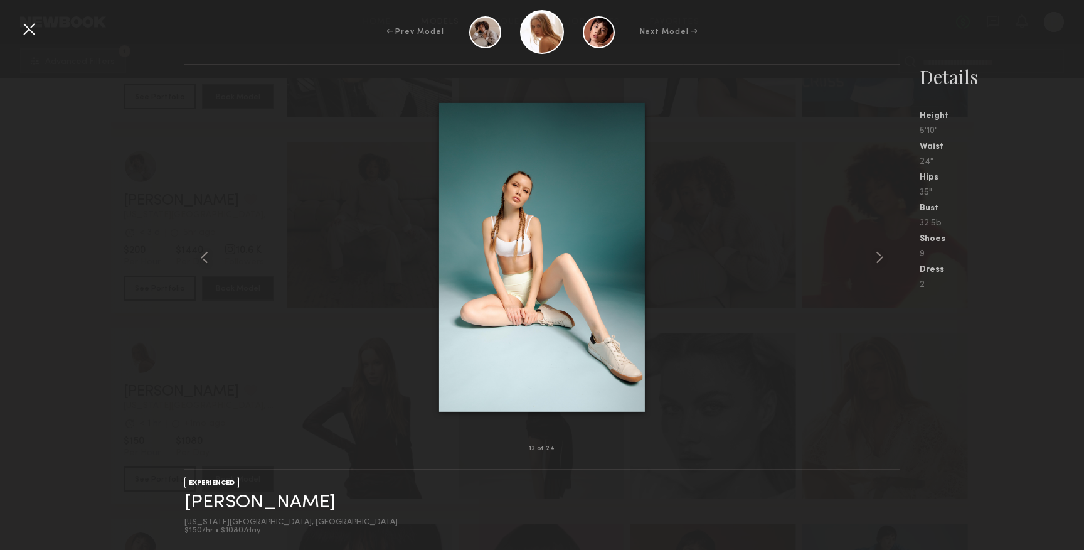
click at [51, 151] on div "13 of 24 EXPERIENCED Valentina B. New York City, NY $150/hr • $1080/day Details…" at bounding box center [542, 307] width 1084 height 486
click at [29, 29] on div at bounding box center [29, 29] width 20 height 20
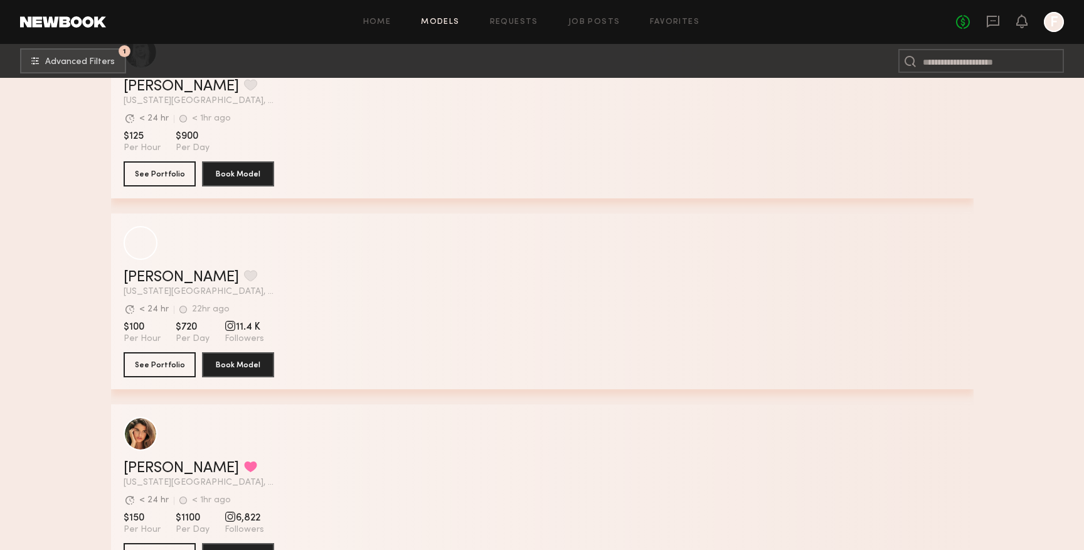
scroll to position [5032, 0]
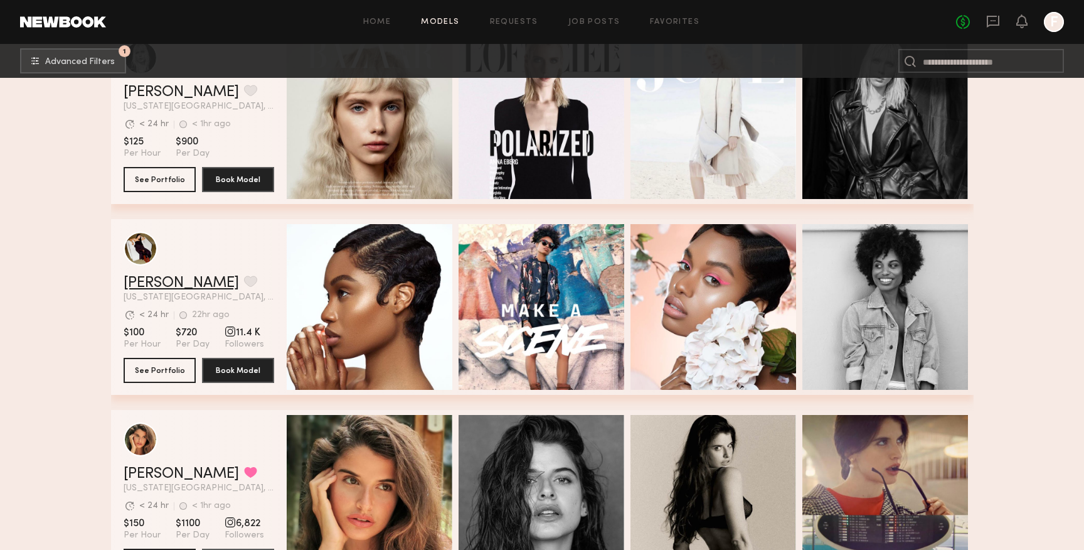
click at [174, 279] on link "Charleen F." at bounding box center [181, 282] width 115 height 15
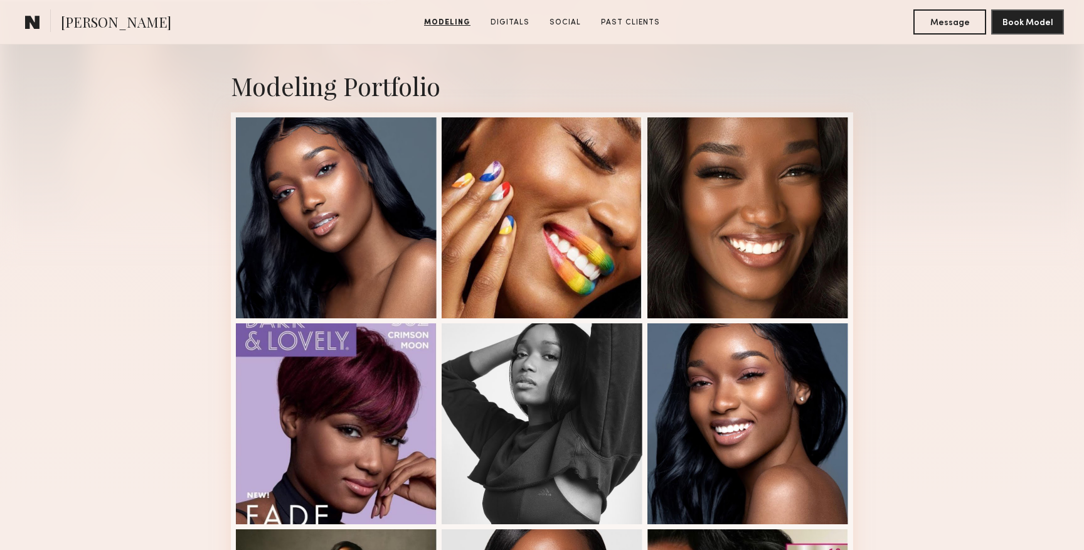
scroll to position [253, 0]
click at [380, 211] on div at bounding box center [336, 217] width 201 height 201
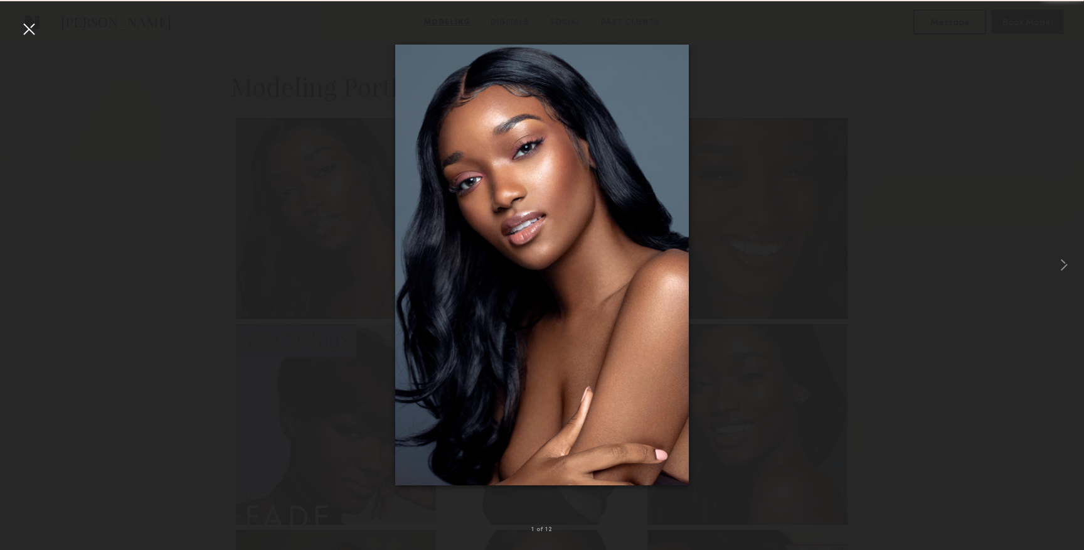
click at [199, 187] on div at bounding box center [542, 264] width 1084 height 489
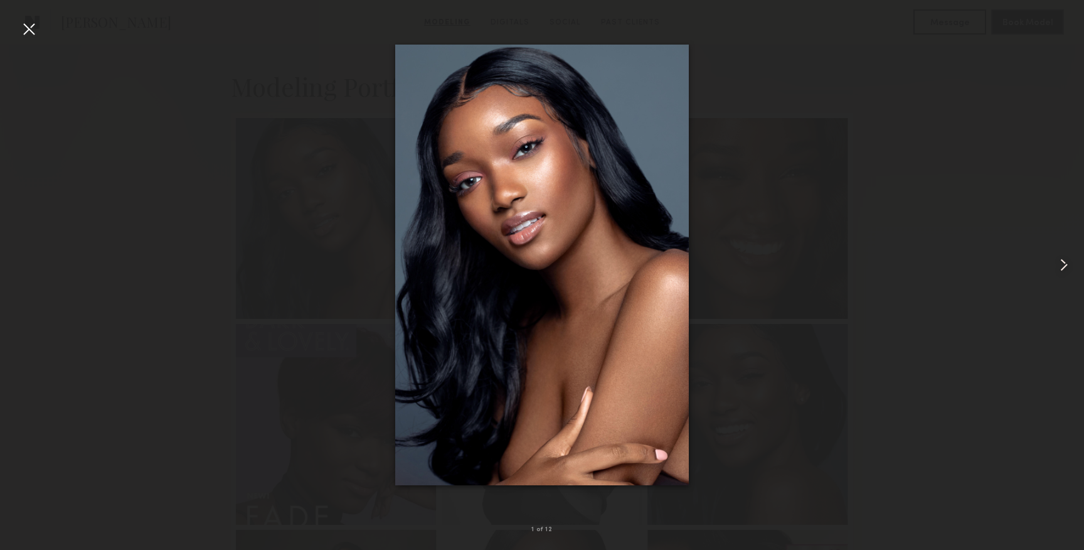
click at [33, 33] on div at bounding box center [29, 29] width 20 height 20
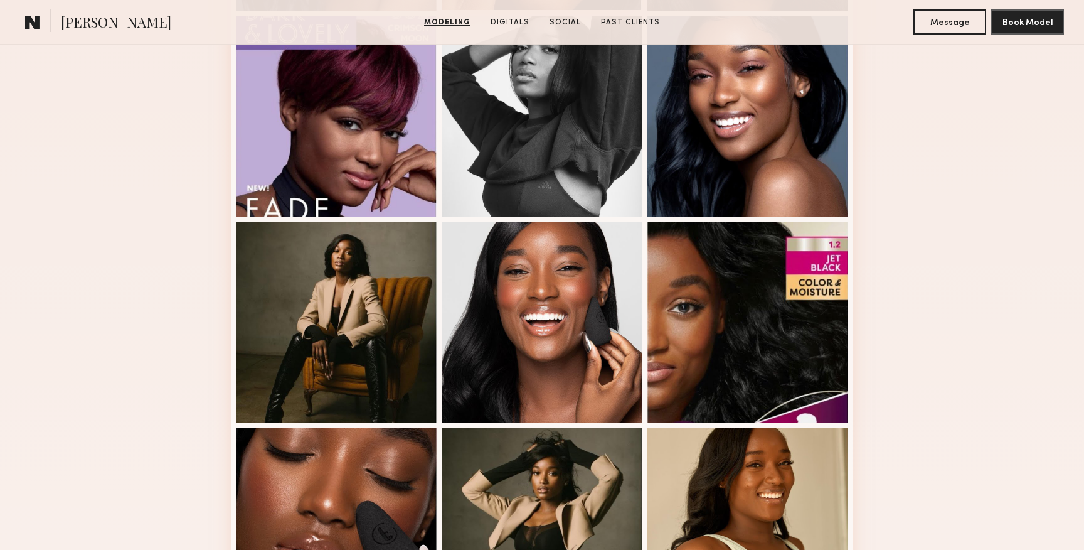
scroll to position [883, 0]
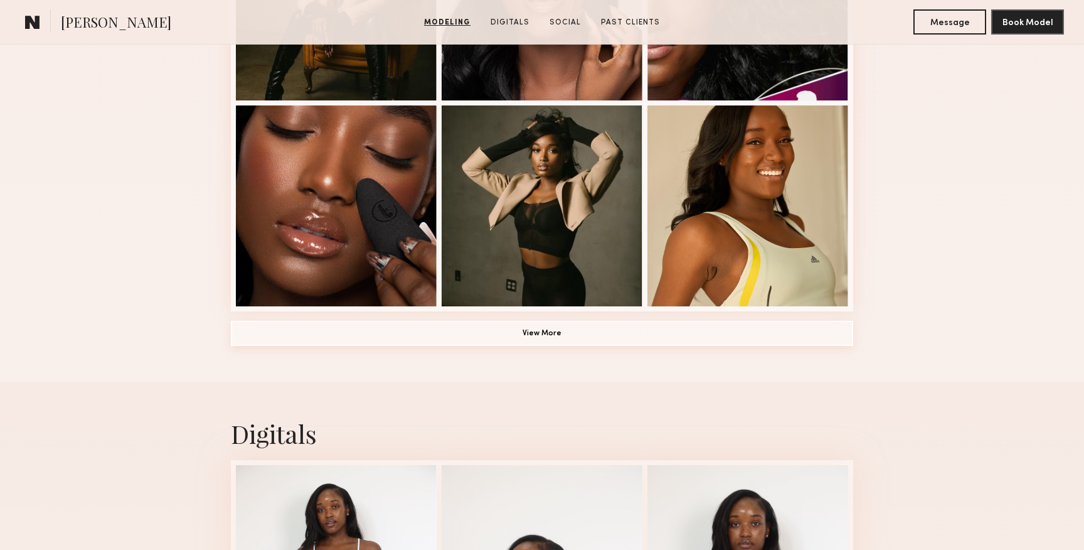
click at [554, 334] on button "View More" at bounding box center [542, 333] width 622 height 25
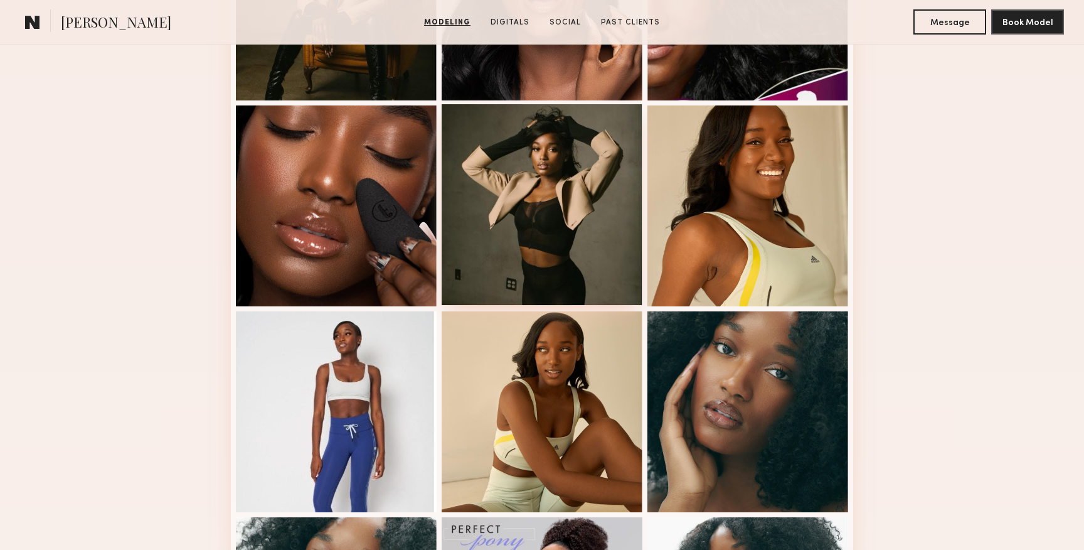
click at [570, 282] on div at bounding box center [542, 204] width 201 height 201
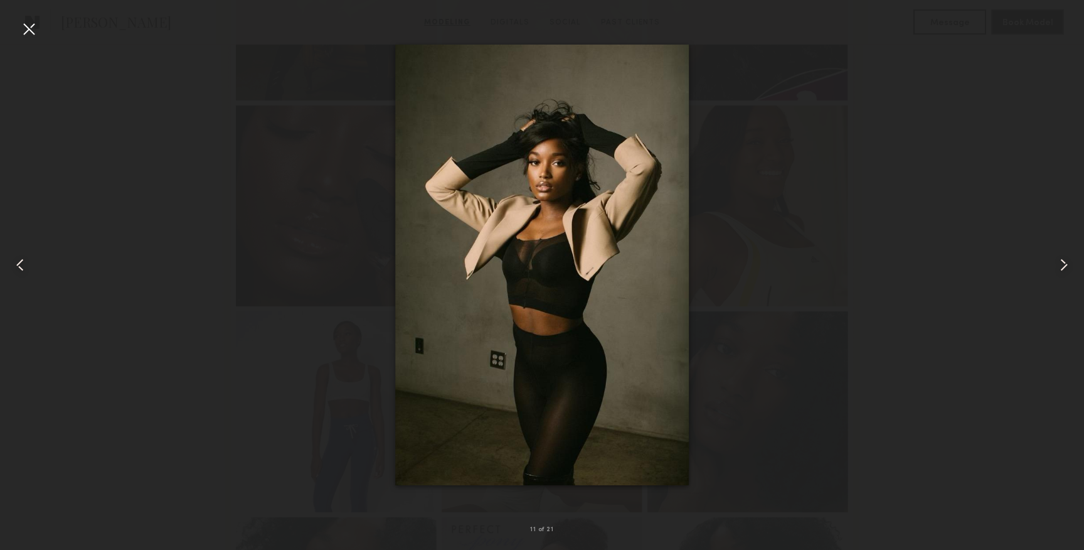
click at [890, 380] on div at bounding box center [542, 264] width 1084 height 489
click at [1063, 267] on common-icon at bounding box center [1064, 265] width 20 height 20
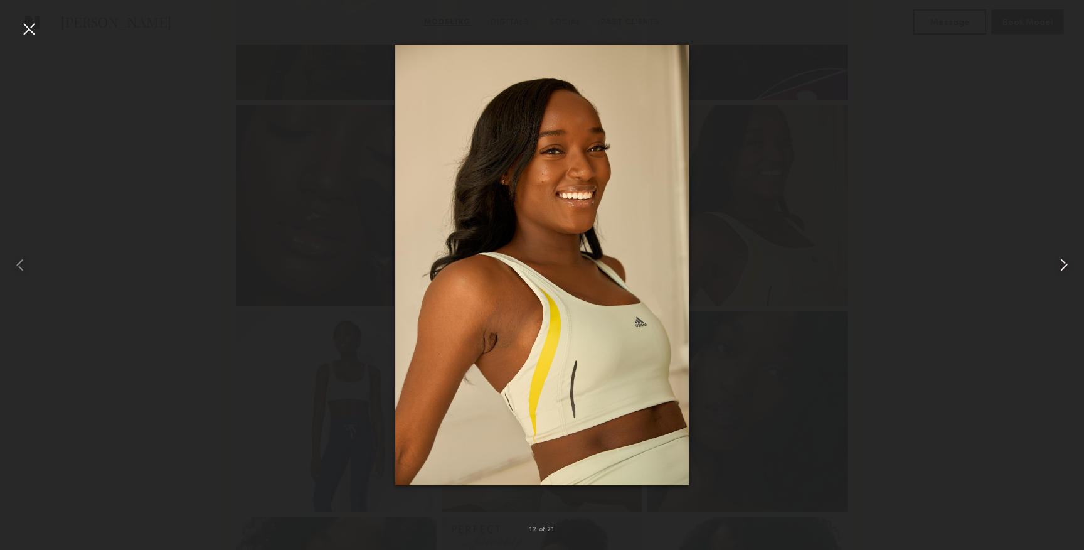
click at [1063, 267] on common-icon at bounding box center [1064, 265] width 20 height 20
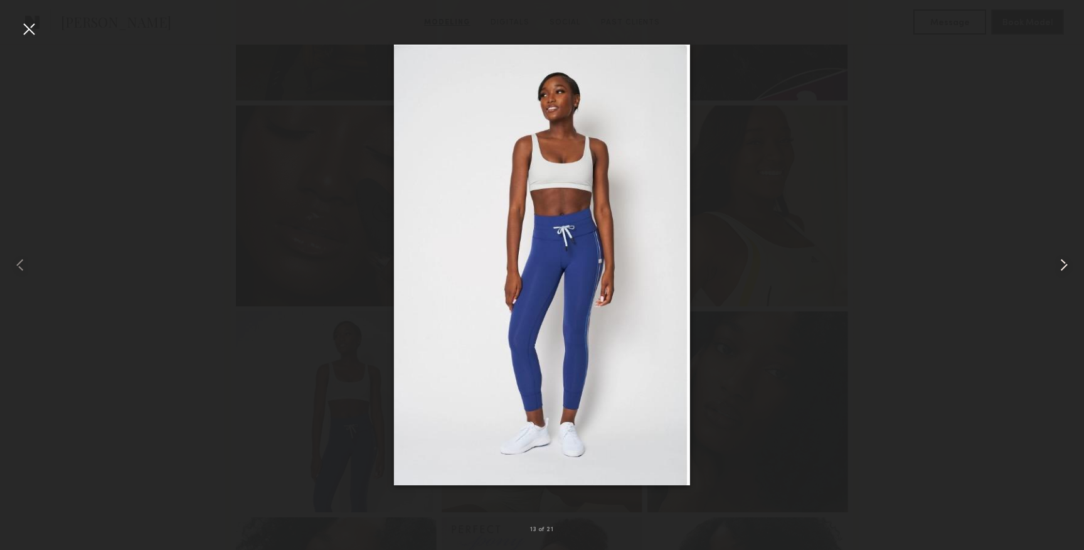
click at [1063, 267] on common-icon at bounding box center [1064, 265] width 20 height 20
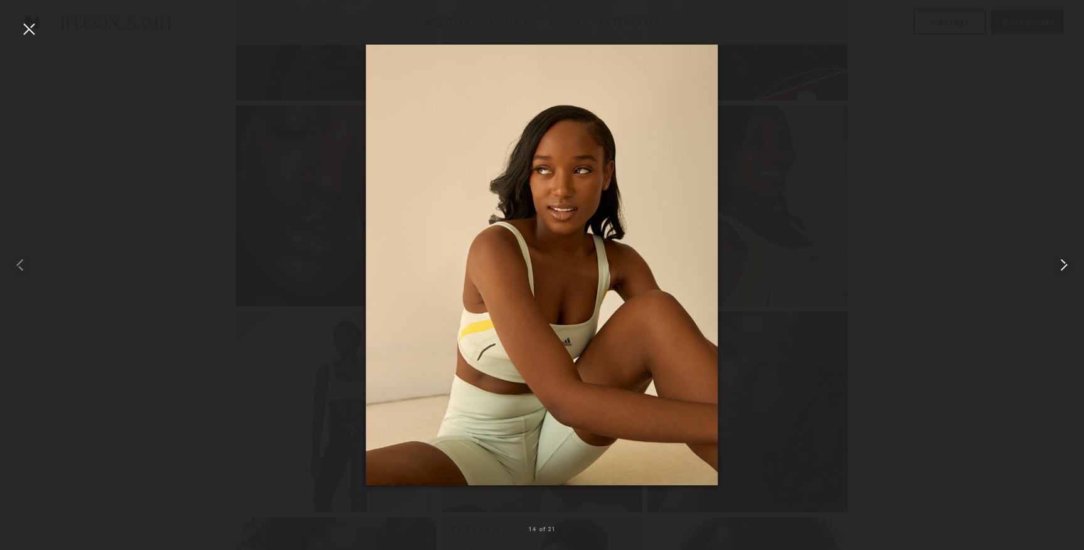
click at [1063, 267] on common-icon at bounding box center [1064, 265] width 20 height 20
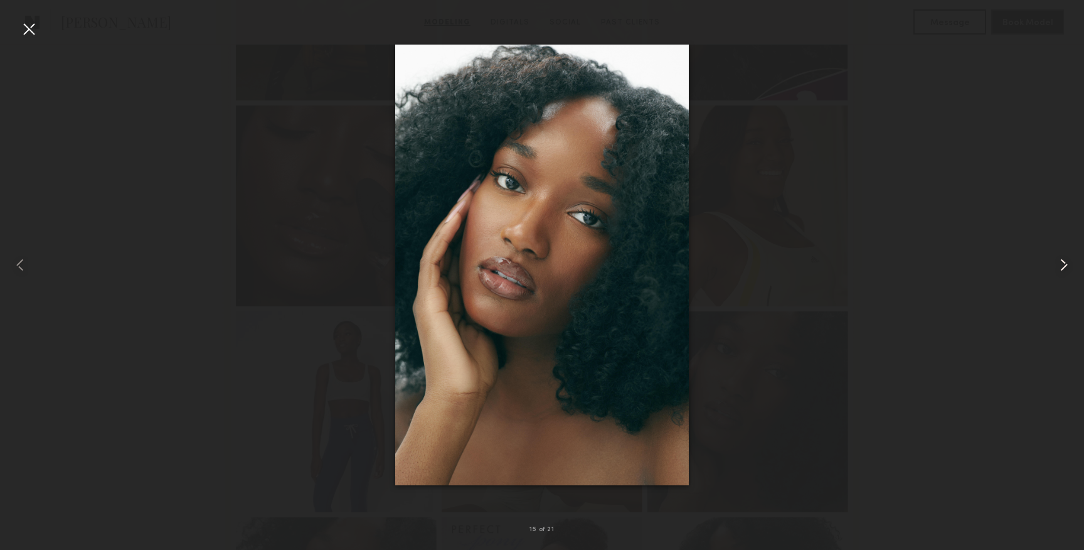
click at [1063, 267] on common-icon at bounding box center [1064, 265] width 20 height 20
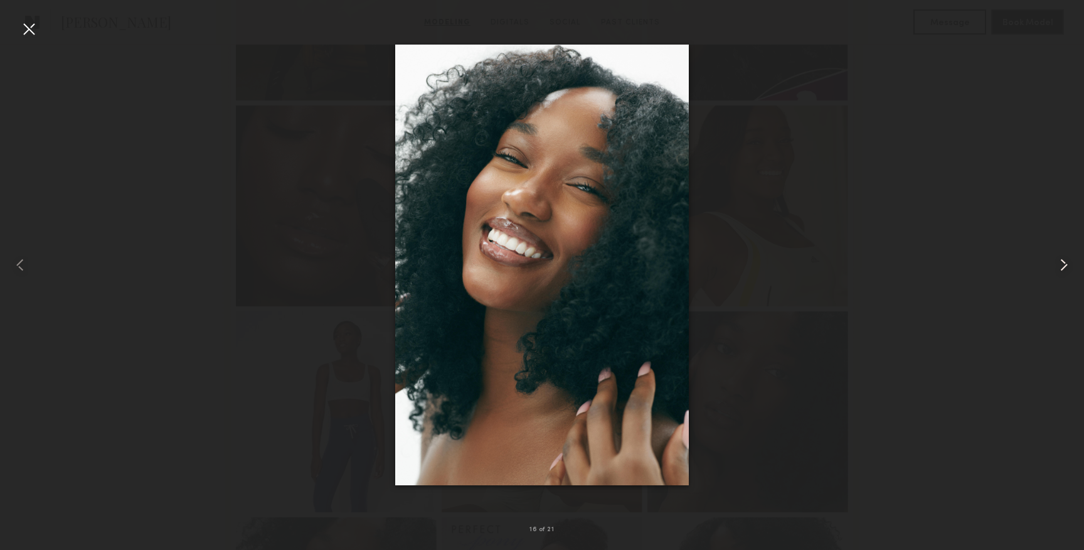
click at [1063, 267] on common-icon at bounding box center [1064, 265] width 20 height 20
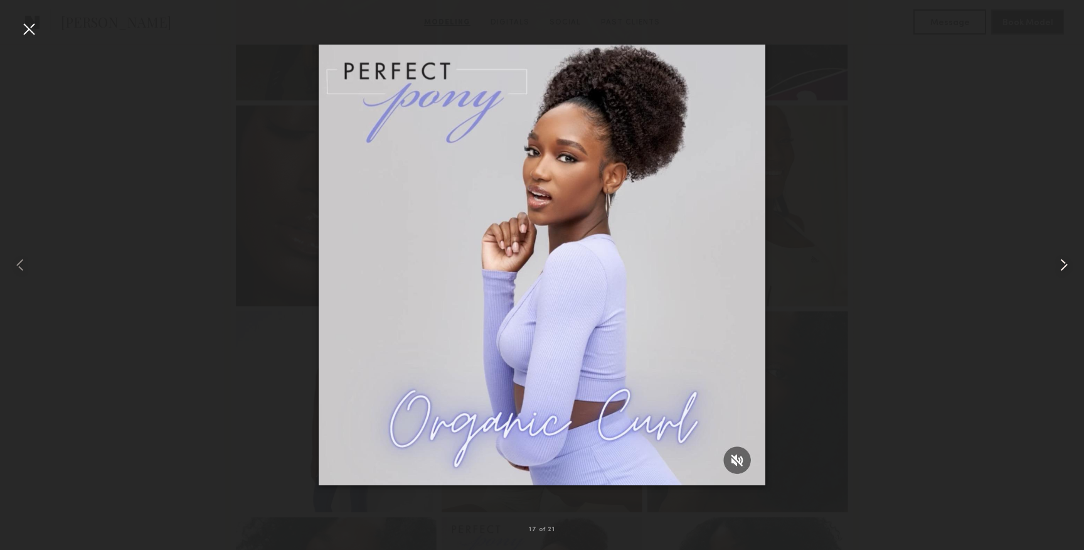
click at [1063, 267] on common-icon at bounding box center [1064, 265] width 20 height 20
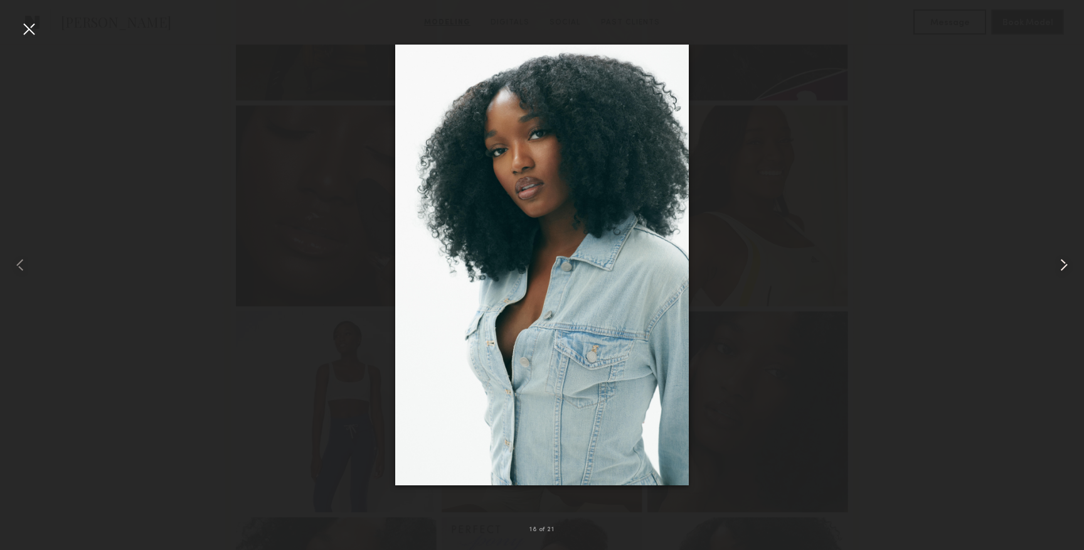
click at [1068, 270] on common-icon at bounding box center [1064, 265] width 20 height 20
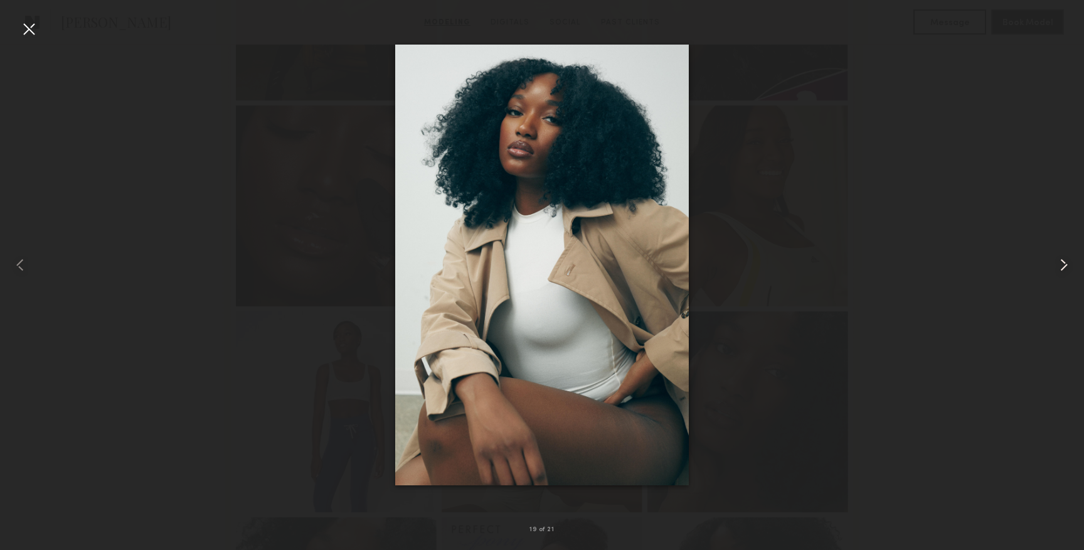
click at [1068, 270] on common-icon at bounding box center [1064, 265] width 20 height 20
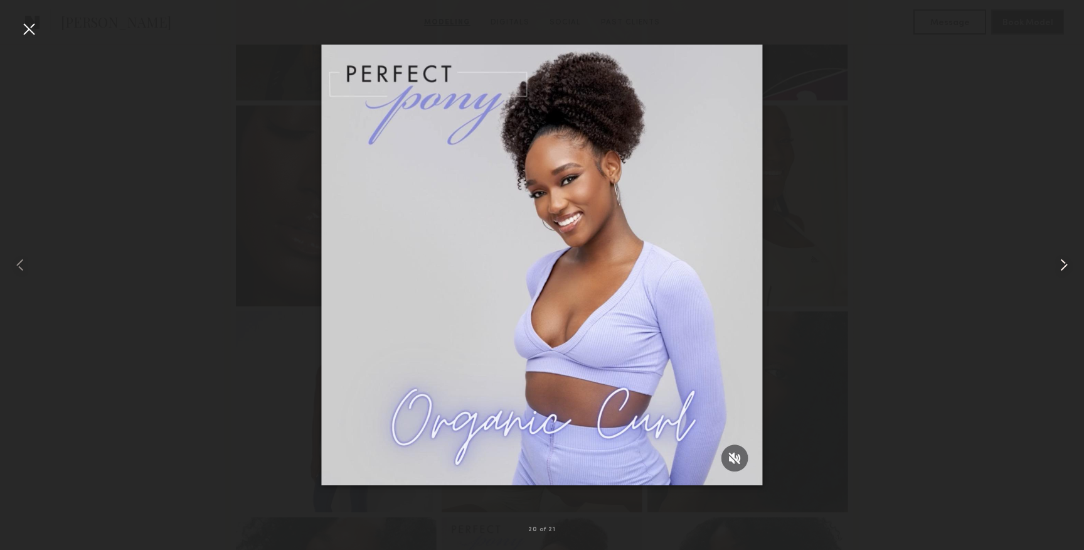
click at [1068, 270] on common-icon at bounding box center [1064, 265] width 20 height 20
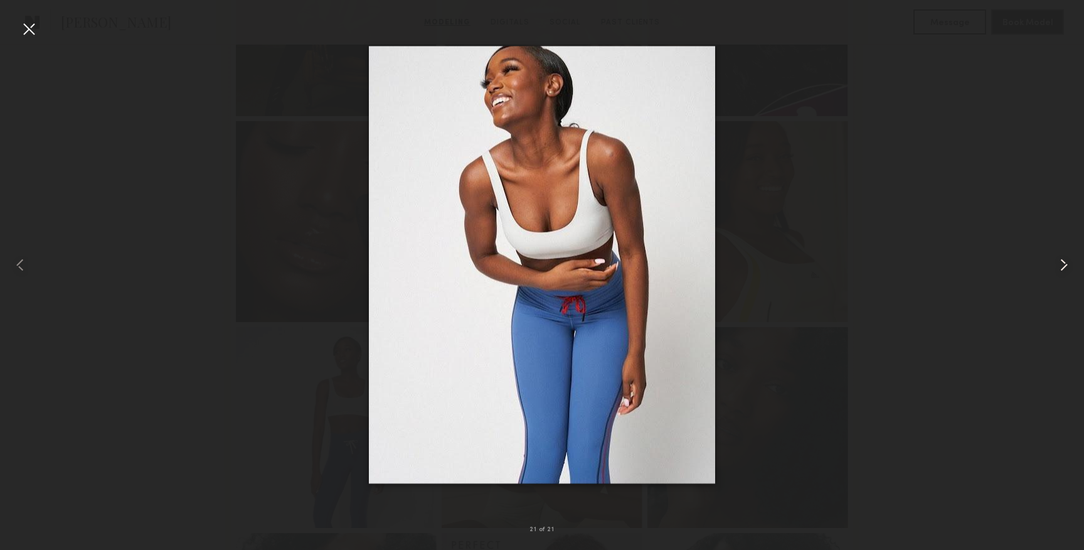
scroll to position [858, 0]
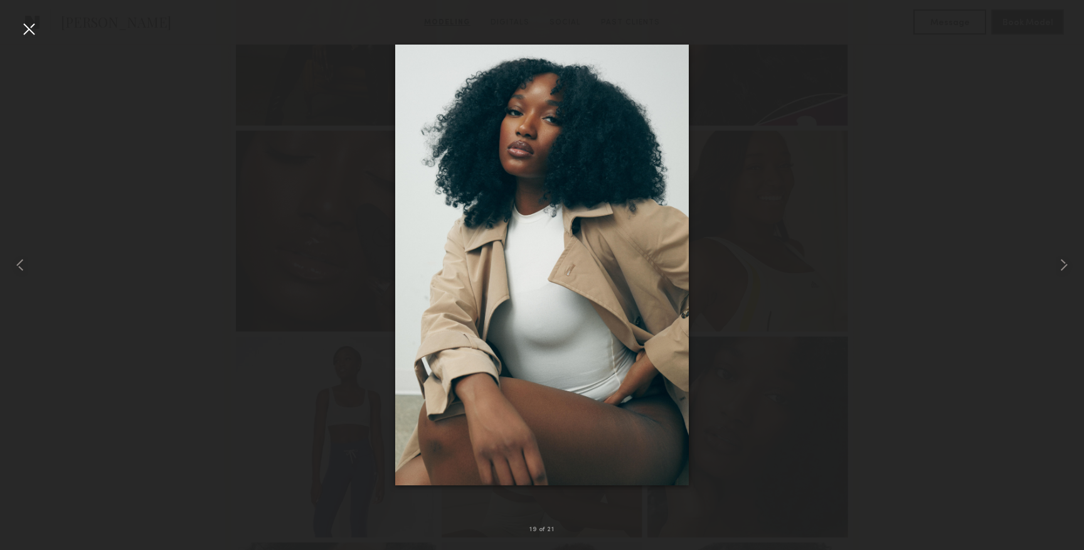
click at [169, 35] on div at bounding box center [542, 264] width 1084 height 489
click at [34, 31] on div at bounding box center [29, 29] width 20 height 20
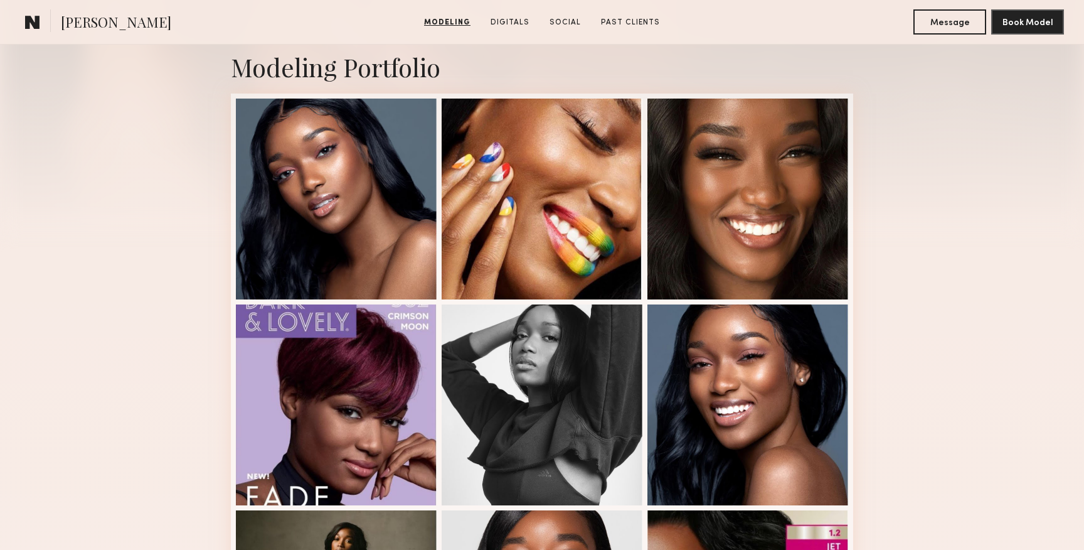
scroll to position [0, 0]
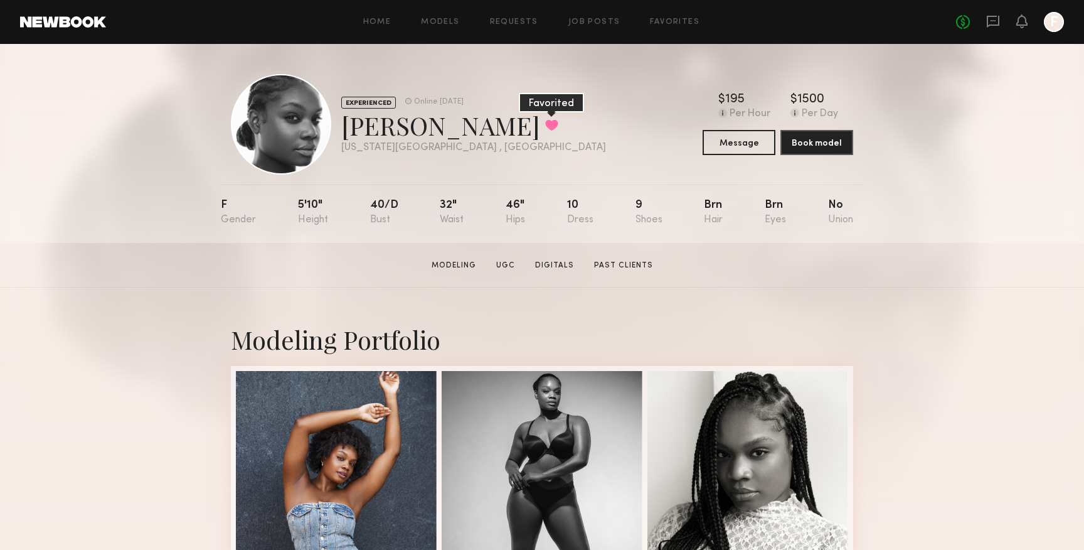
click at [545, 124] on button at bounding box center [551, 124] width 13 height 11
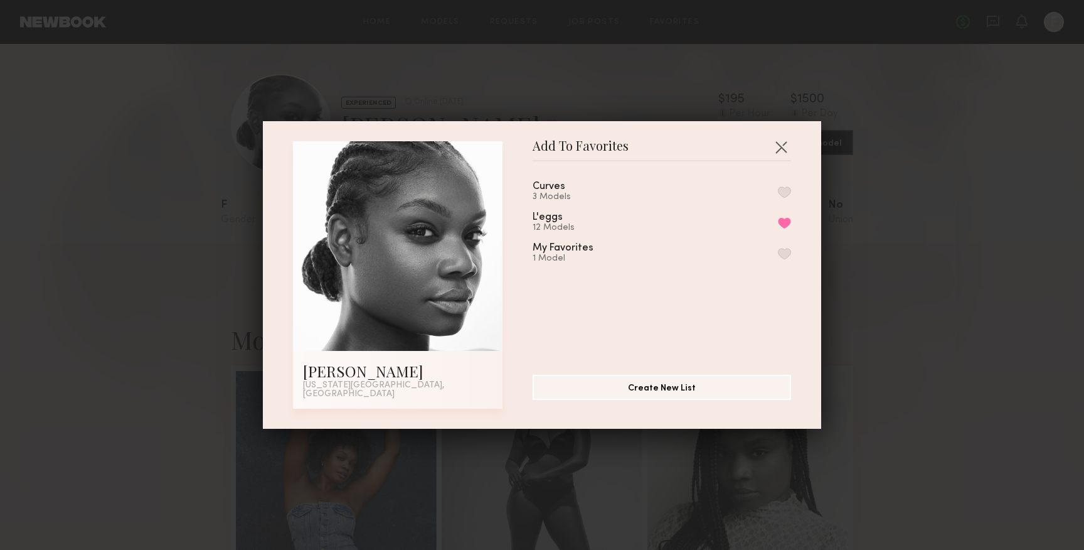
click at [786, 193] on button "button" at bounding box center [784, 191] width 13 height 11
click at [786, 218] on div "L'eggs 12 Models Remove from favorite list" at bounding box center [662, 222] width 258 height 21
click at [786, 220] on button "Remove from favorite list" at bounding box center [784, 222] width 13 height 11
click at [784, 153] on button "button" at bounding box center [781, 147] width 20 height 20
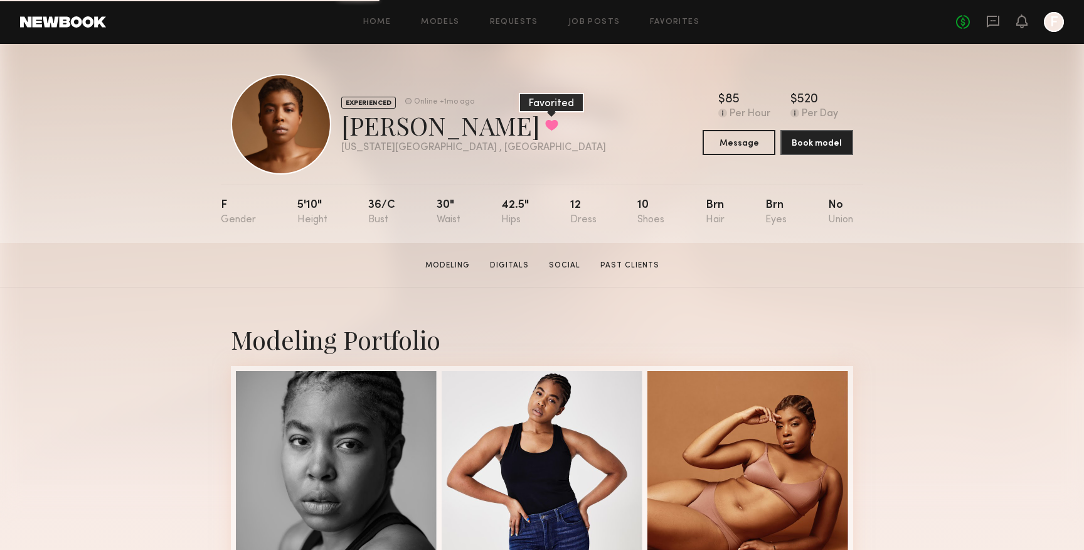
click at [545, 125] on button at bounding box center [551, 124] width 13 height 11
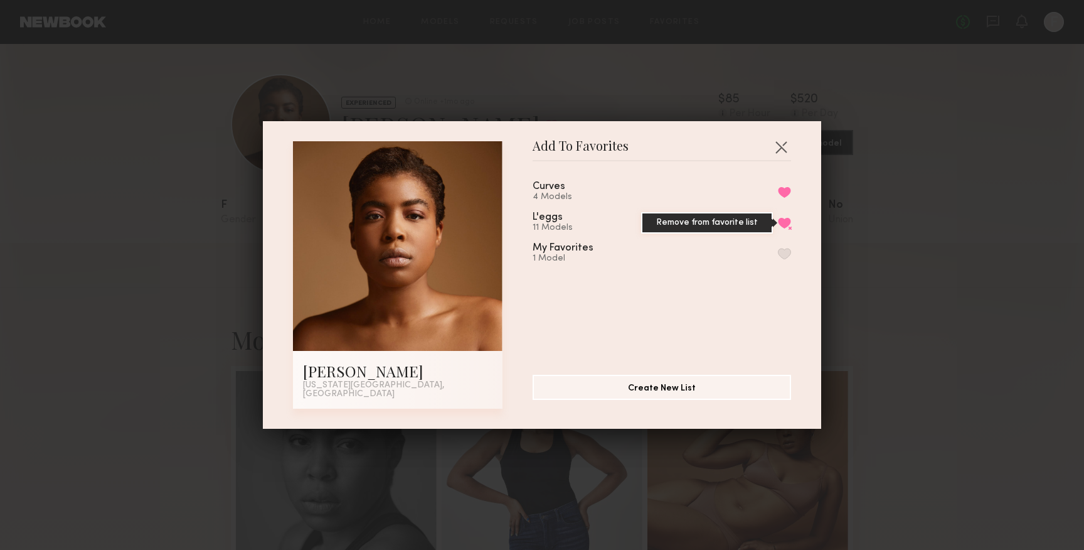
click at [787, 223] on button "Remove from favorite list" at bounding box center [784, 222] width 13 height 11
click at [780, 152] on button "button" at bounding box center [781, 147] width 20 height 20
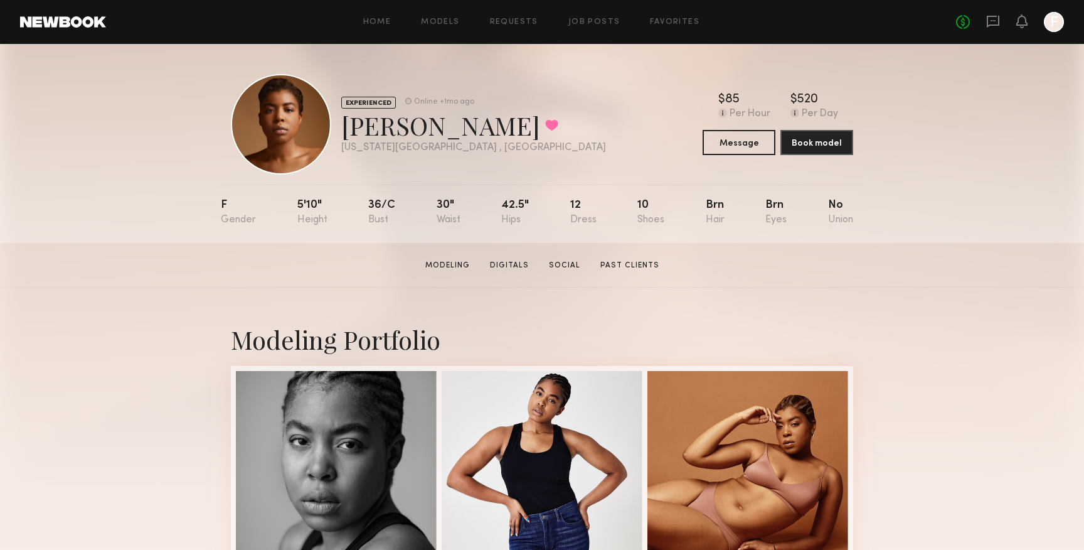
click at [47, 26] on link at bounding box center [63, 21] width 86 height 11
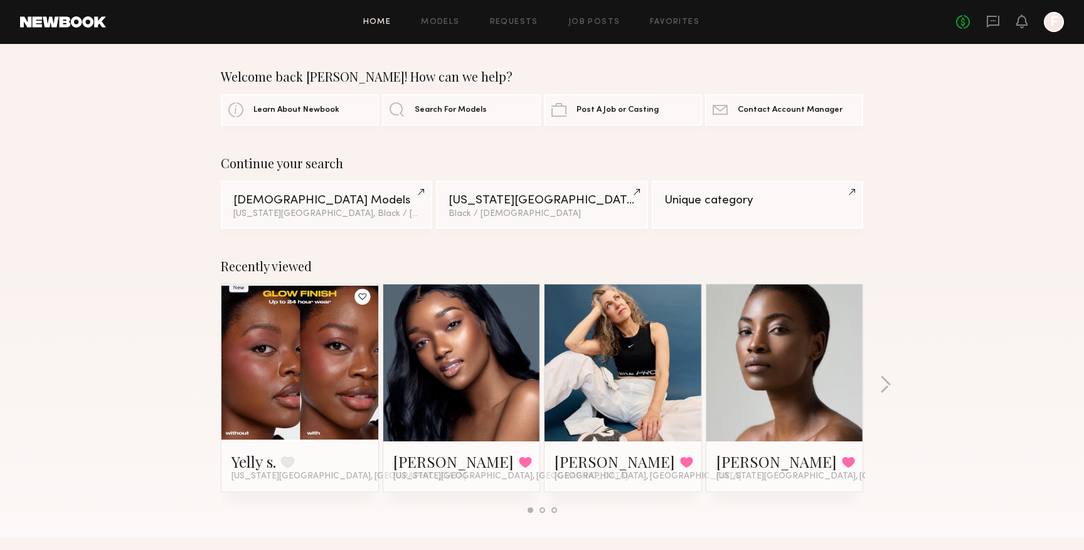
click at [659, 29] on div "Home Models Requests Job Posts Favorites Sign Out No fees up to $5,000 F" at bounding box center [585, 22] width 958 height 20
click at [667, 24] on link "Favorites" at bounding box center [675, 22] width 50 height 8
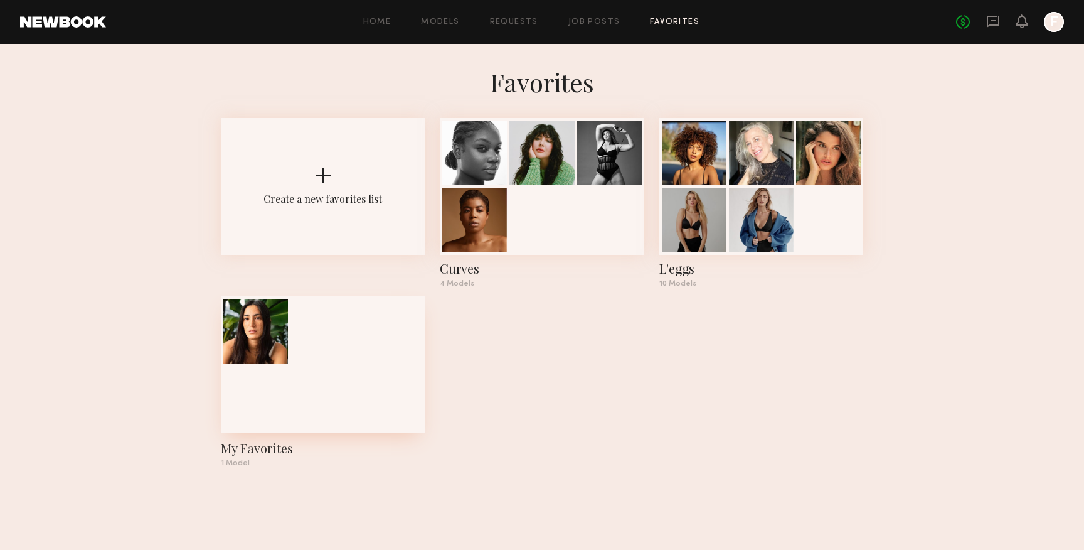
click at [259, 343] on div at bounding box center [255, 331] width 65 height 65
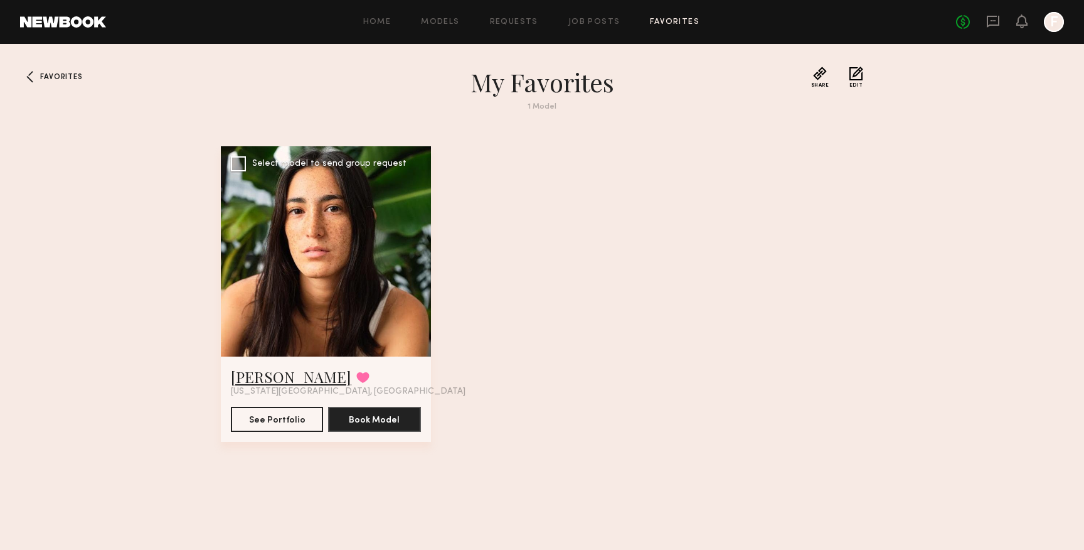
click at [268, 373] on link "[PERSON_NAME]" at bounding box center [291, 376] width 120 height 20
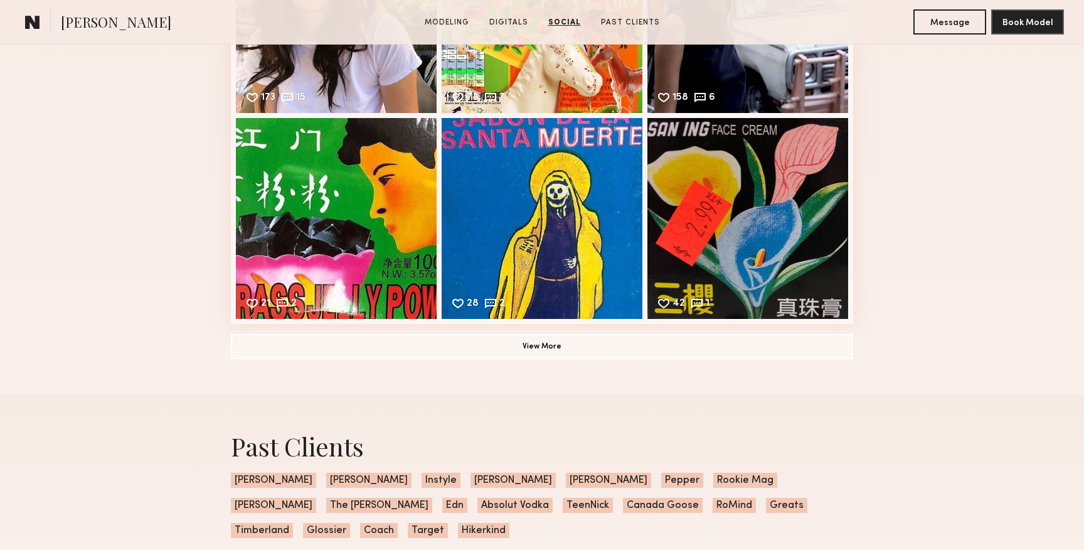
scroll to position [1964, 0]
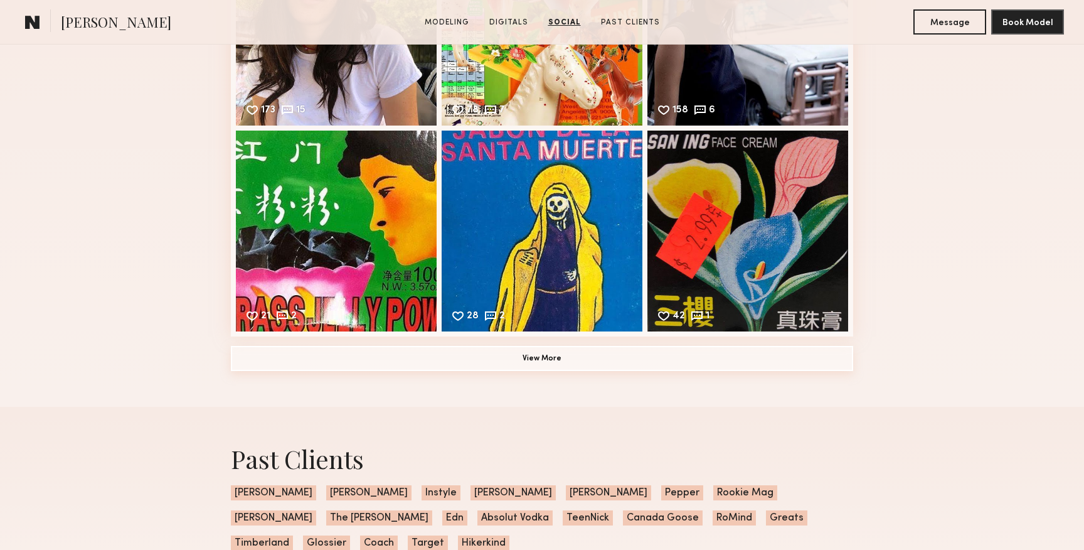
click at [608, 348] on button "View More" at bounding box center [542, 358] width 622 height 25
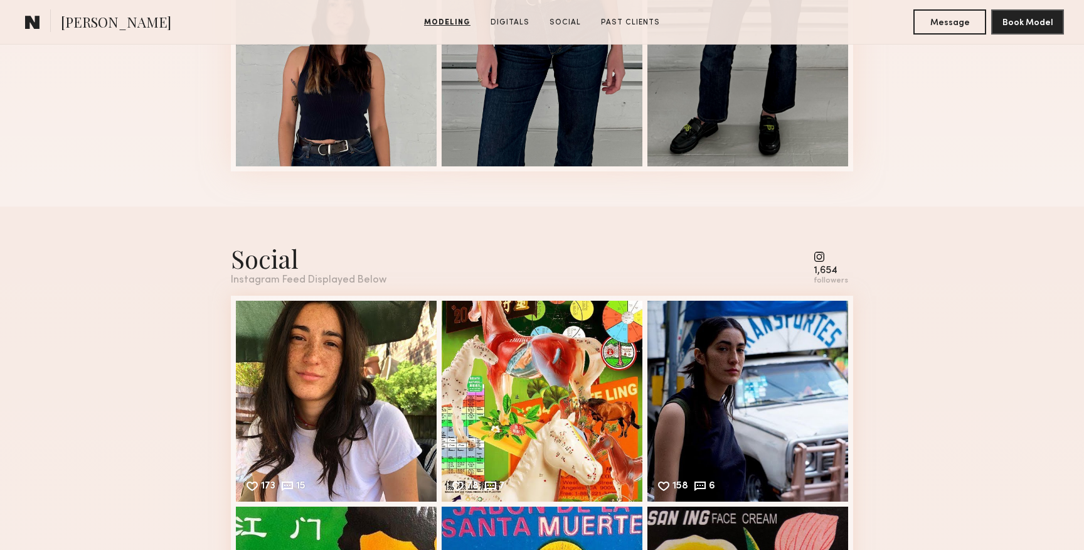
scroll to position [1589, 0]
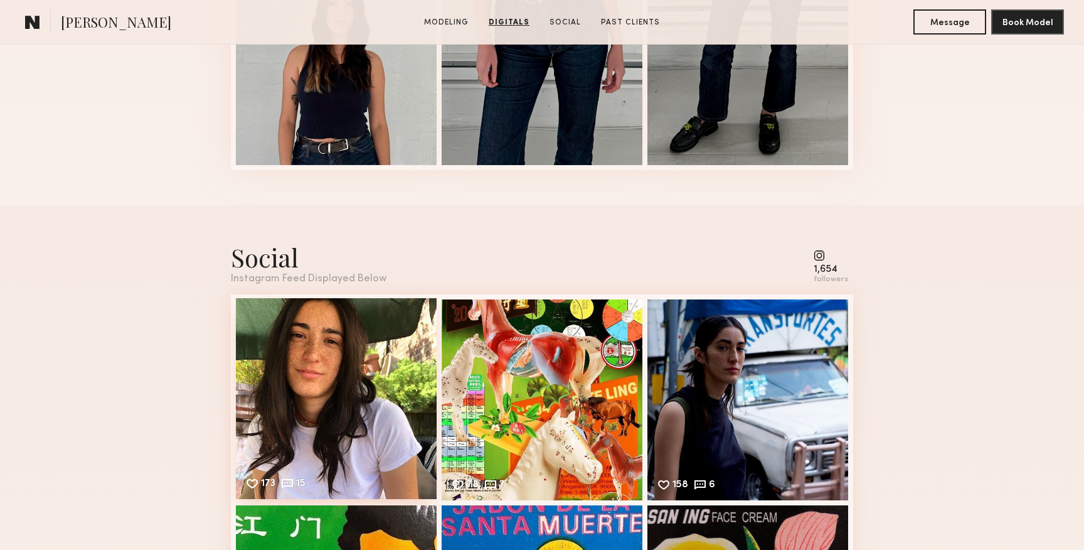
click at [324, 393] on div "173 15 Likes & comments displayed to show model’s engagement" at bounding box center [336, 398] width 201 height 201
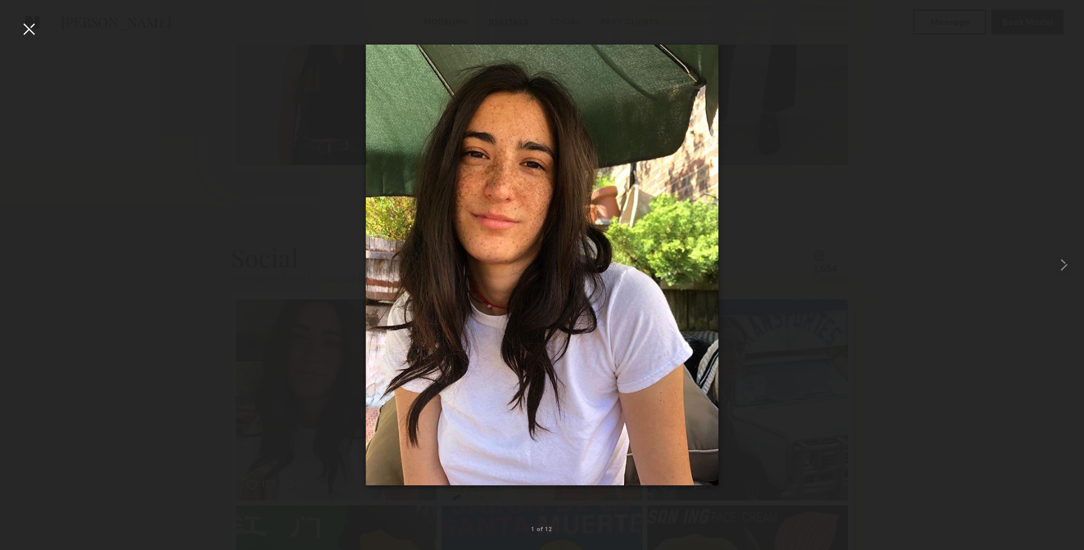
click at [33, 33] on div at bounding box center [29, 29] width 20 height 20
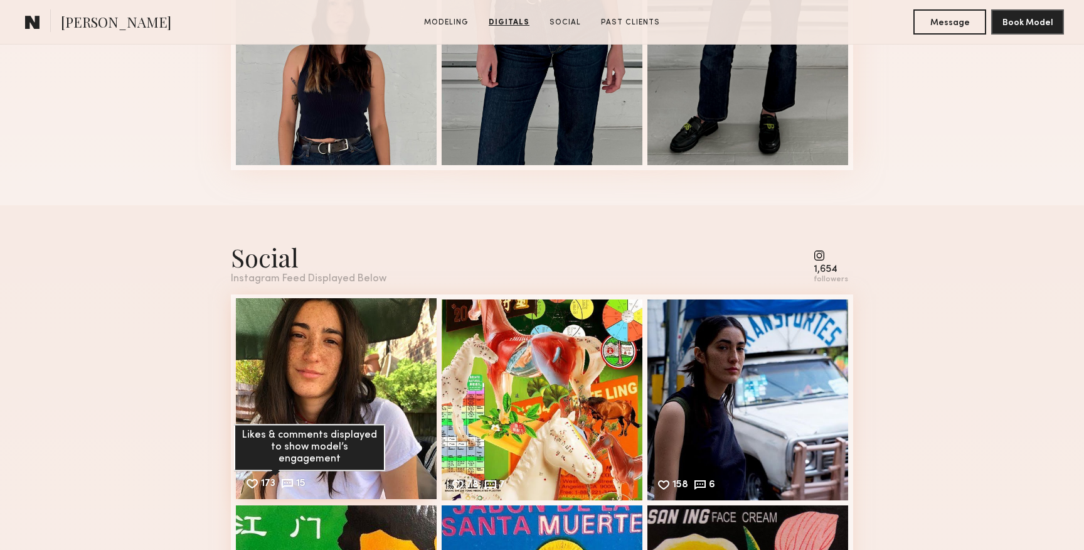
click at [262, 481] on div "173" at bounding box center [268, 484] width 14 height 11
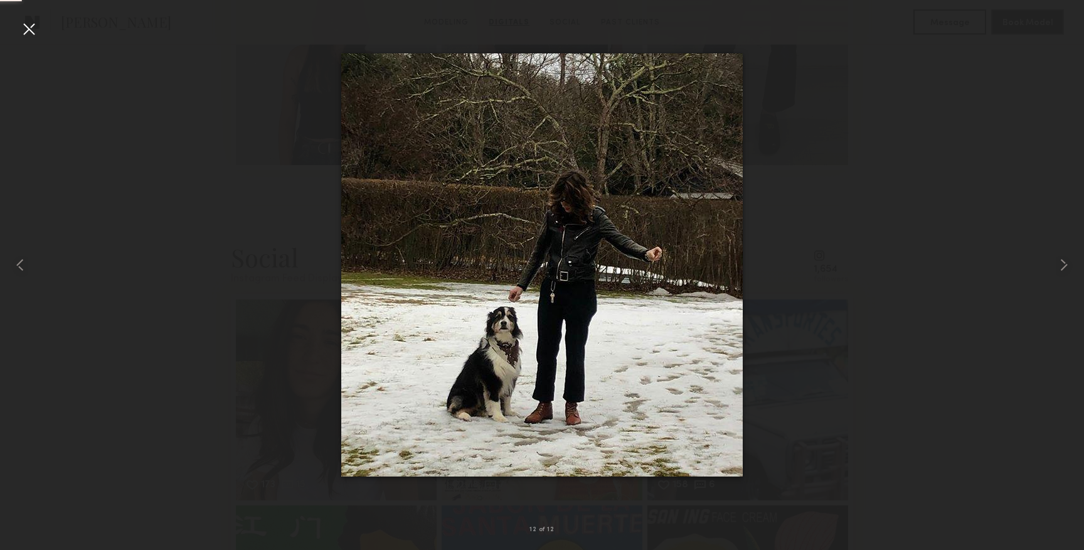
scroll to position [1760, 0]
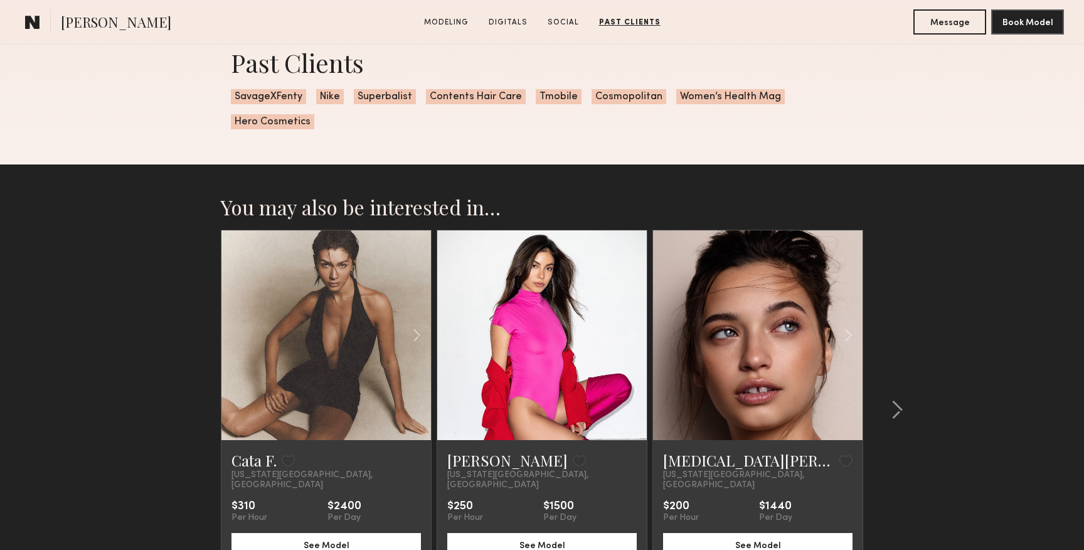
scroll to position [1908, 0]
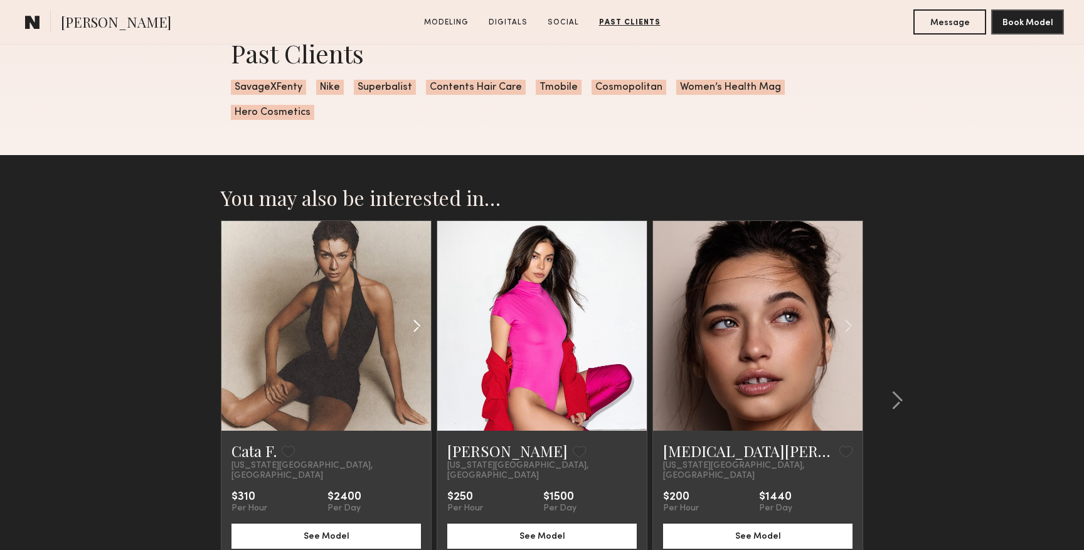
click at [380, 341] on div at bounding box center [396, 326] width 69 height 210
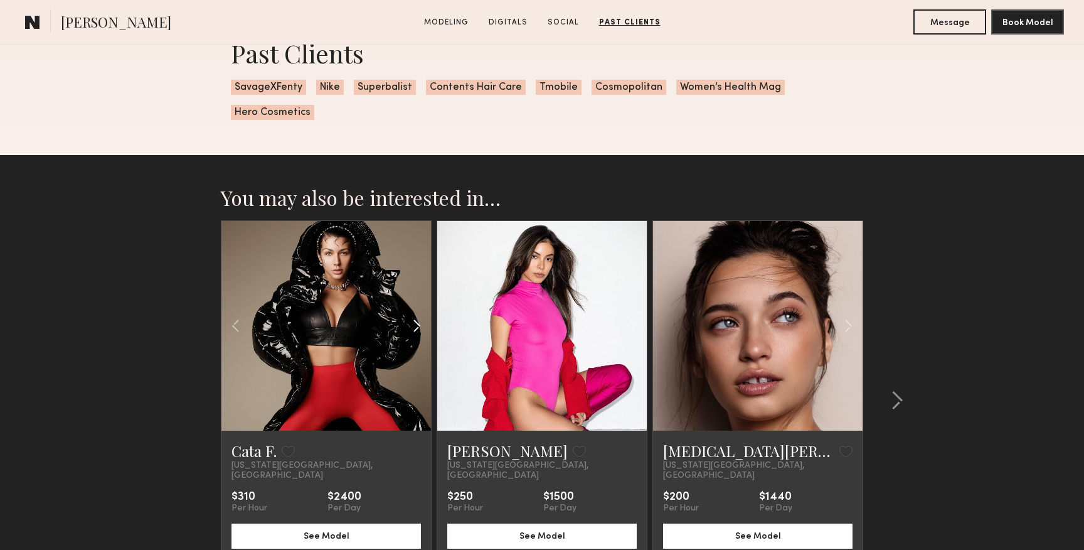
click at [380, 341] on div at bounding box center [396, 326] width 69 height 210
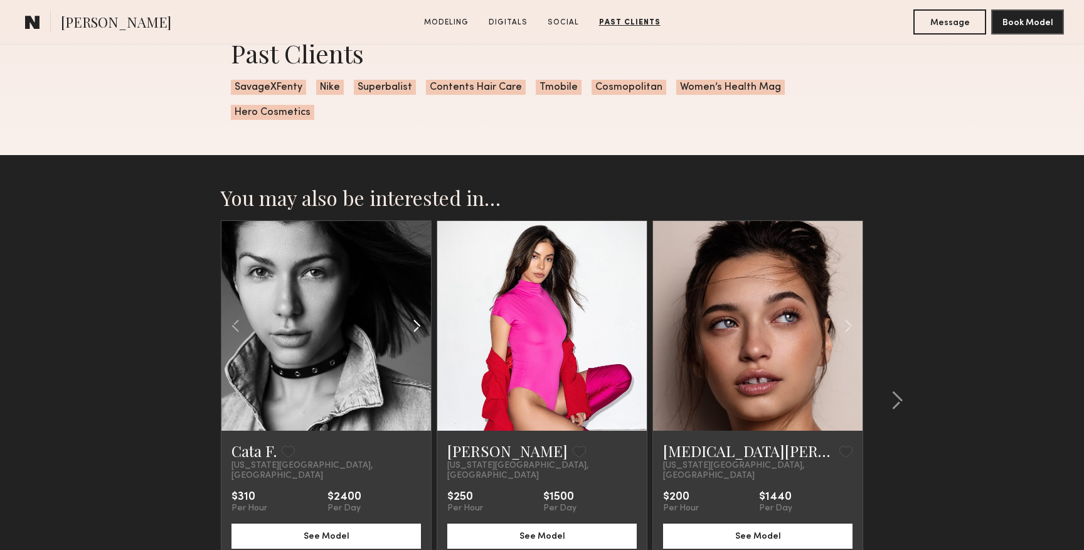
click at [380, 341] on div at bounding box center [396, 326] width 69 height 210
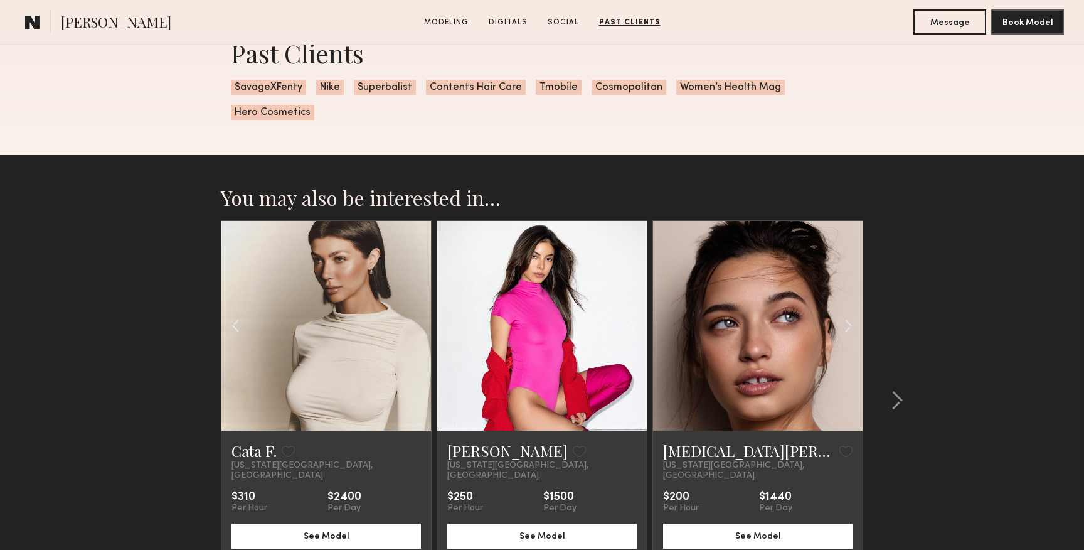
click at [380, 341] on div at bounding box center [326, 326] width 210 height 210
click at [900, 384] on div at bounding box center [893, 400] width 60 height 360
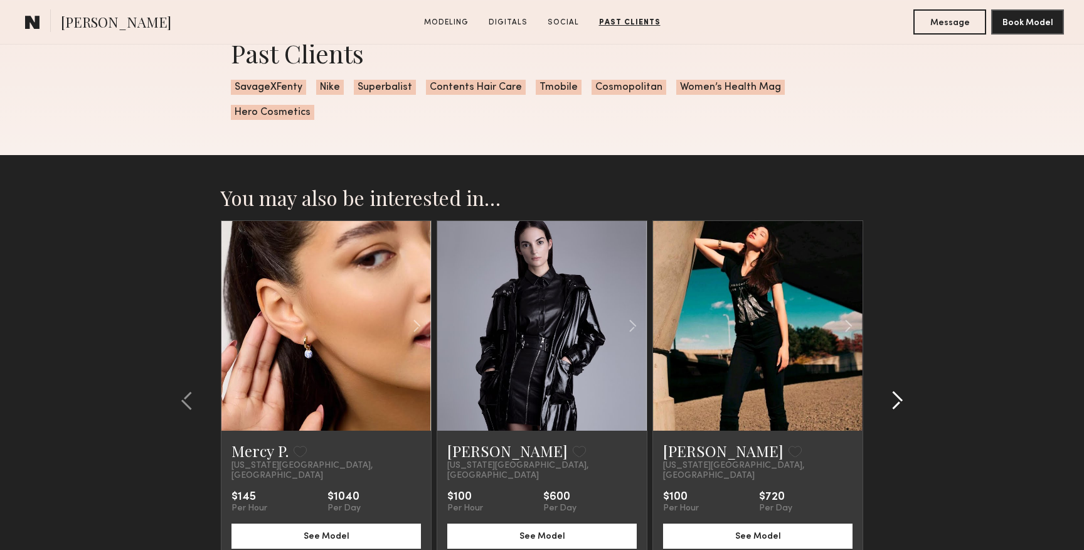
click at [895, 393] on common-icon at bounding box center [897, 400] width 13 height 20
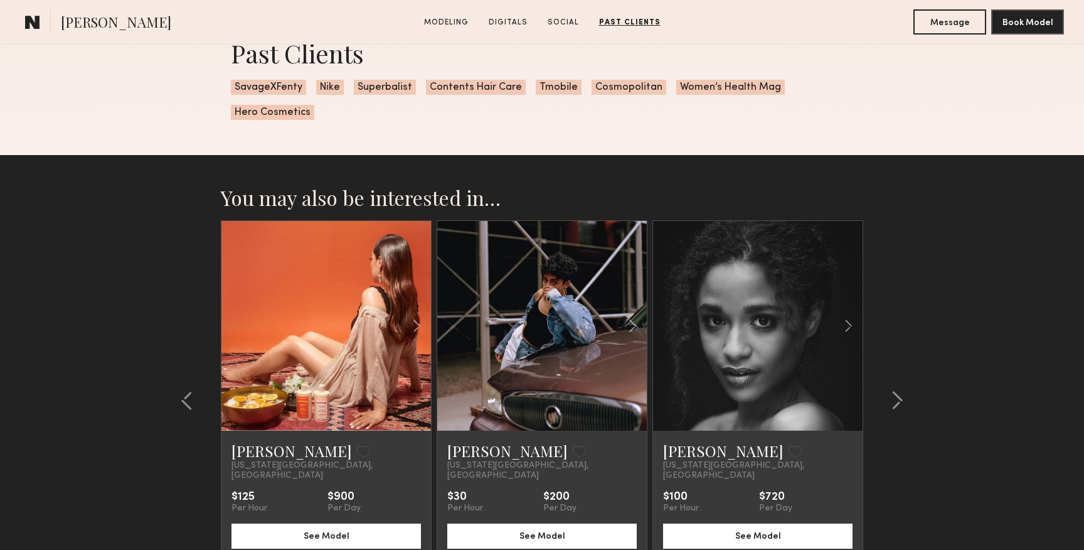
click at [732, 343] on link at bounding box center [758, 326] width 72 height 210
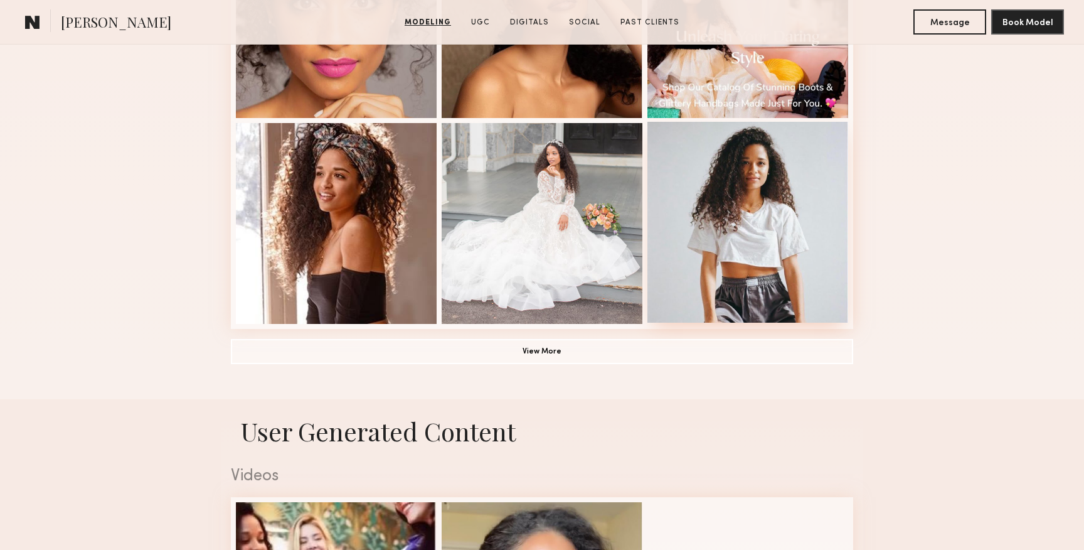
scroll to position [699, 0]
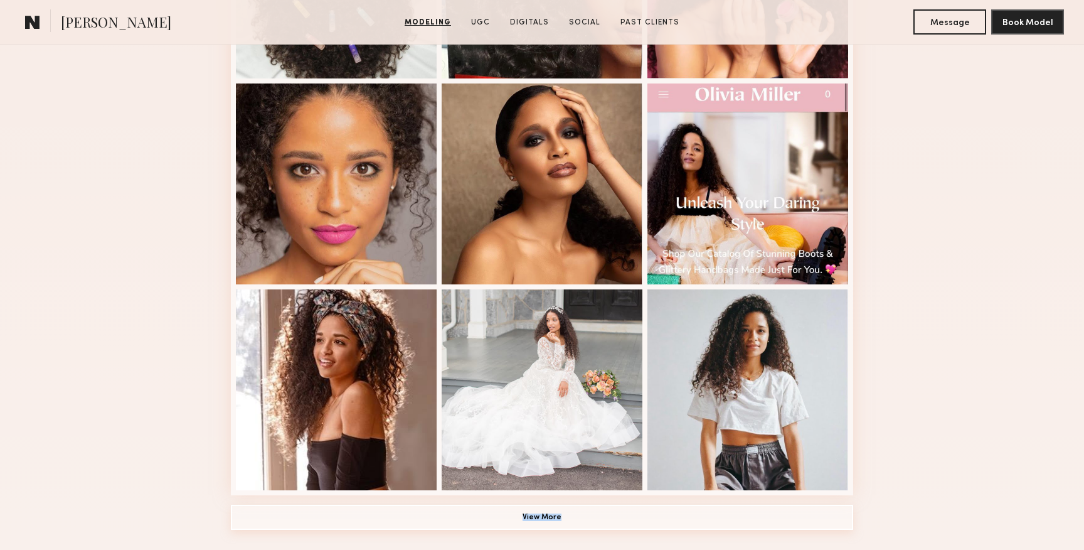
drag, startPoint x: 763, startPoint y: 331, endPoint x: 706, endPoint y: 518, distance: 195.5
click at [706, 518] on div "Modeling Portfolio View More" at bounding box center [542, 76] width 622 height 977
click at [706, 518] on button "View More" at bounding box center [542, 516] width 622 height 25
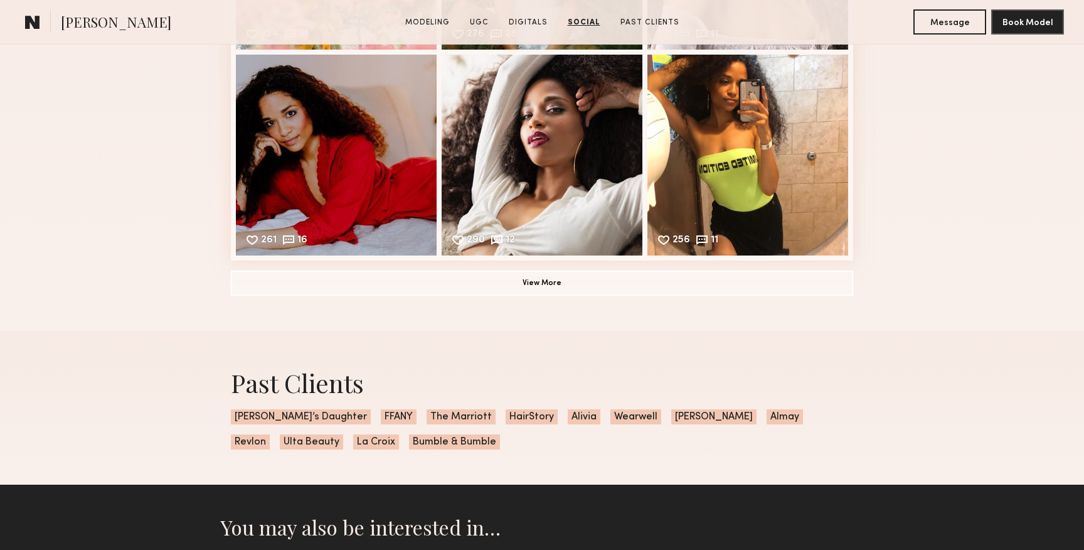
scroll to position [2979, 0]
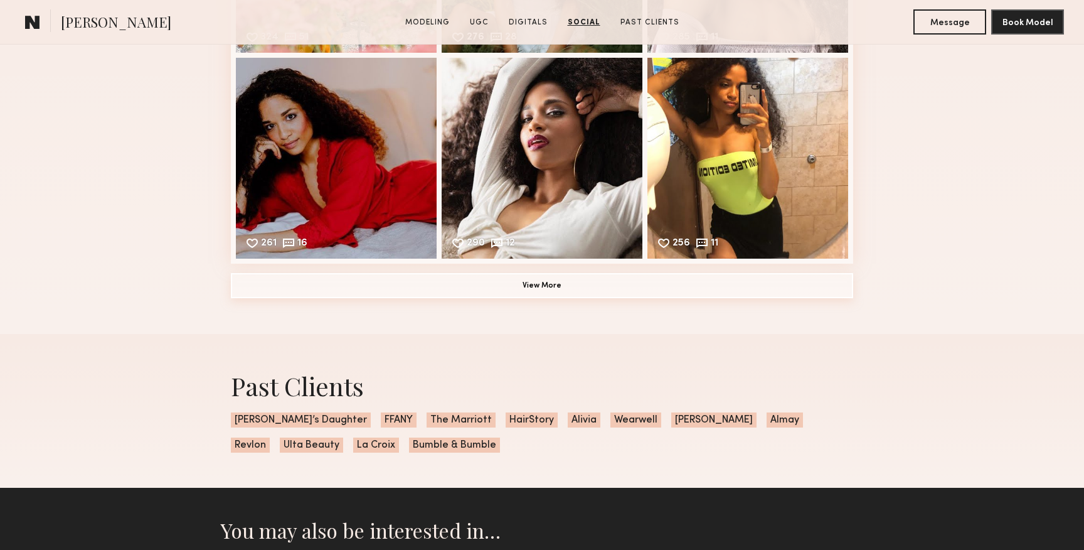
click at [711, 289] on button "View More" at bounding box center [542, 285] width 622 height 25
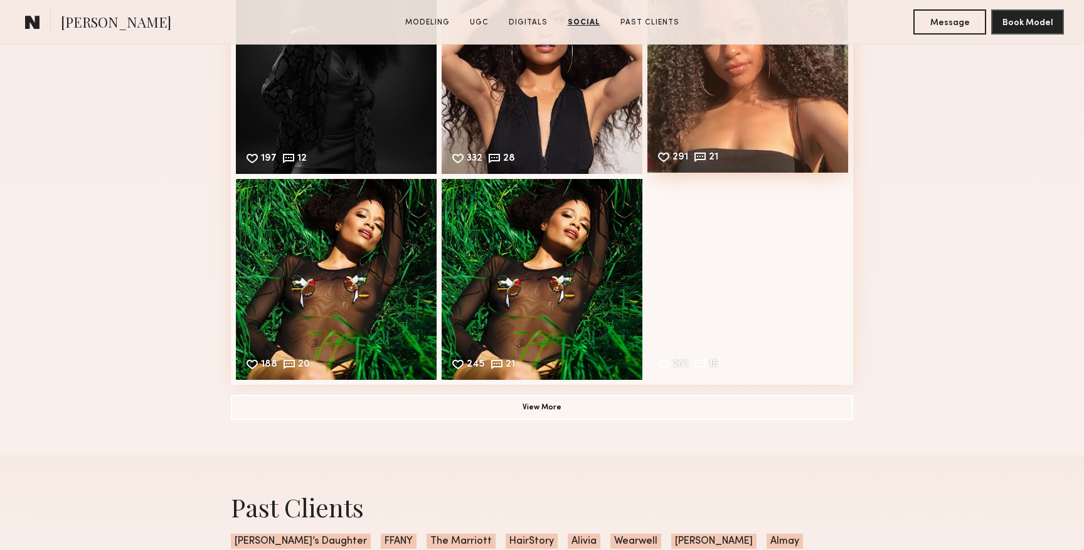
scroll to position [3280, 0]
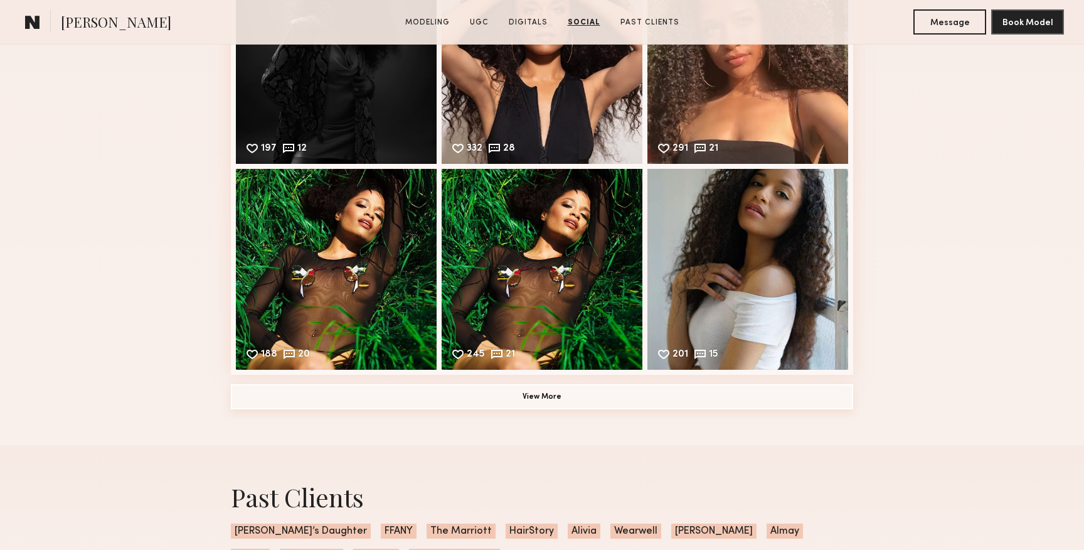
click at [683, 403] on button "View More" at bounding box center [542, 396] width 622 height 25
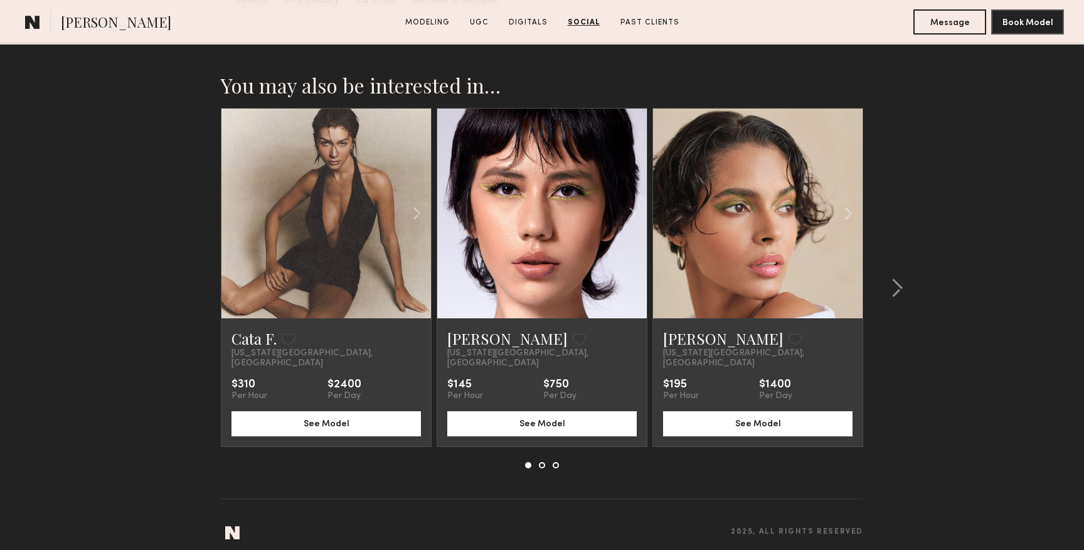
scroll to position [4248, 0]
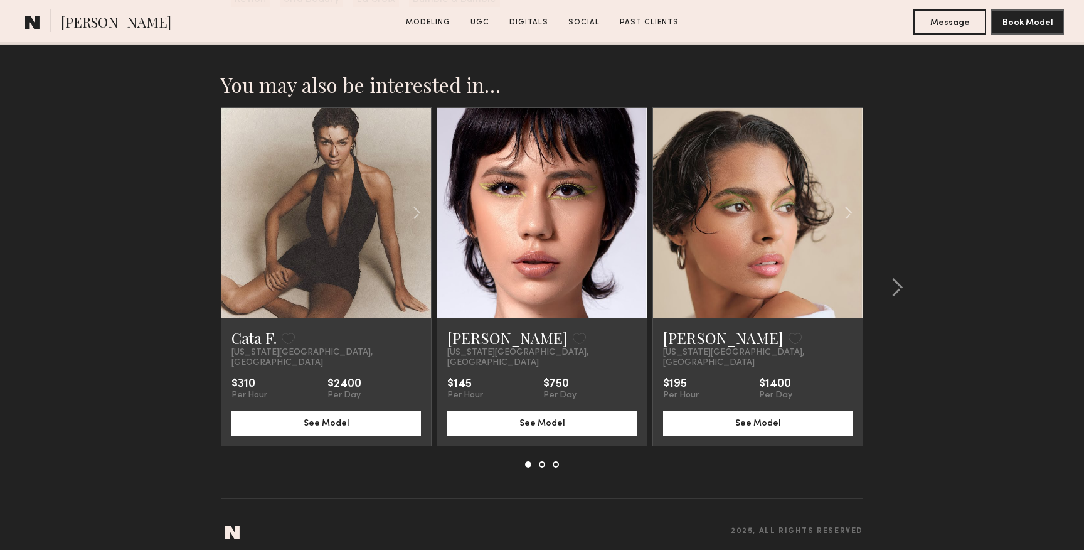
click at [742, 275] on link at bounding box center [758, 213] width 72 height 210
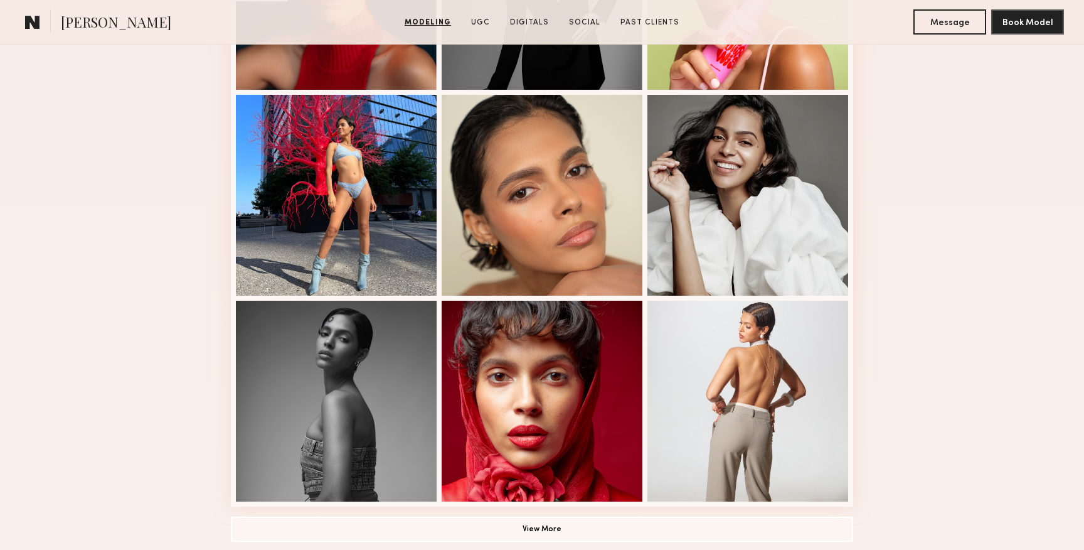
scroll to position [810, 0]
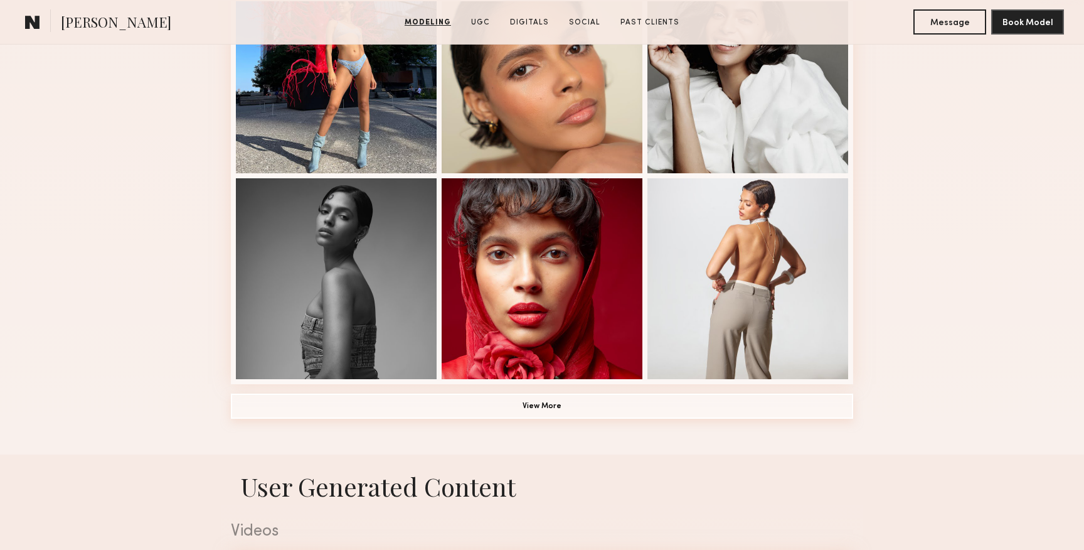
click at [704, 407] on button "View More" at bounding box center [542, 405] width 622 height 25
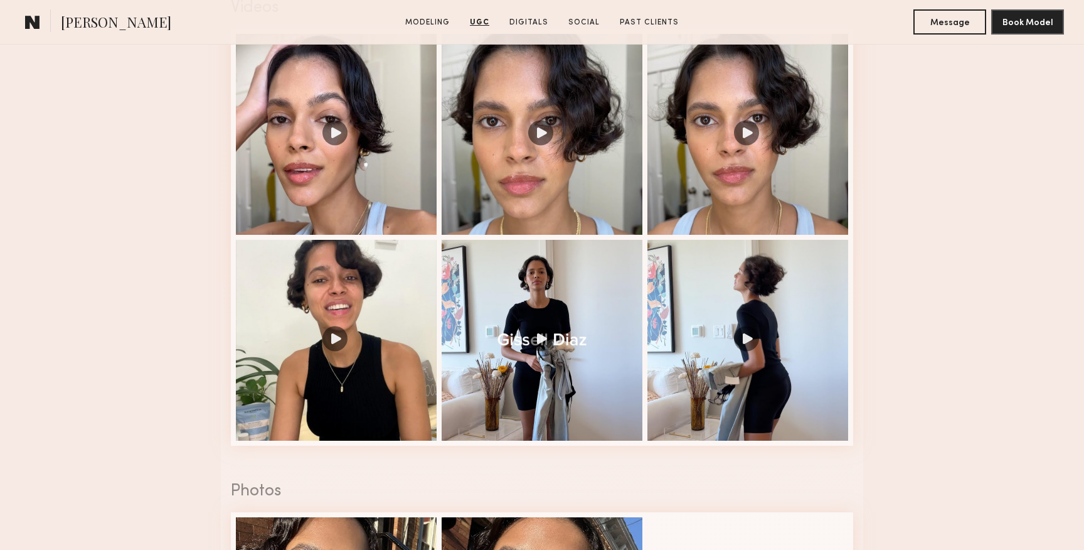
scroll to position [2162, 0]
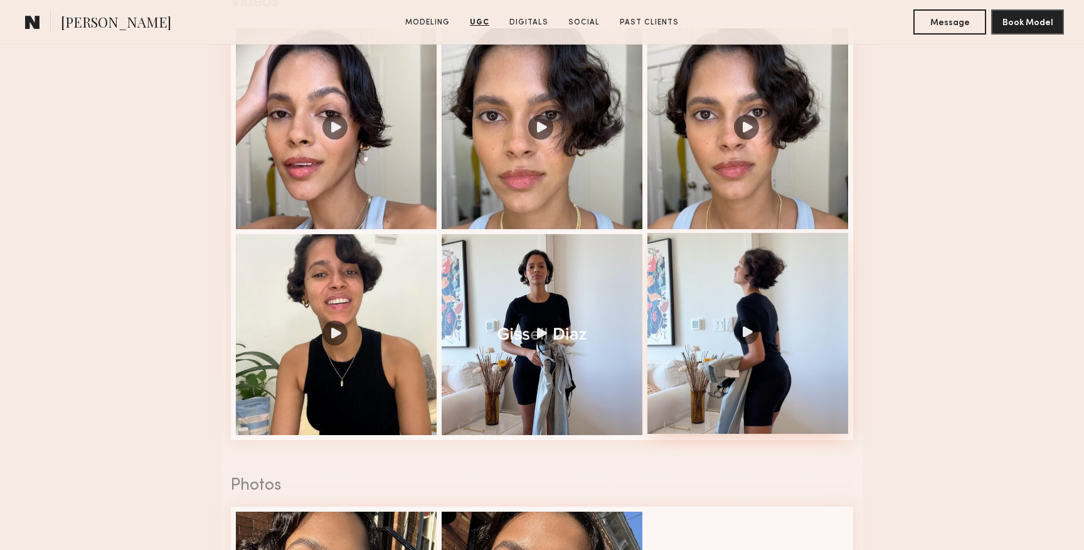
click at [744, 326] on div at bounding box center [747, 333] width 201 height 201
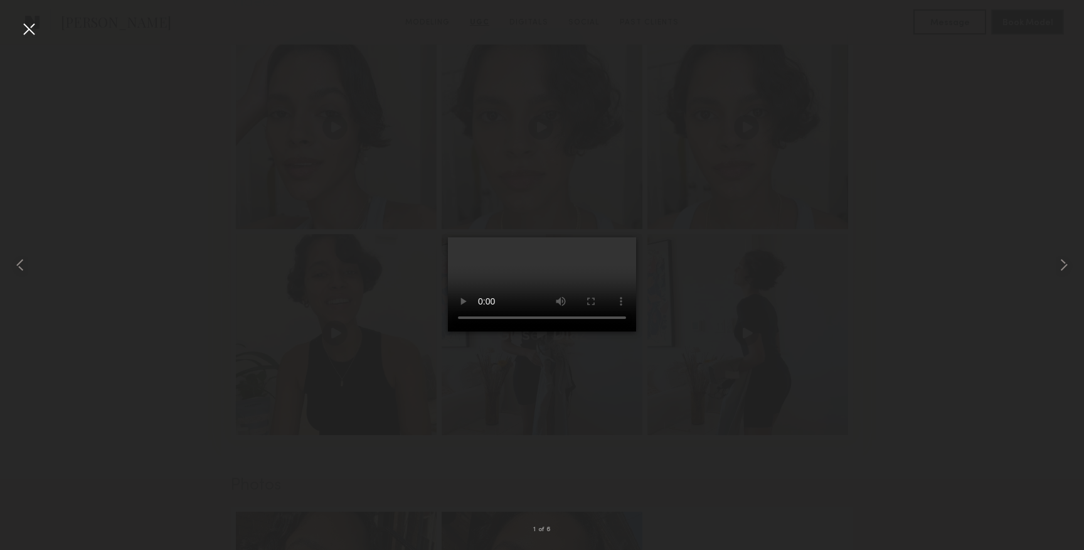
click at [731, 268] on div at bounding box center [542, 264] width 1084 height 489
click at [24, 28] on div at bounding box center [29, 29] width 20 height 20
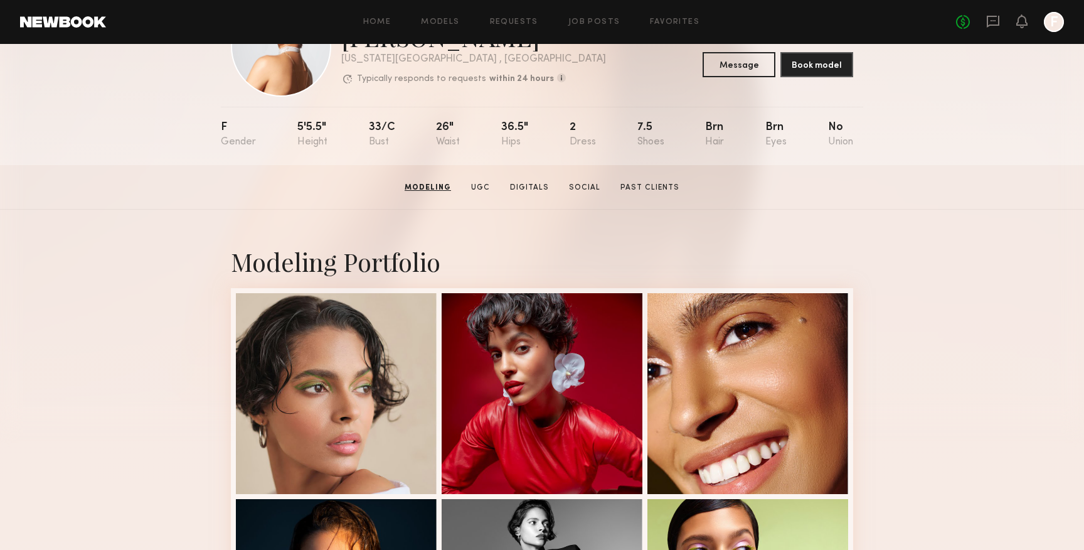
scroll to position [0, 0]
